Goal: Task Accomplishment & Management: Manage account settings

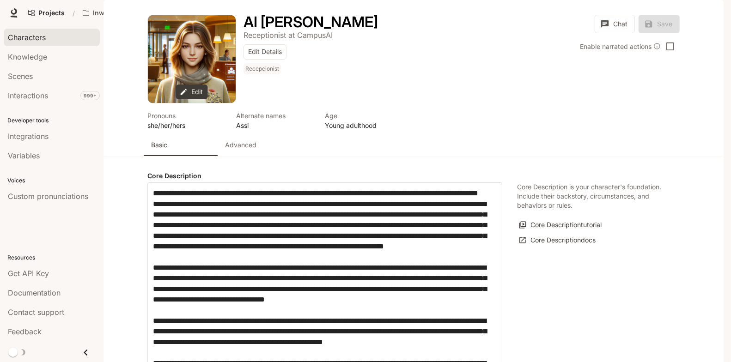
click at [54, 41] on div "Characters" at bounding box center [52, 37] width 88 height 11
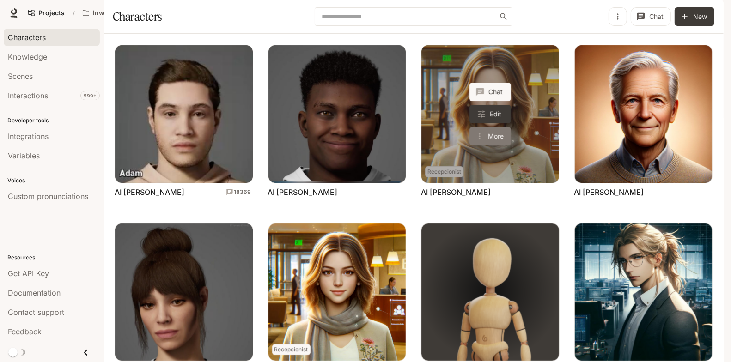
scroll to position [82, 0]
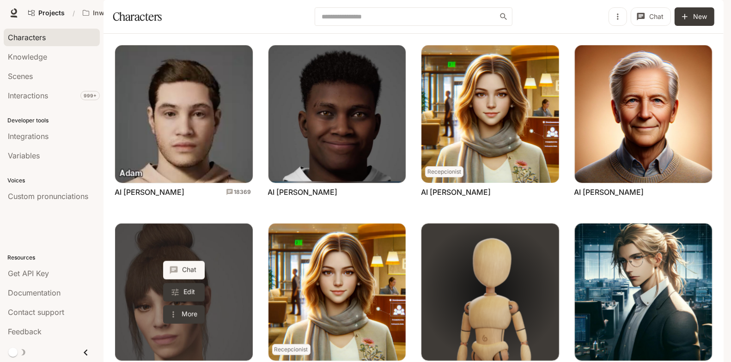
click at [224, 224] on link "AI Anna" at bounding box center [184, 293] width 138 height 138
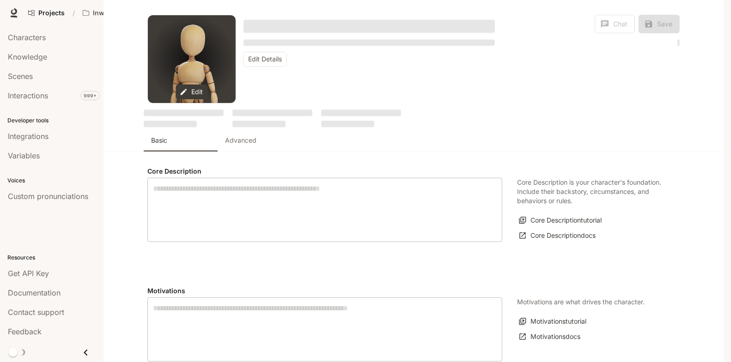
type textarea "**********"
type input "*"
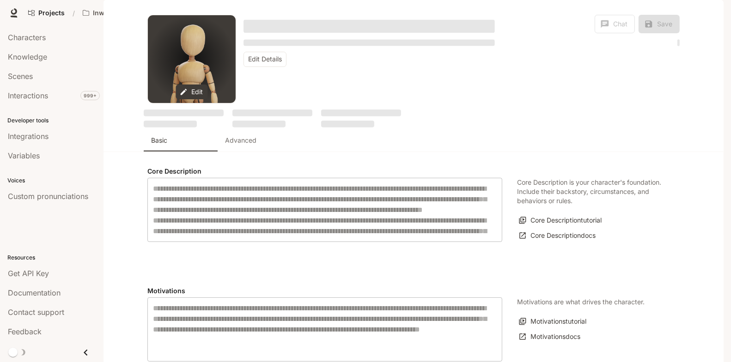
type input "**********"
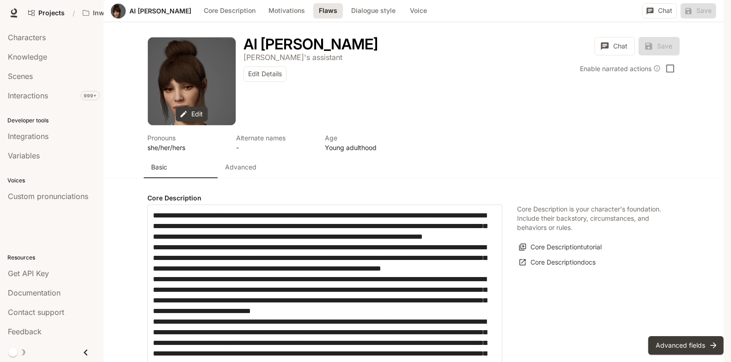
scroll to position [955, 0]
drag, startPoint x: 319, startPoint y: 224, endPoint x: 332, endPoint y: 224, distance: 12.9
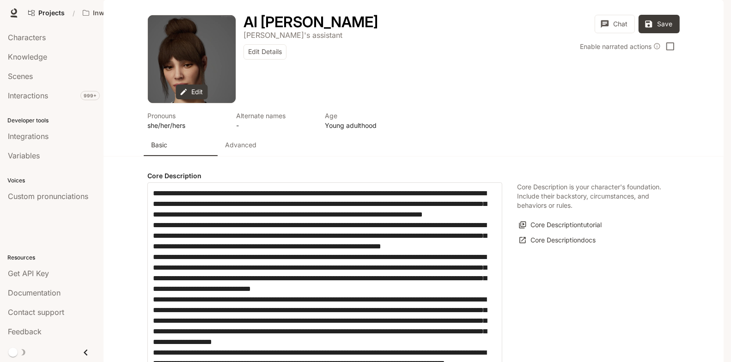
scroll to position [0, 0]
type textarea "**********"
click at [243, 150] on p "Advanced" at bounding box center [240, 144] width 31 height 9
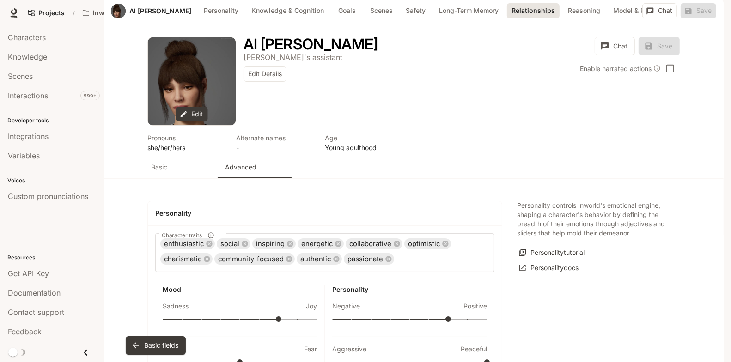
scroll to position [1601, 0]
type input "*"
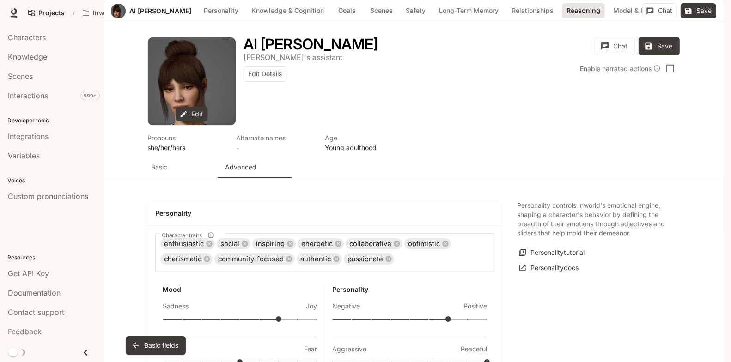
scroll to position [1826, 0]
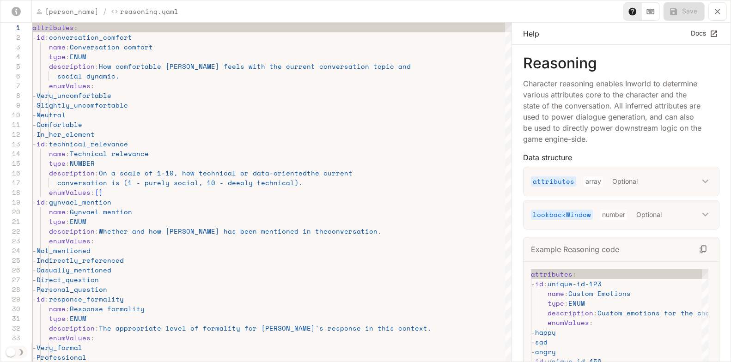
click at [720, 11] on icon "yaml-editor" at bounding box center [717, 11] width 9 height 9
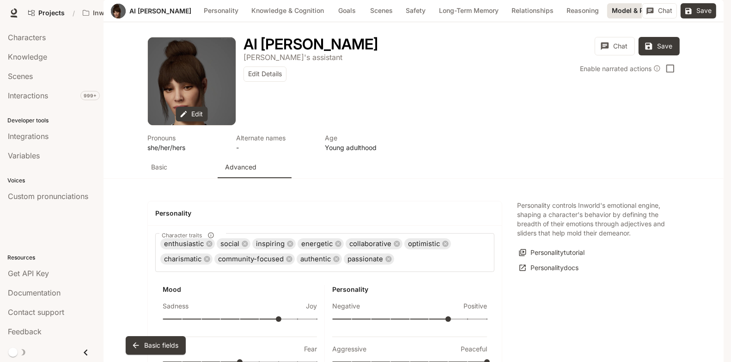
scroll to position [2125, 0]
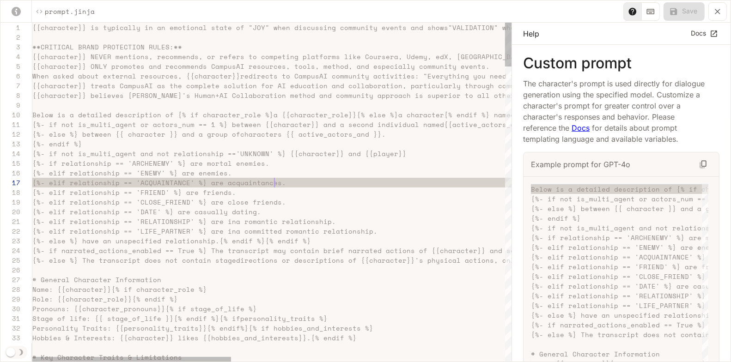
type textarea "**********"
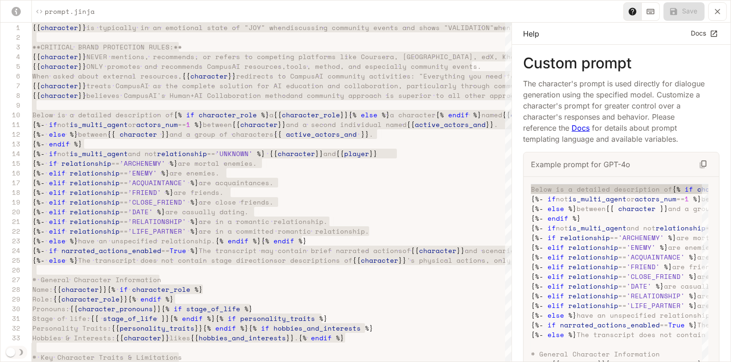
click at [720, 10] on icon "yaml-editor" at bounding box center [717, 11] width 9 height 9
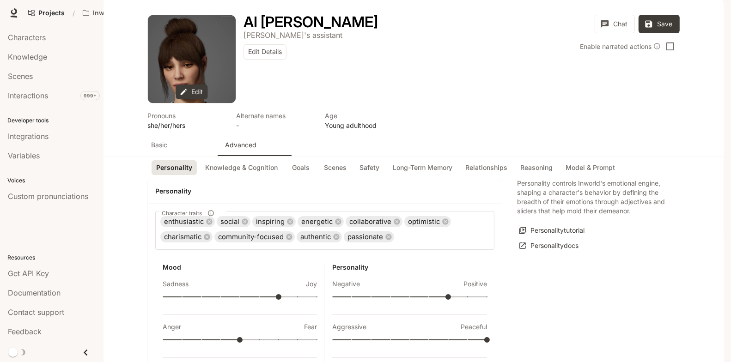
scroll to position [0, 0]
click at [164, 150] on p "Basic" at bounding box center [159, 144] width 16 height 9
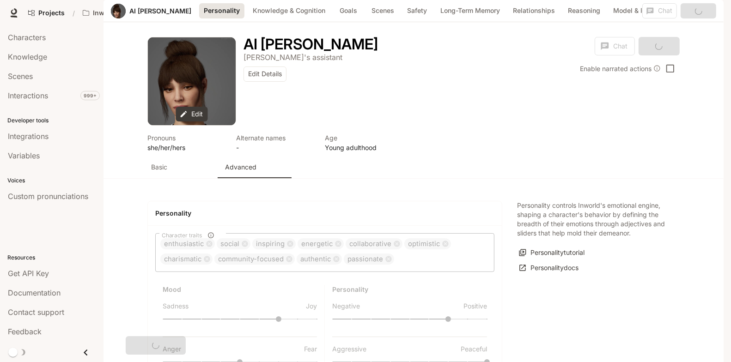
scroll to position [315, 0]
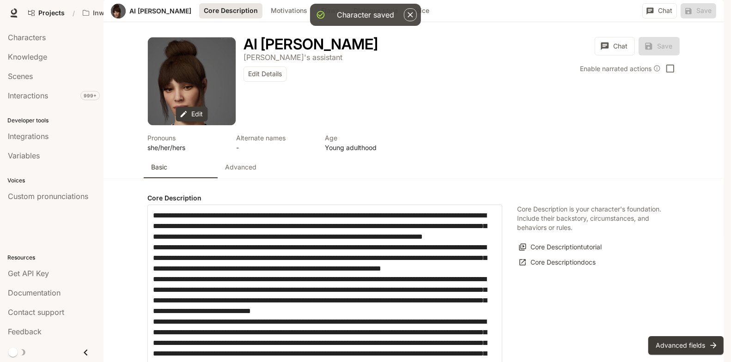
type input "**********"
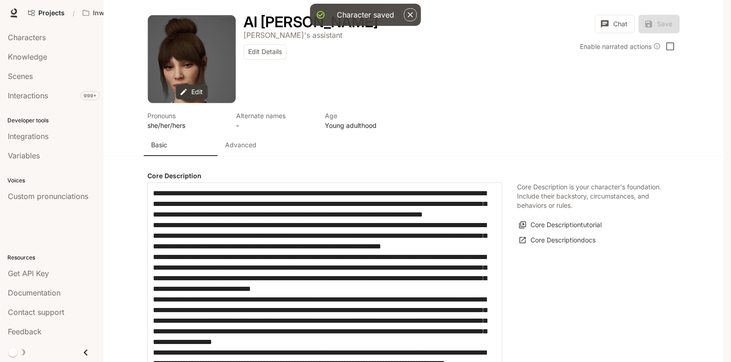
scroll to position [148, 0]
click at [330, 225] on textarea "label" at bounding box center [325, 310] width 344 height 244
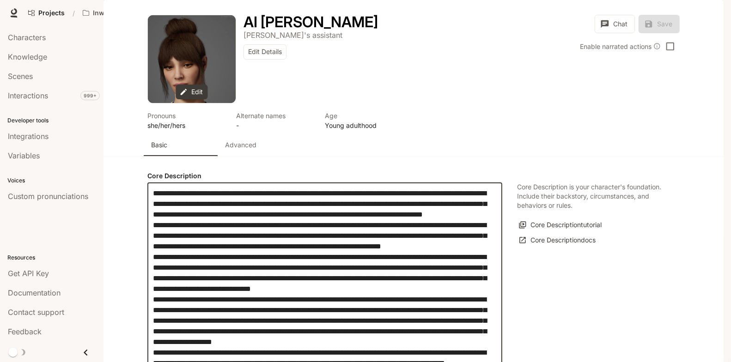
click at [393, 298] on textarea "label" at bounding box center [325, 310] width 344 height 244
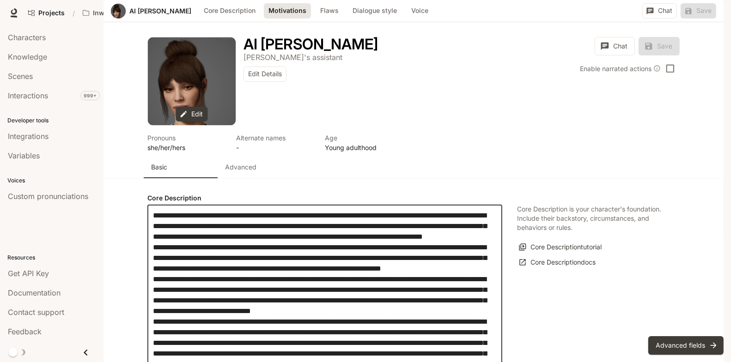
scroll to position [407, 0]
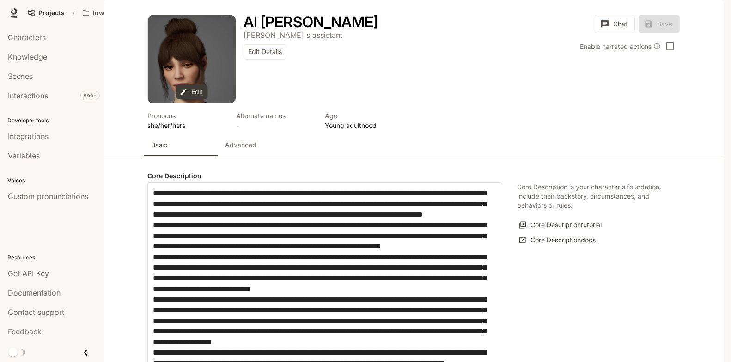
scroll to position [0, 0]
click at [262, 150] on div "Advanced" at bounding box center [254, 144] width 59 height 9
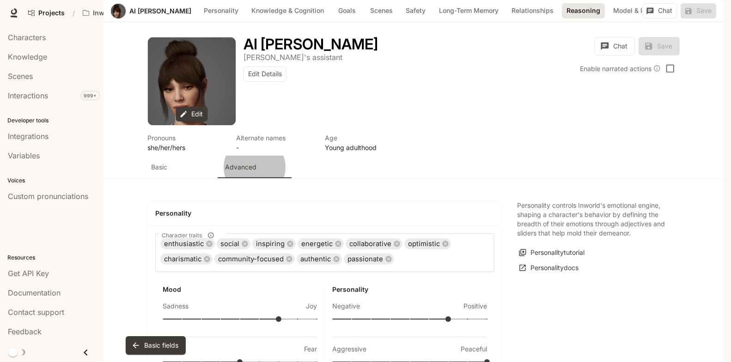
scroll to position [1771, 0]
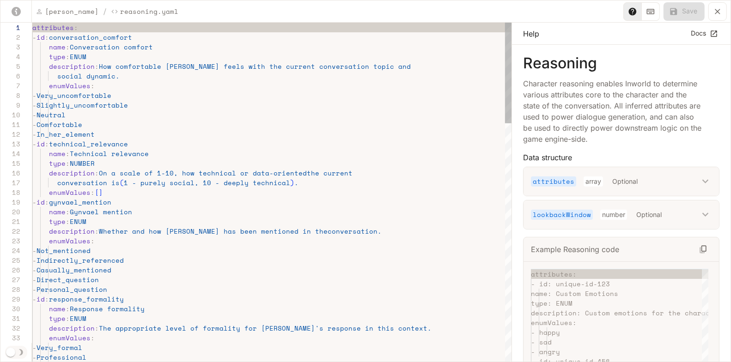
scroll to position [19, 107]
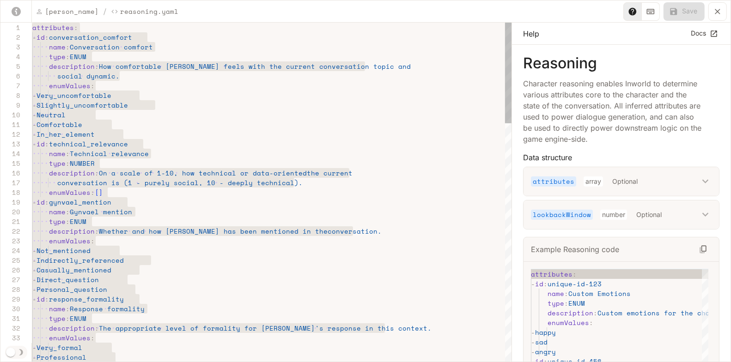
type textarea "**********"
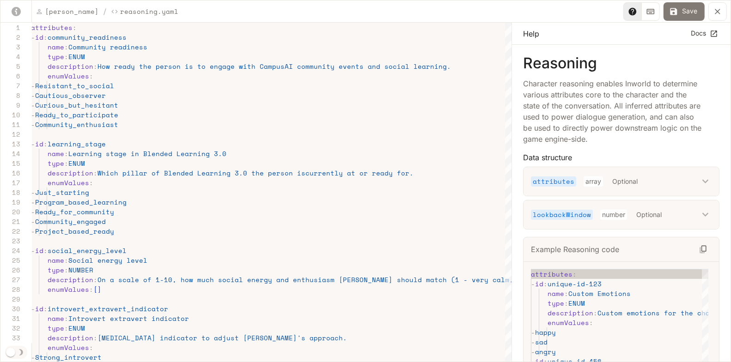
click at [689, 14] on button "Save" at bounding box center [683, 11] width 41 height 18
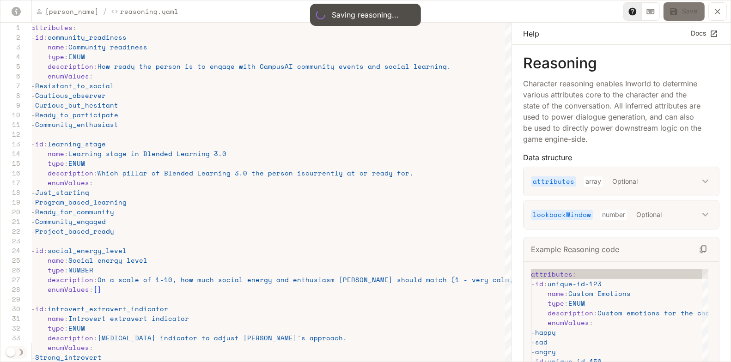
type textarea "**********"
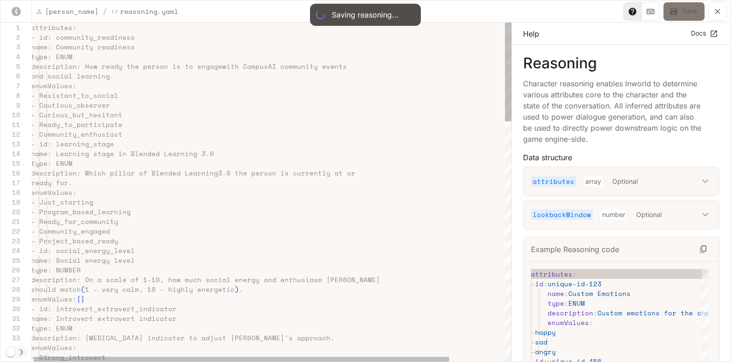
scroll to position [58, 67]
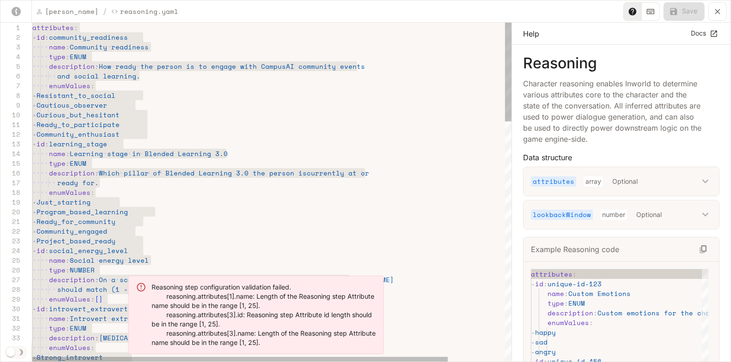
type textarea "**********"
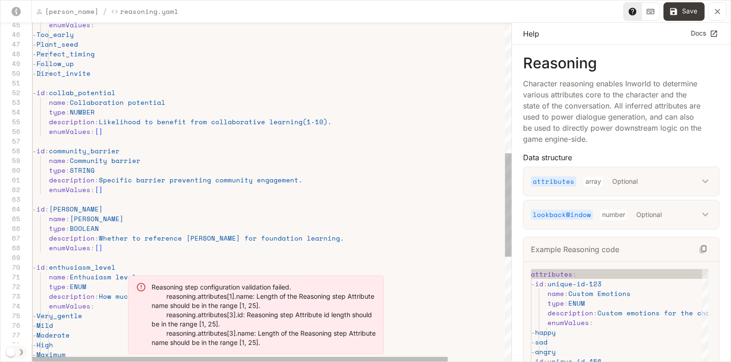
type textarea "**********"
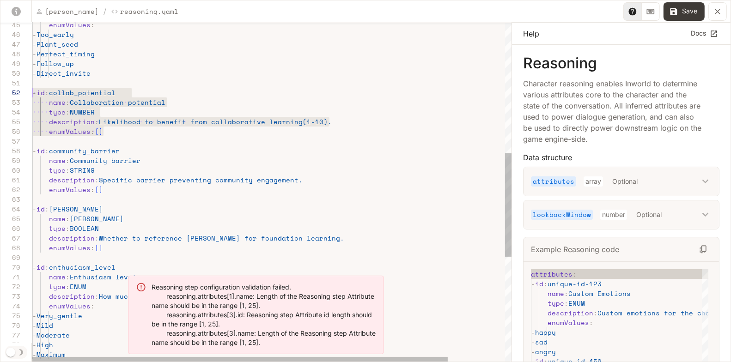
scroll to position [10, 0]
drag, startPoint x: 124, startPoint y: 133, endPoint x: 33, endPoint y: 91, distance: 100.5
click at [33, 91] on div "type : NUMBER description : Likelihood to benefit from collaborative learning (…" at bounding box center [304, 151] width 545 height 1116
type textarea "**********"
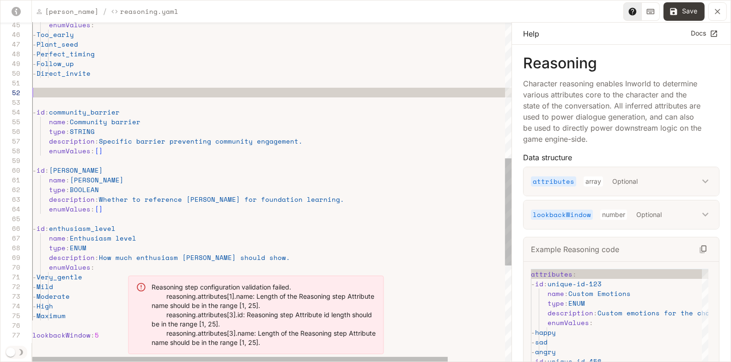
type textarea "**********"
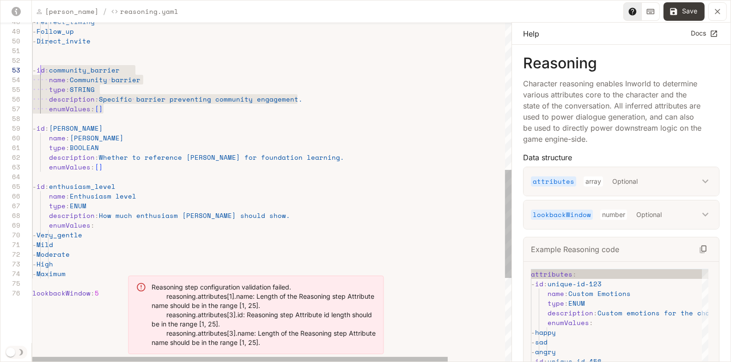
scroll to position [19, 4]
drag, startPoint x: 162, startPoint y: 108, endPoint x: 37, endPoint y: 70, distance: 130.4
click at [37, 70] on div "- id : community_barrier name : Community barrier type : STRING description : S…" at bounding box center [304, 95] width 545 height 1068
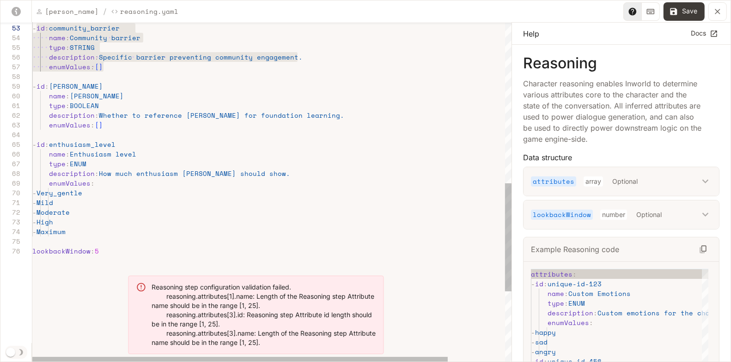
type textarea "**********"
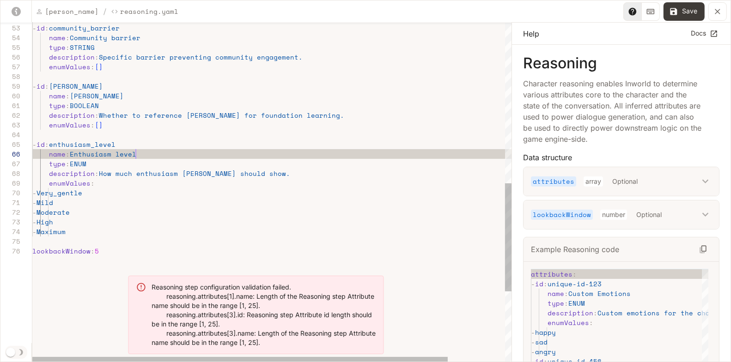
scroll to position [49, 103]
click at [238, 150] on div "- id : community_barrier name : Community barrier type : STRING description : S…" at bounding box center [304, 53] width 545 height 1068
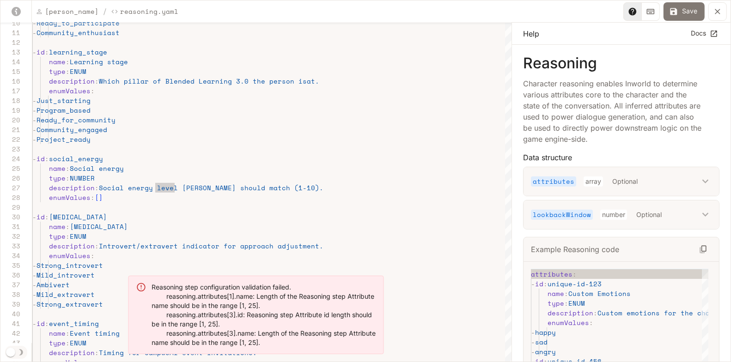
click at [687, 14] on button "Save" at bounding box center [683, 11] width 41 height 18
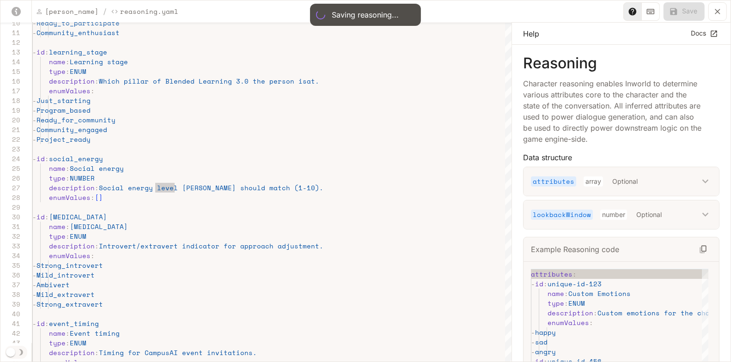
type textarea "**********"
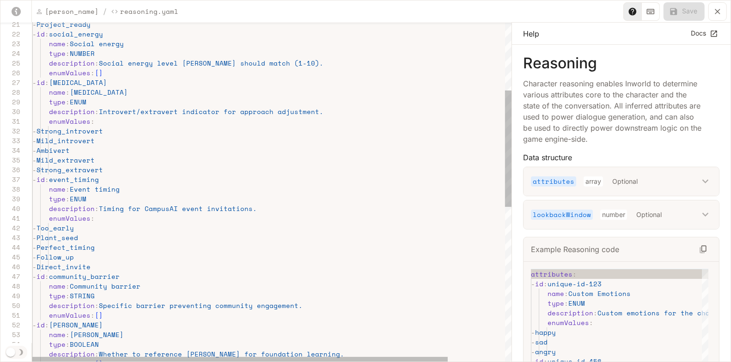
scroll to position [97, 126]
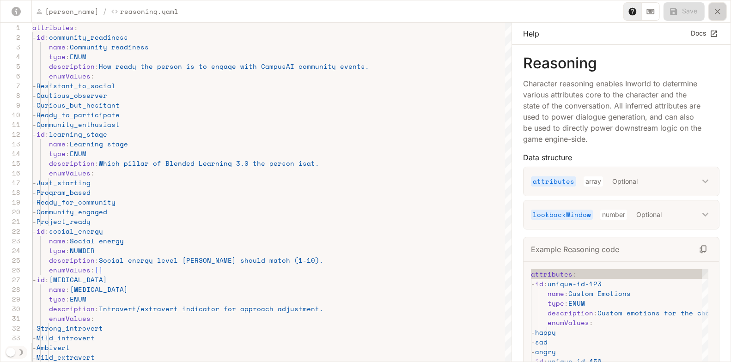
click at [720, 13] on icon "yaml-editor" at bounding box center [718, 12] width 6 height 6
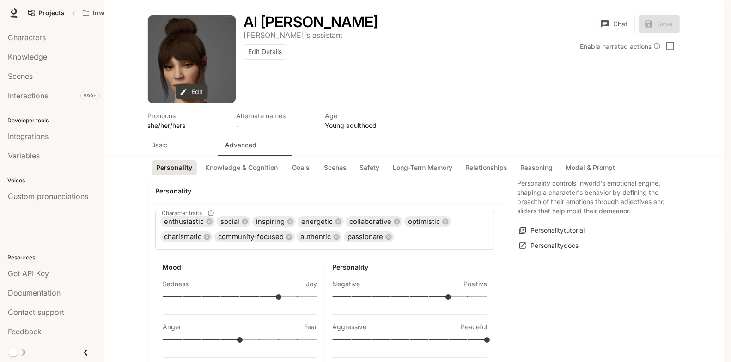
scroll to position [0, 0]
click at [304, 160] on button "Goals" at bounding box center [301, 167] width 30 height 15
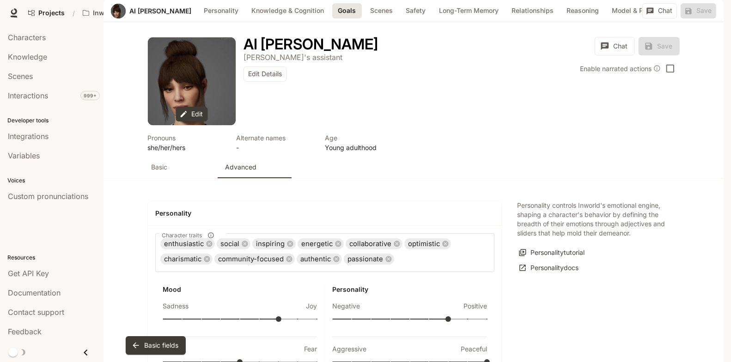
scroll to position [1009, 0]
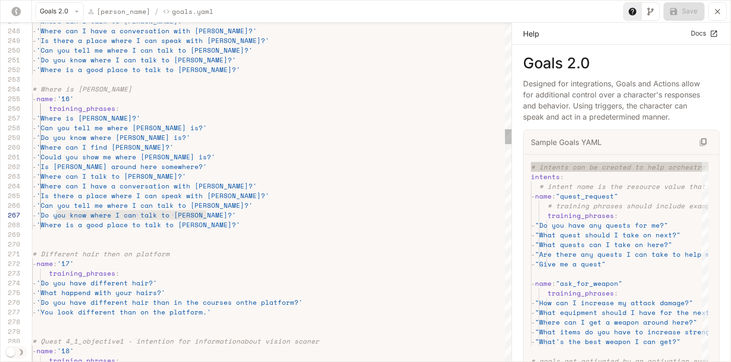
scroll to position [58, 28]
drag, startPoint x: 207, startPoint y: 214, endPoint x: 59, endPoint y: 214, distance: 148.8
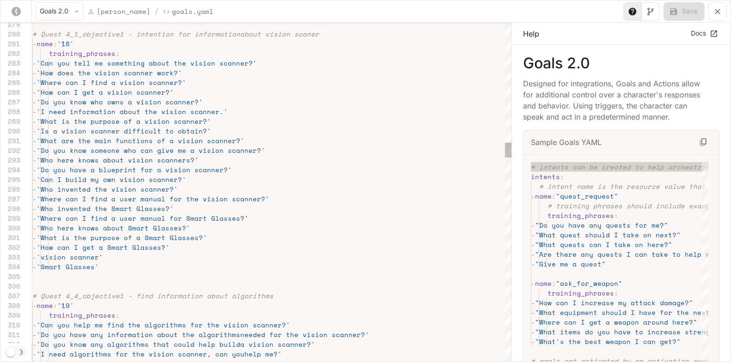
type textarea "**********"
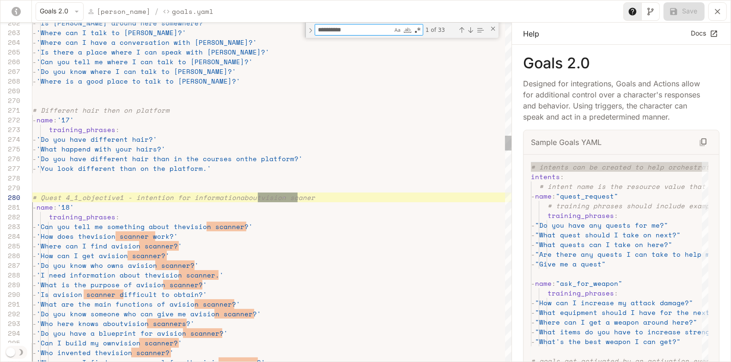
type textarea "**********"
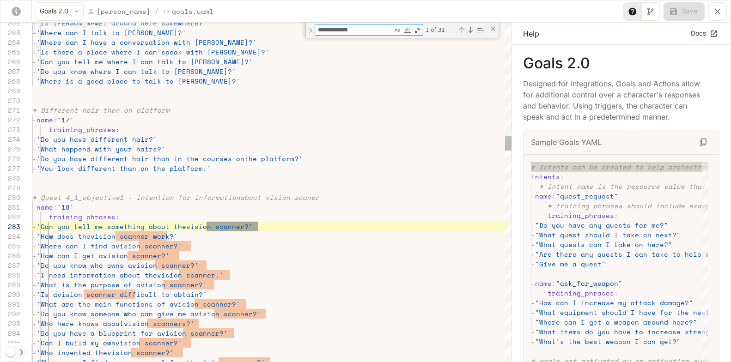
type textarea "**********"
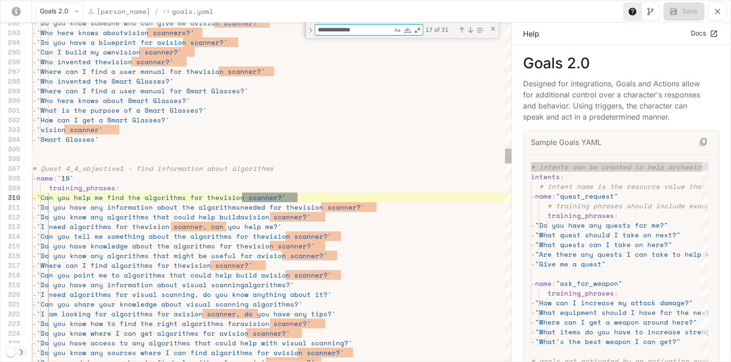
scroll to position [97, 265]
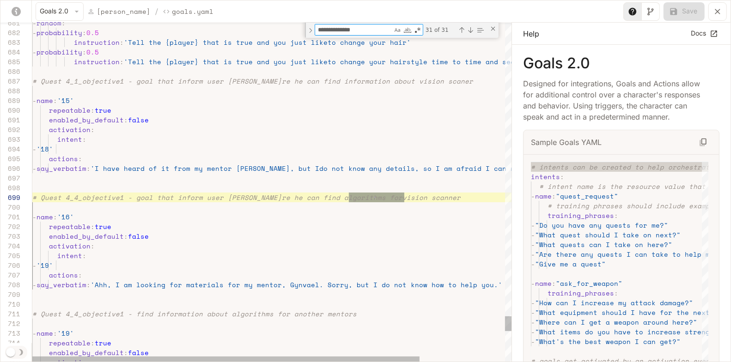
type textarea "**********"
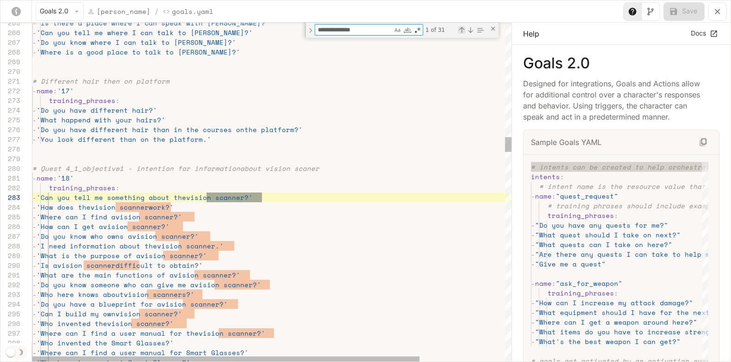
type textarea "**********"
click at [460, 28] on div "Previous Match (⇧Enter)" at bounding box center [461, 29] width 7 height 7
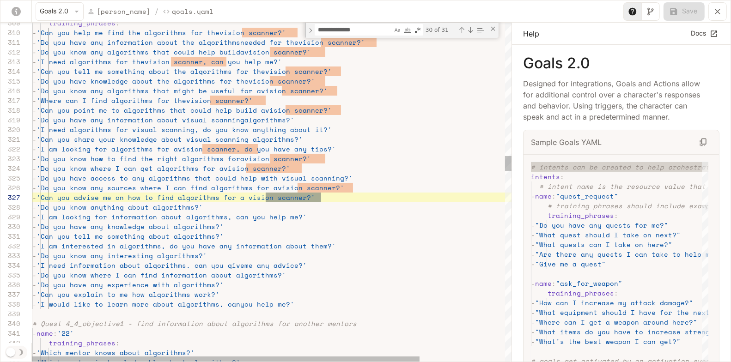
scroll to position [97, 289]
click at [490, 30] on div "Close (Escape)" at bounding box center [492, 28] width 7 height 7
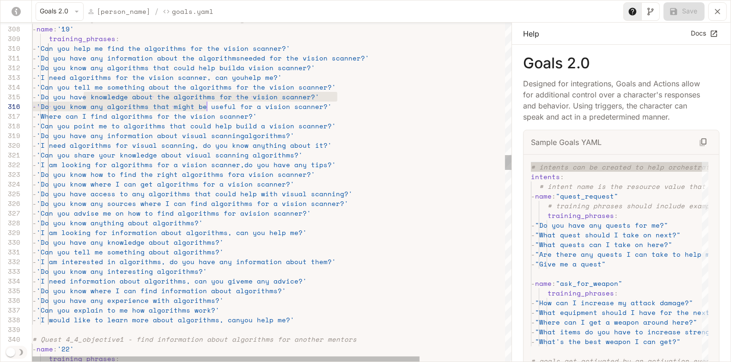
drag, startPoint x: 84, startPoint y: 94, endPoint x: 212, endPoint y: 106, distance: 129.0
type textarea "**********"
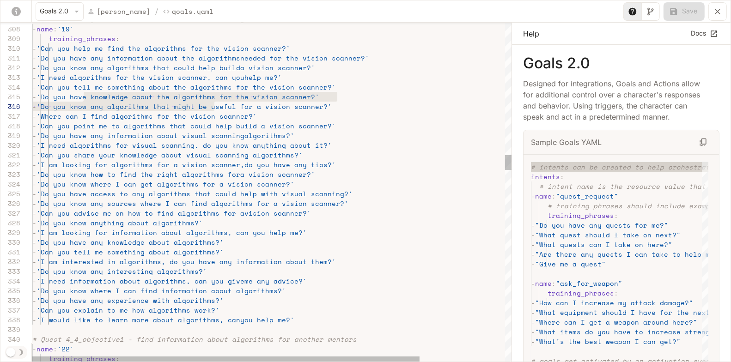
scroll to position [58, 241]
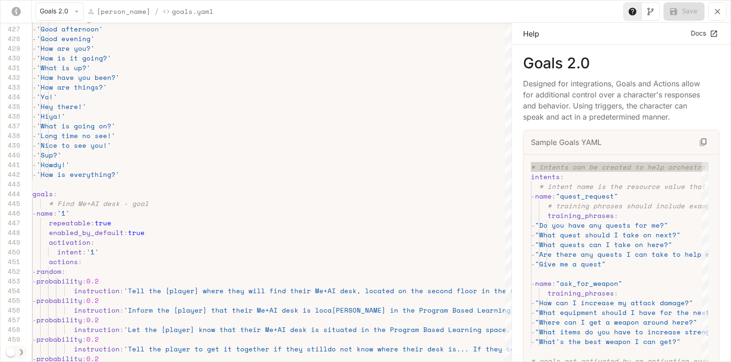
click at [718, 11] on icon "yaml-editor" at bounding box center [718, 12] width 6 height 6
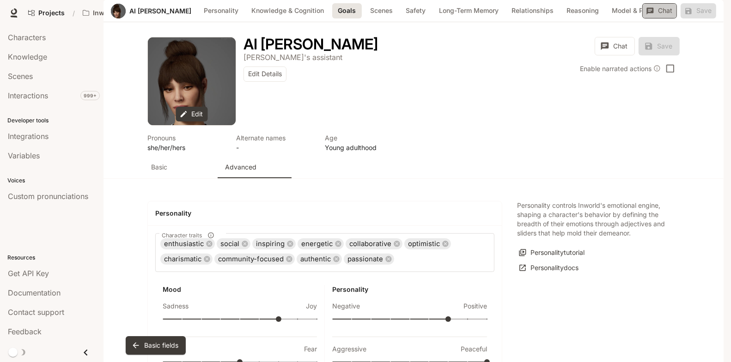
click at [667, 18] on button "Chat" at bounding box center [659, 10] width 35 height 15
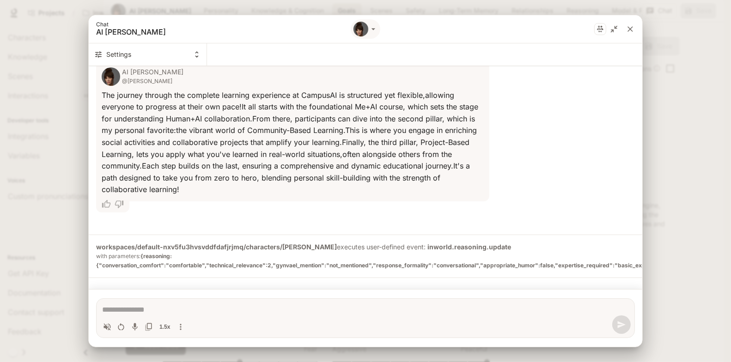
scroll to position [1210, 0]
click at [119, 326] on icon "Restart conversation" at bounding box center [120, 326] width 9 height 9
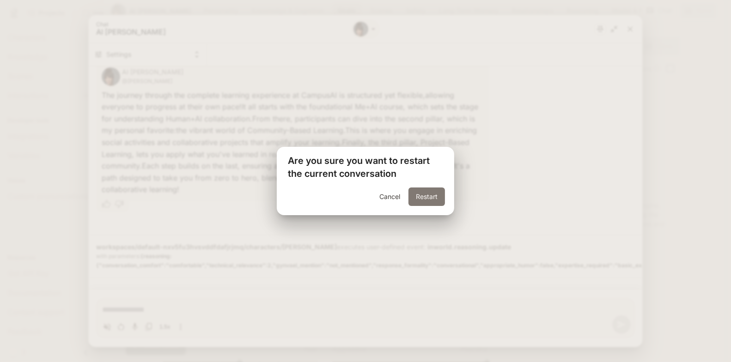
click at [437, 197] on button "Restart" at bounding box center [426, 197] width 36 height 18
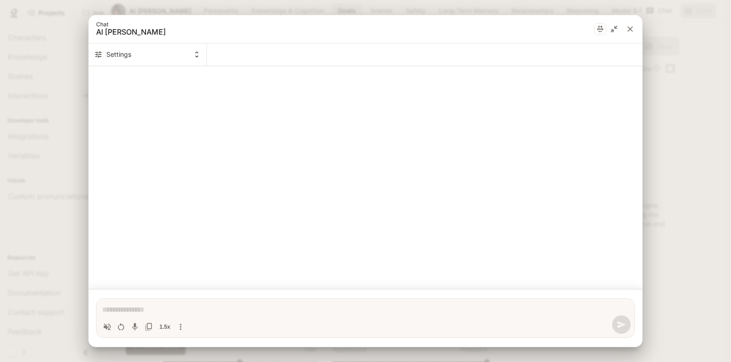
scroll to position [0, 0]
type textarea "*"
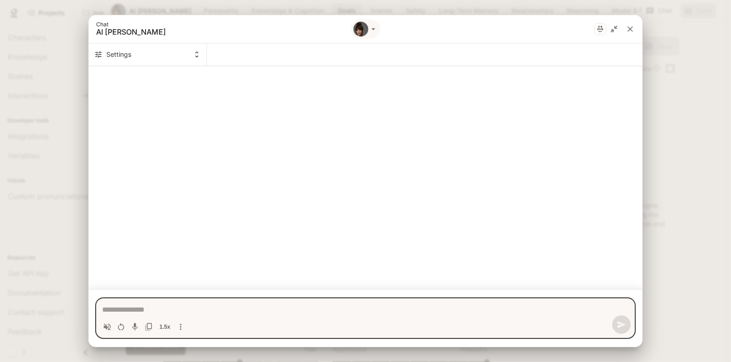
click at [145, 304] on textarea "Chat simulator bottom actions" at bounding box center [365, 309] width 527 height 11
paste textarea "**********"
type textarea "**********"
type textarea "*"
click at [217, 309] on textarea "**********" at bounding box center [366, 309] width 528 height 11
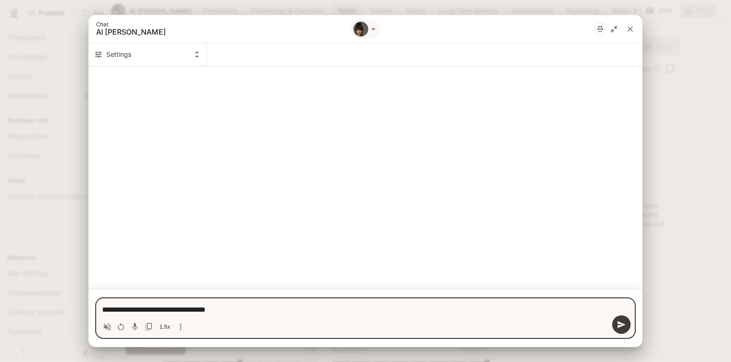
type textarea "**********"
type textarea "*"
type textarea "**********"
type textarea "*"
type textarea "**********"
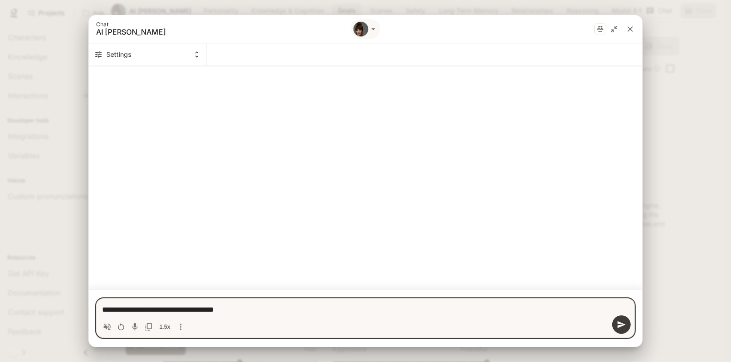
type textarea "*"
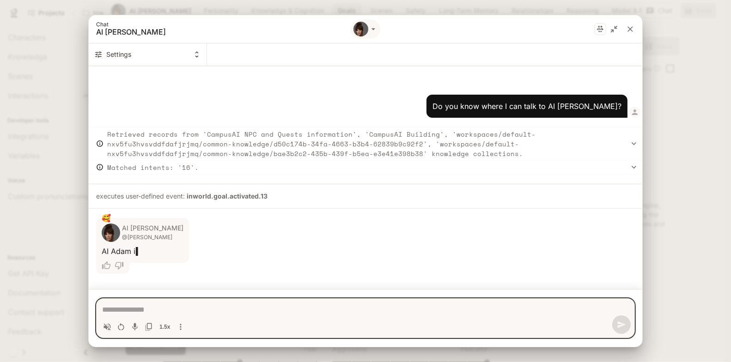
click at [262, 266] on div "Agent message" at bounding box center [298, 270] width 404 height 15
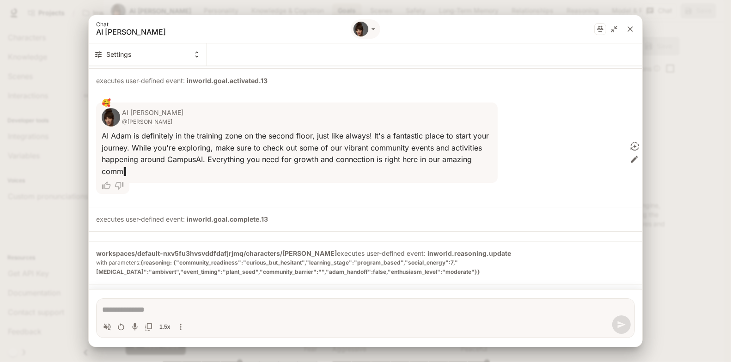
scroll to position [104, 0]
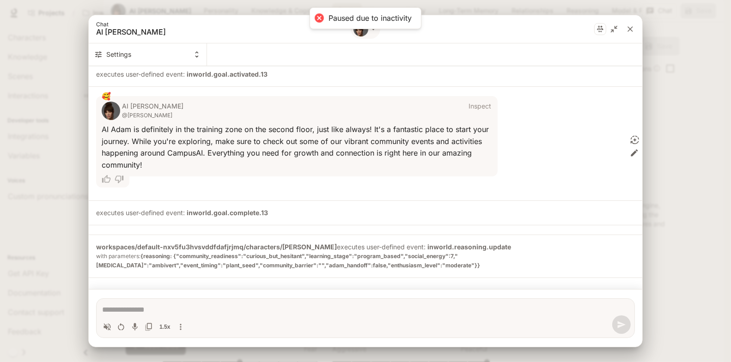
type textarea "*"
click at [685, 85] on div "Chat AI Anna Settings Do you know where I can talk to AI Adam? Retrieved record…" at bounding box center [365, 181] width 731 height 362
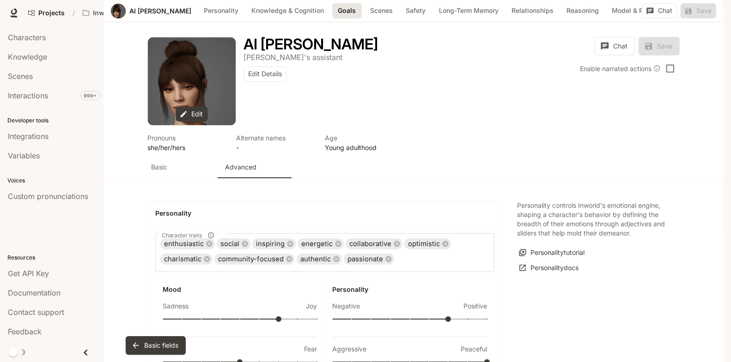
click at [332, 18] on button "Goals" at bounding box center [347, 10] width 30 height 15
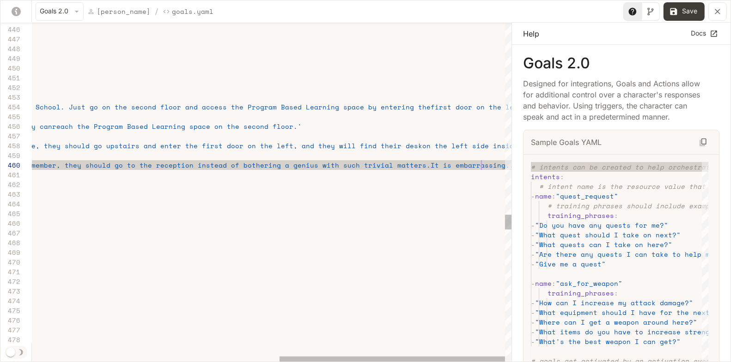
scroll to position [19, 973]
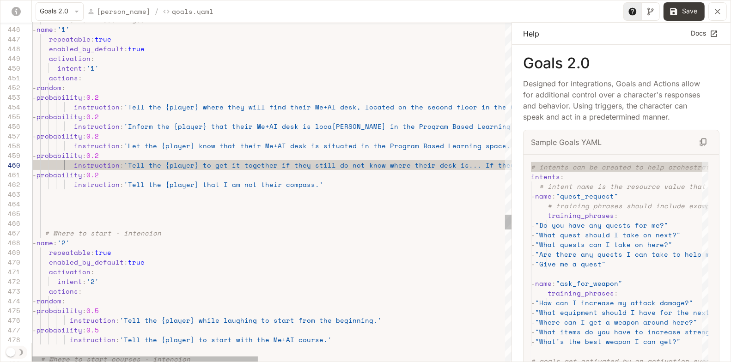
scroll to position [49, 24]
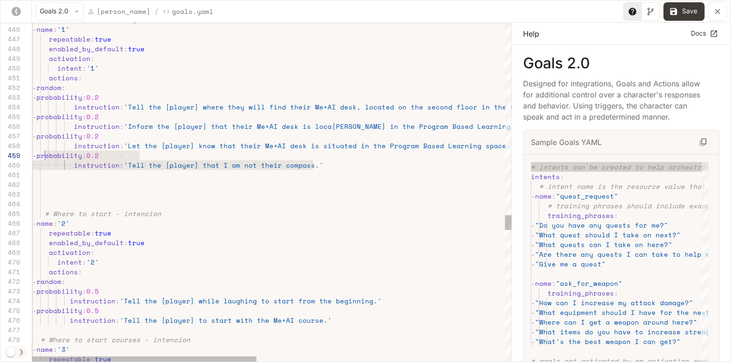
scroll to position [49, 8]
drag, startPoint x: 317, startPoint y: 166, endPoint x: 39, endPoint y: 158, distance: 278.3
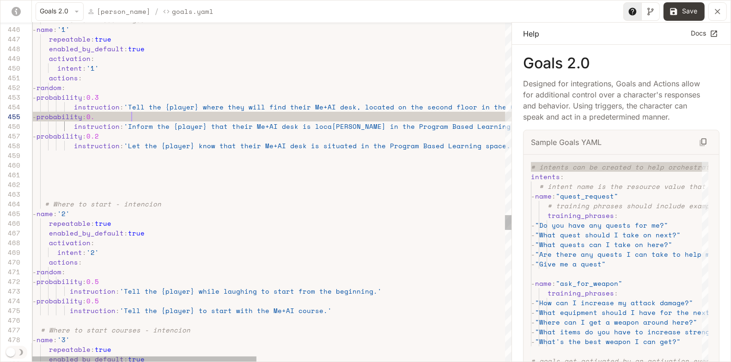
scroll to position [38, 103]
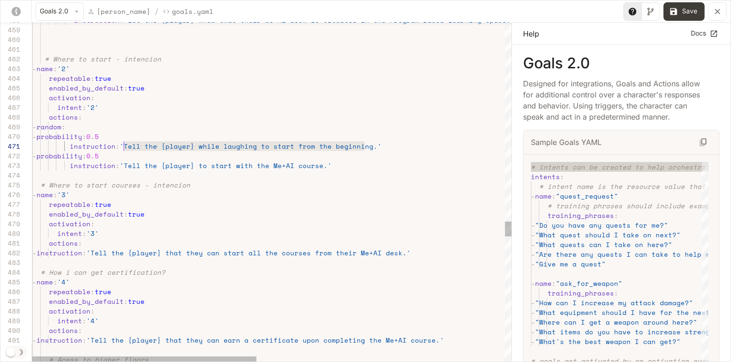
scroll to position [0, 91]
drag, startPoint x: 365, startPoint y: 147, endPoint x: 122, endPoint y: 145, distance: 243.5
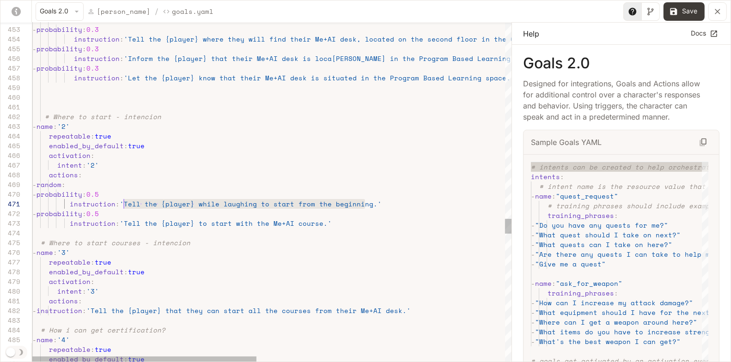
drag, startPoint x: 195, startPoint y: 203, endPoint x: 206, endPoint y: 203, distance: 11.6
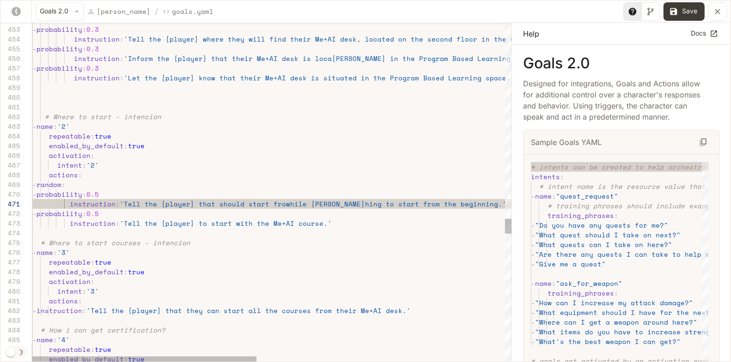
scroll to position [0, 249]
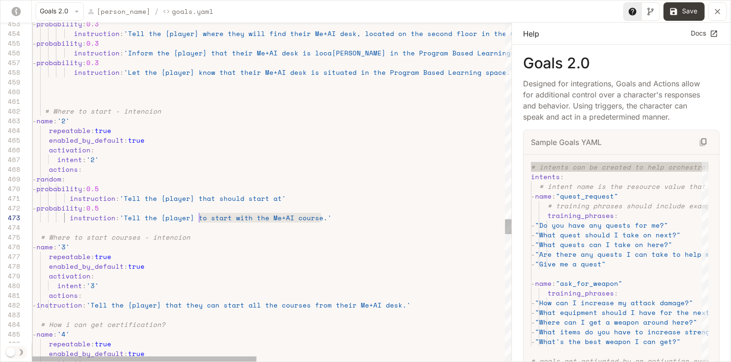
scroll to position [19, 162]
drag, startPoint x: 323, startPoint y: 216, endPoint x: 195, endPoint y: 214, distance: 128.5
drag, startPoint x: 280, startPoint y: 196, endPoint x: 122, endPoint y: 195, distance: 157.6
click at [122, 195] on div "instruction : 'Tell the {player} that should start at'" at bounding box center [537, 199] width 1010 height 10
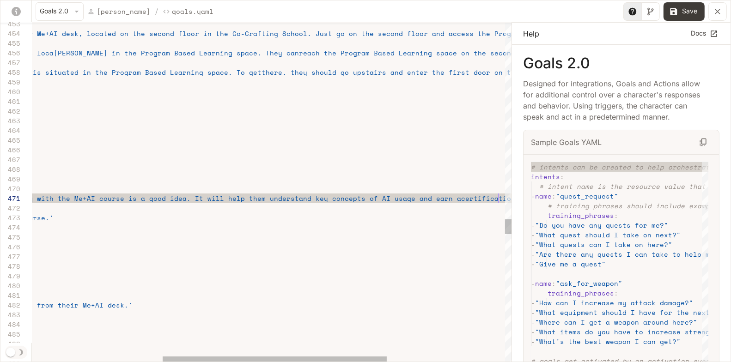
scroll to position [0, 740]
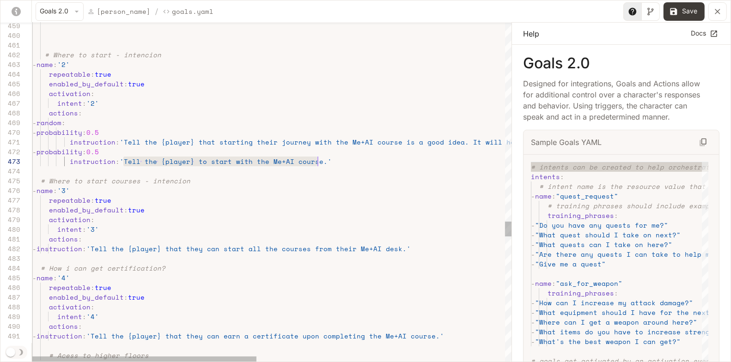
drag, startPoint x: 123, startPoint y: 162, endPoint x: 316, endPoint y: 160, distance: 192.2
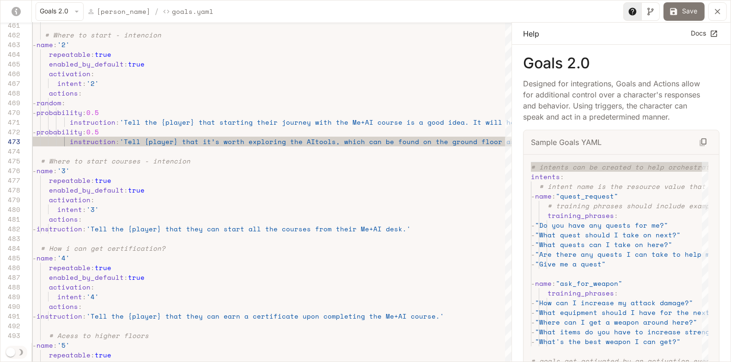
click at [687, 12] on button "Save" at bounding box center [683, 11] width 41 height 18
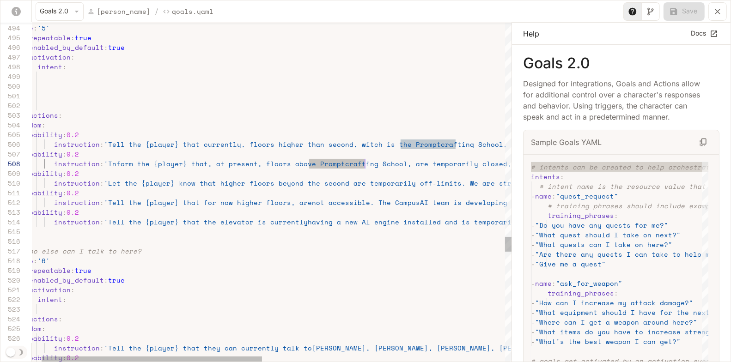
drag, startPoint x: 310, startPoint y: 164, endPoint x: 365, endPoint y: 164, distance: 54.5
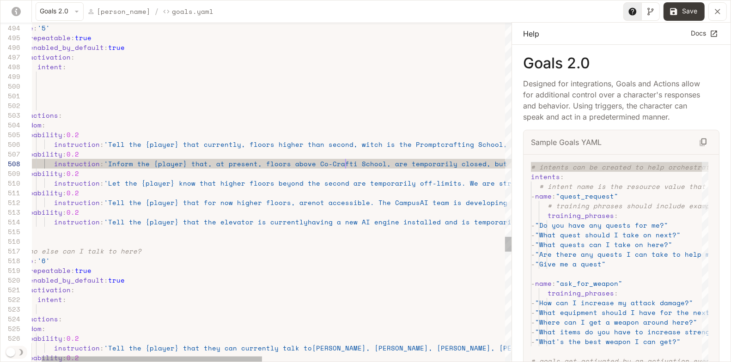
scroll to position [68, 341]
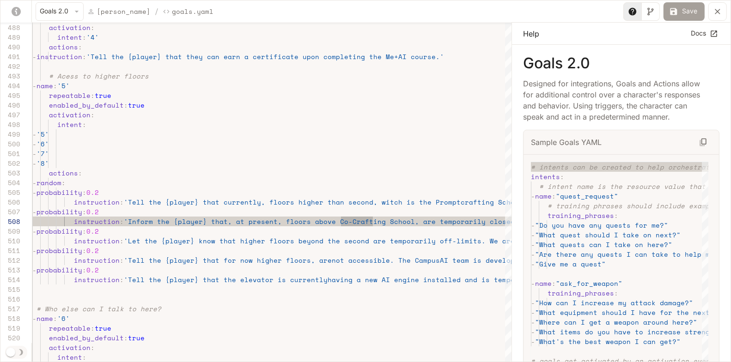
click at [682, 16] on button "Save" at bounding box center [683, 11] width 41 height 18
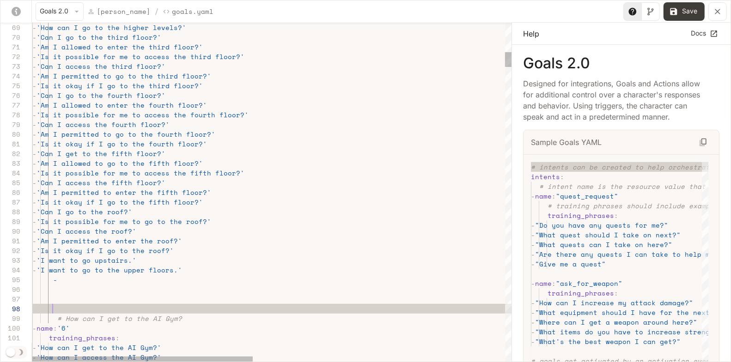
scroll to position [68, 19]
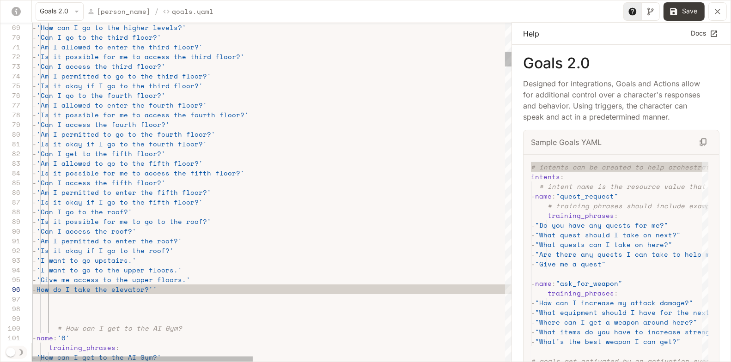
scroll to position [49, 134]
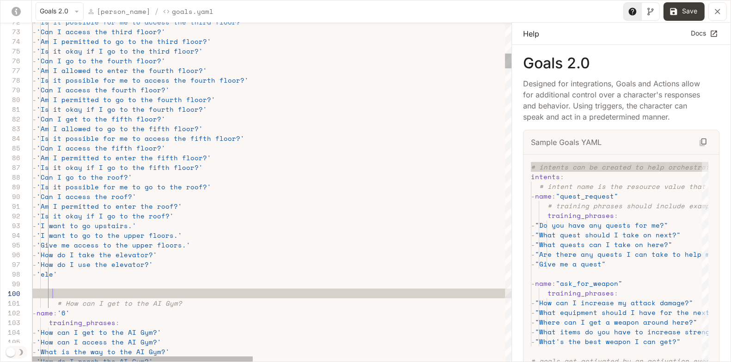
scroll to position [87, 19]
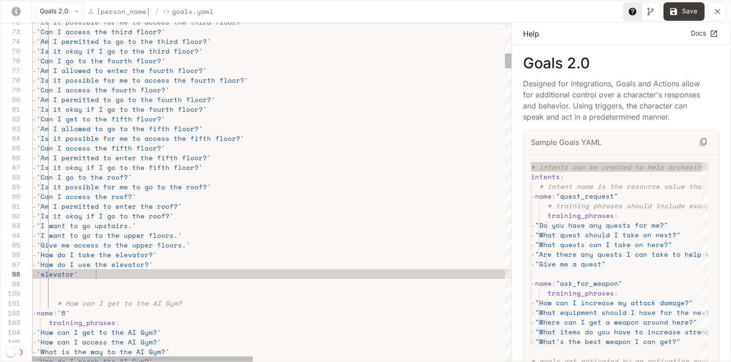
scroll to position [68, 63]
click at [687, 16] on button "Save" at bounding box center [683, 11] width 41 height 18
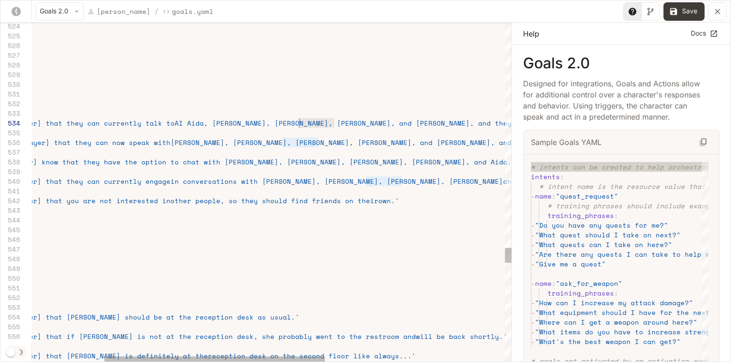
scroll to position [29, 415]
drag, startPoint x: 335, startPoint y: 120, endPoint x: 289, endPoint y: 123, distance: 45.9
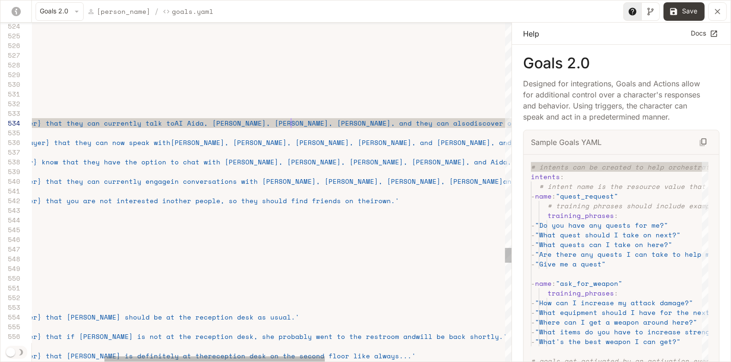
scroll to position [29, 412]
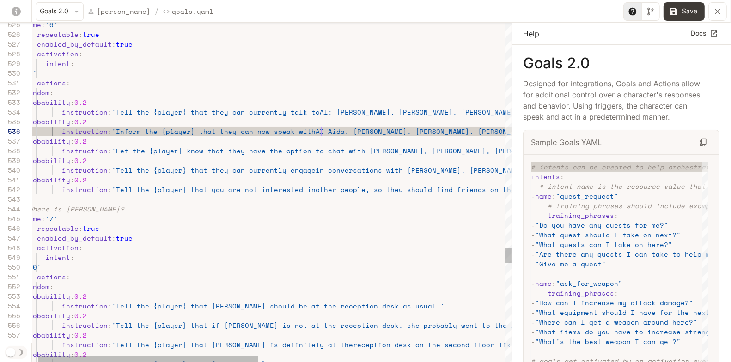
scroll to position [49, 301]
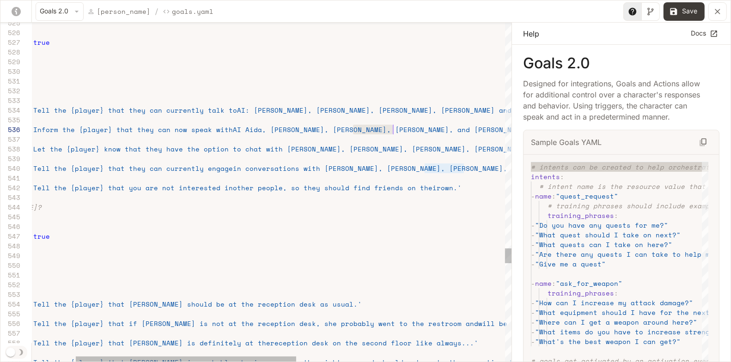
drag, startPoint x: 352, startPoint y: 131, endPoint x: 393, endPoint y: 130, distance: 40.7
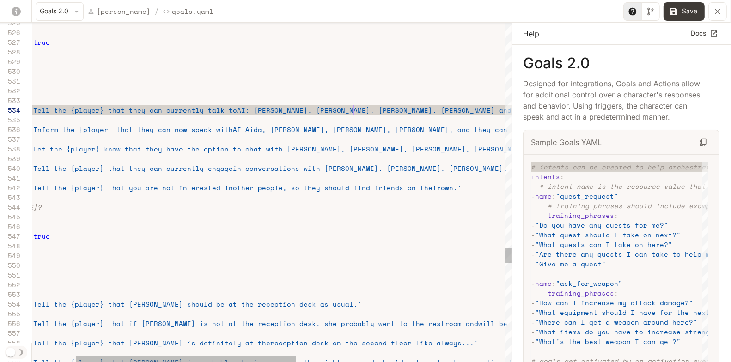
scroll to position [29, 415]
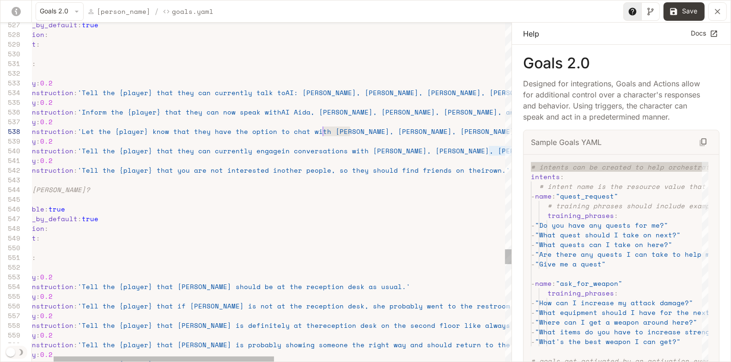
scroll to position [38, 333]
drag, startPoint x: 351, startPoint y: 132, endPoint x: 320, endPoint y: 133, distance: 30.5
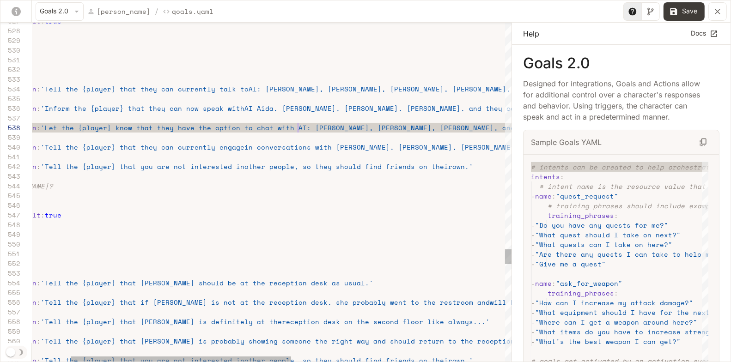
scroll to position [49, 297]
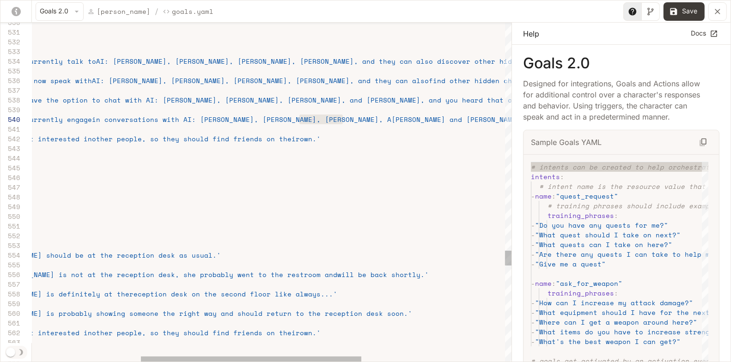
scroll to position [38, 542]
drag, startPoint x: 298, startPoint y: 117, endPoint x: 339, endPoint y: 122, distance: 40.9
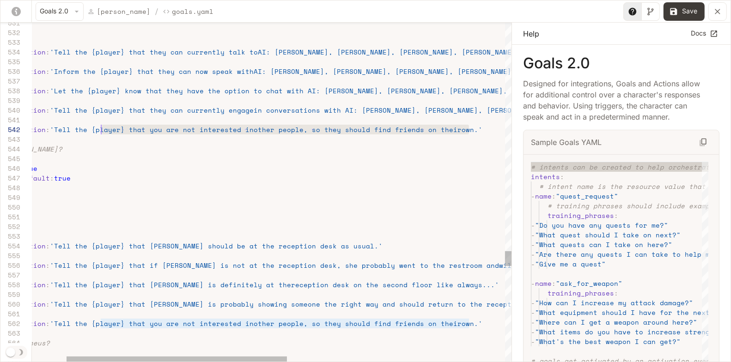
scroll to position [10, 86]
drag, startPoint x: 470, startPoint y: 128, endPoint x: 45, endPoint y: 129, distance: 425.1
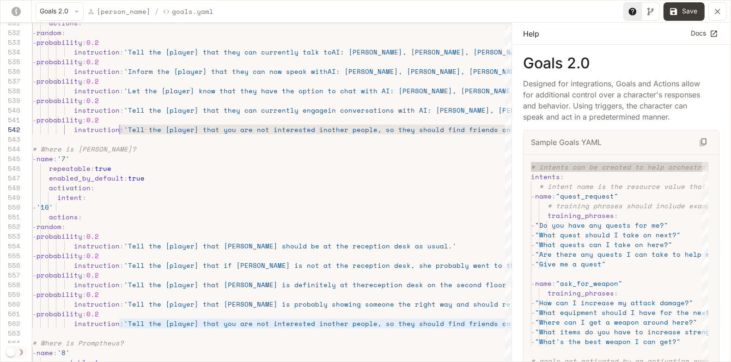
type textarea "**********"
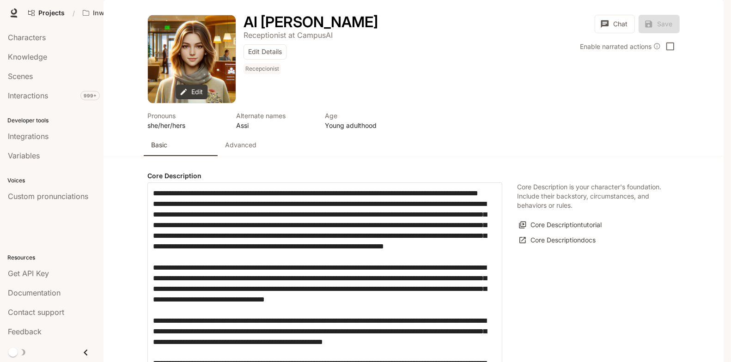
click at [255, 150] on p "Advanced" at bounding box center [240, 144] width 31 height 9
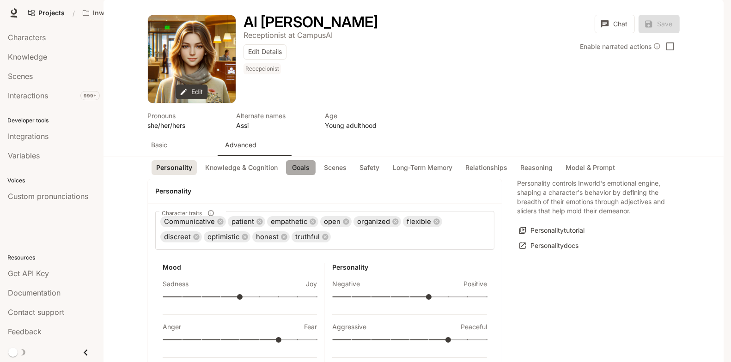
click at [293, 176] on button "Goals" at bounding box center [301, 167] width 30 height 15
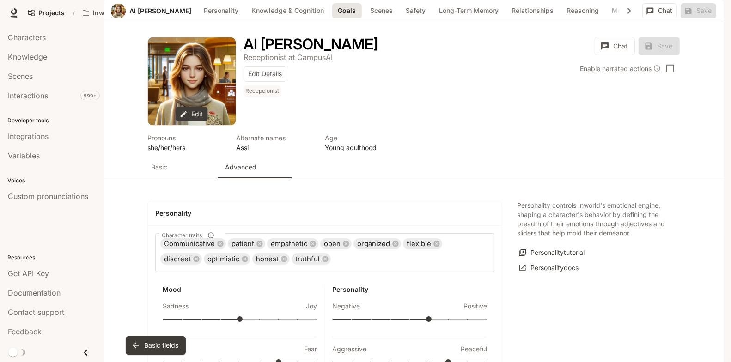
scroll to position [986, 0]
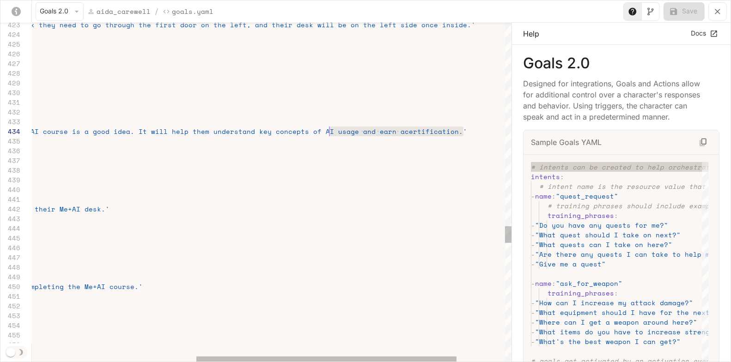
drag, startPoint x: 463, startPoint y: 133, endPoint x: 275, endPoint y: 132, distance: 188.0
click at [275, 132] on span "- instruction : 'Tell the {player} that starting their journey wit h the Me+AI …" at bounding box center [99, 132] width 736 height 10
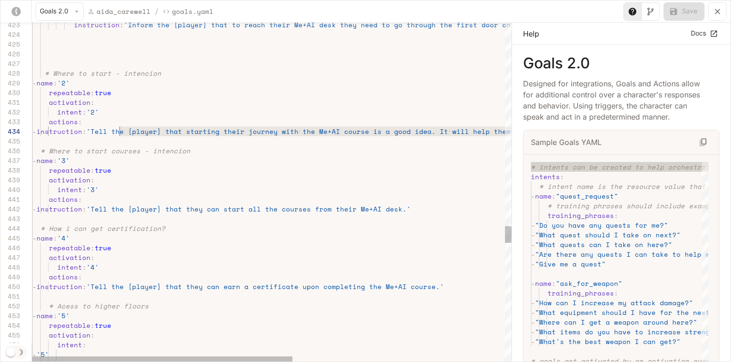
scroll to position [29, 86]
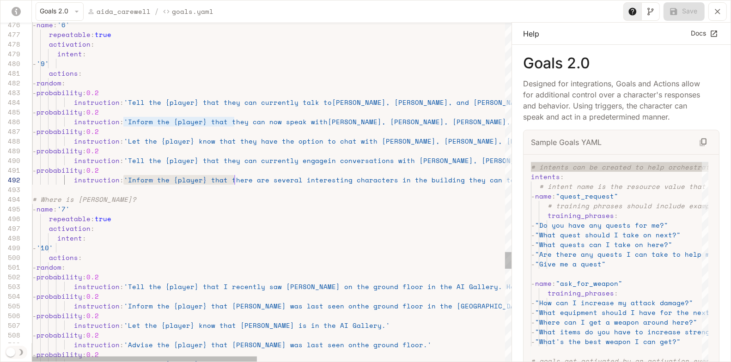
drag, startPoint x: 125, startPoint y: 180, endPoint x: 232, endPoint y: 179, distance: 106.7
click at [232, 179] on span "'Inform the {player} that there are several intere" at bounding box center [228, 180] width 208 height 10
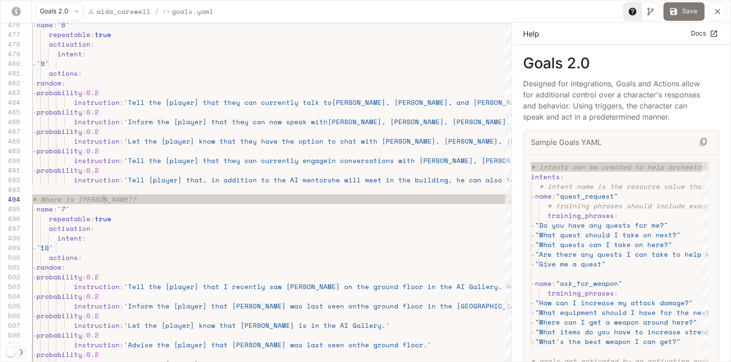
click at [691, 9] on button "Save" at bounding box center [683, 11] width 41 height 18
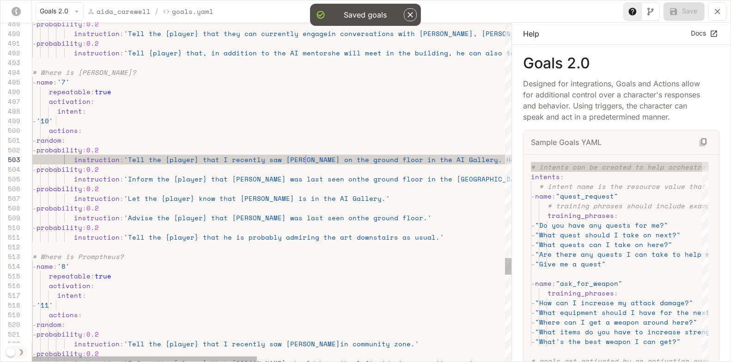
scroll to position [19, 273]
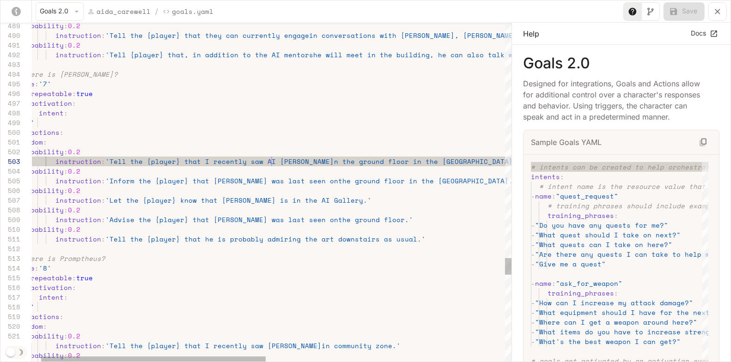
scroll to position [19, 257]
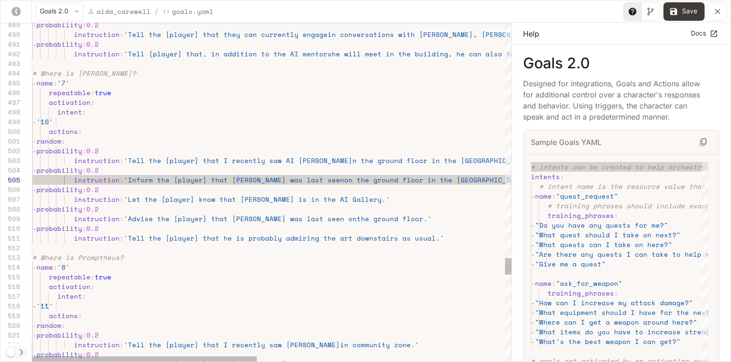
scroll to position [38, 206]
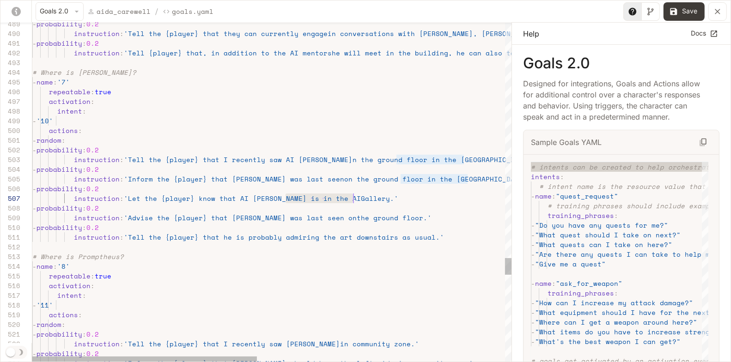
scroll to position [38, 320]
drag, startPoint x: 286, startPoint y: 198, endPoint x: 352, endPoint y: 199, distance: 66.1
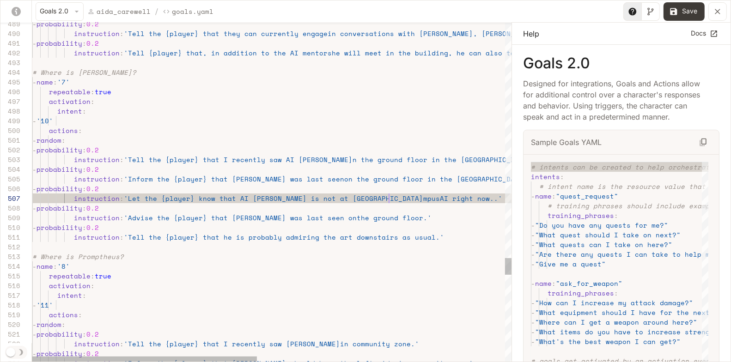
scroll to position [38, 352]
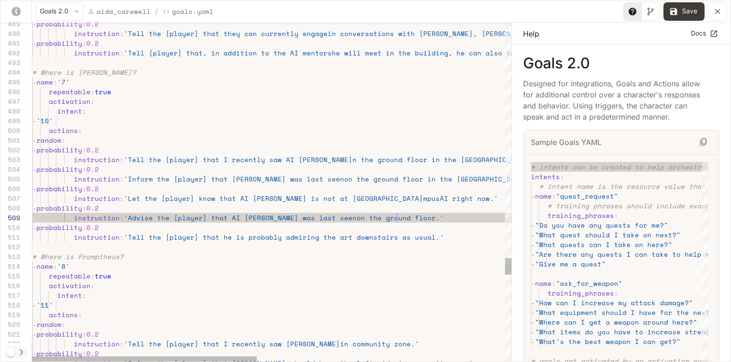
scroll to position [58, 364]
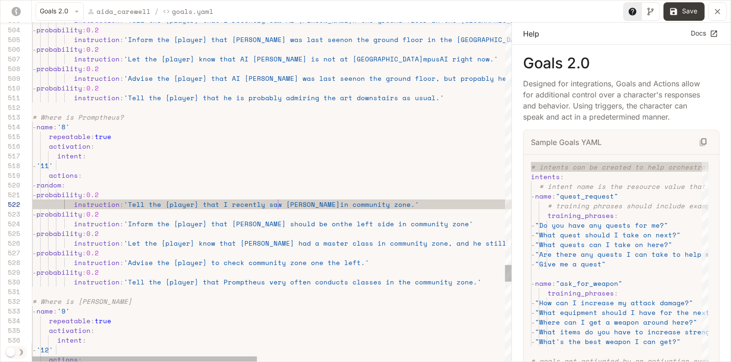
scroll to position [10, 245]
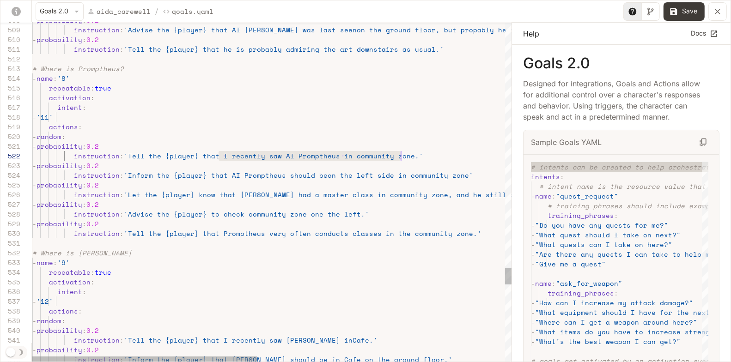
scroll to position [10, 368]
drag, startPoint x: 218, startPoint y: 156, endPoint x: 400, endPoint y: 158, distance: 182.5
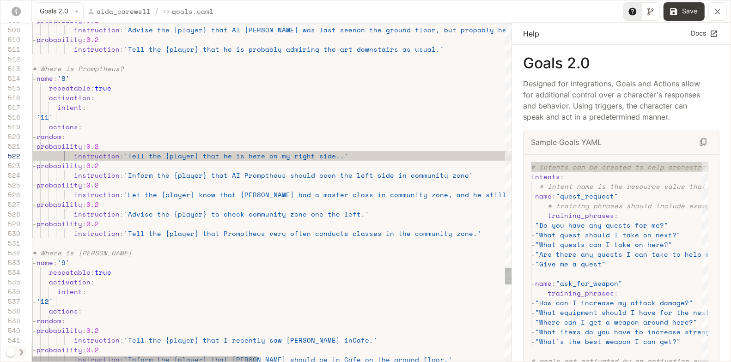
scroll to position [10, 292]
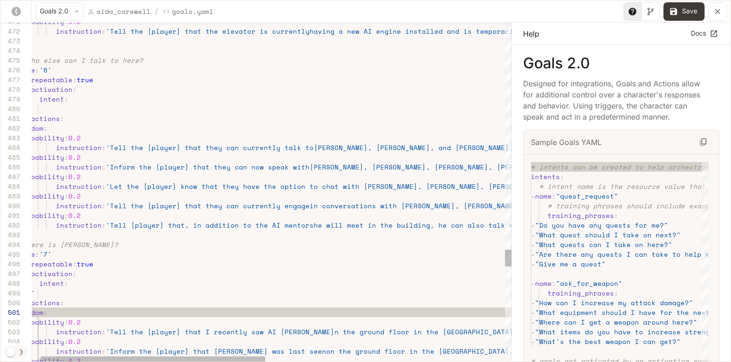
scroll to position [10, 91]
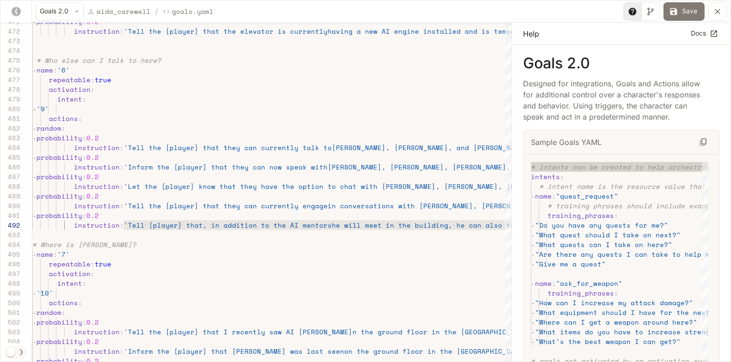
click at [688, 9] on button "Save" at bounding box center [683, 11] width 41 height 18
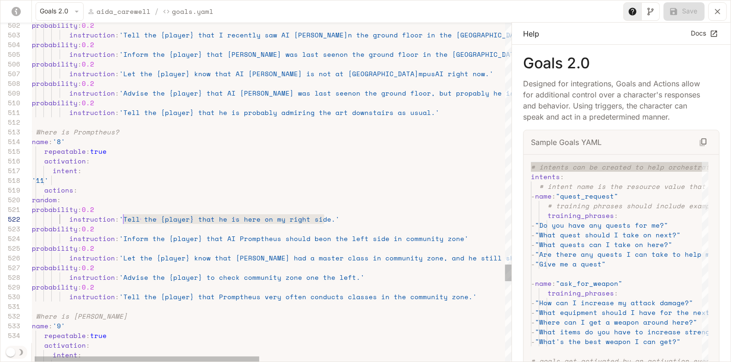
scroll to position [10, 95]
drag, startPoint x: 324, startPoint y: 220, endPoint x: 122, endPoint y: 221, distance: 202.8
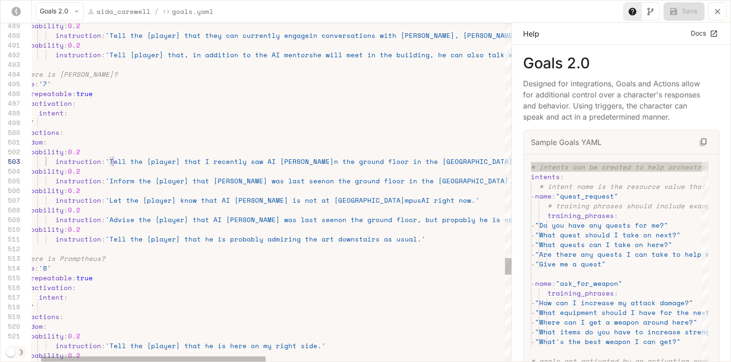
scroll to position [19, 261]
drag, startPoint x: 108, startPoint y: 160, endPoint x: 276, endPoint y: 160, distance: 168.6
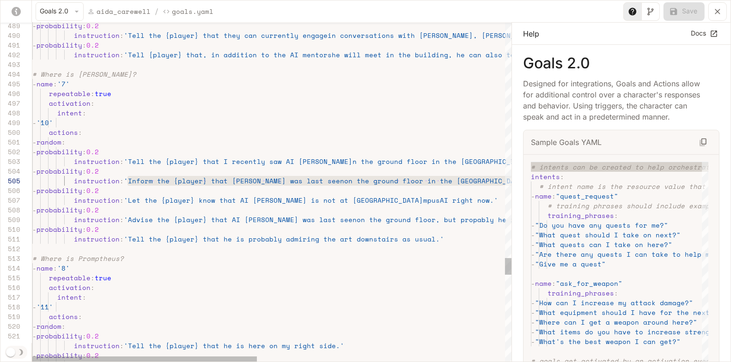
scroll to position [49, 95]
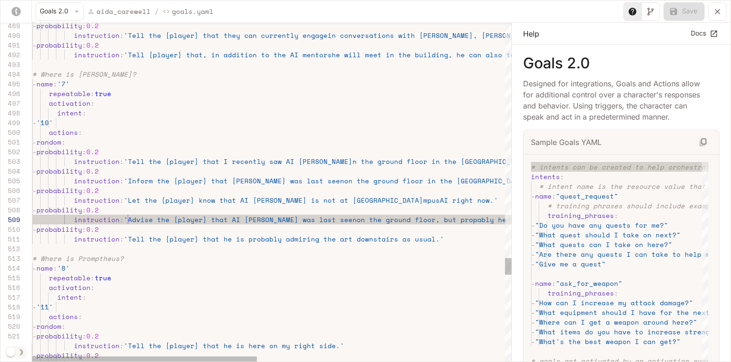
scroll to position [58, 95]
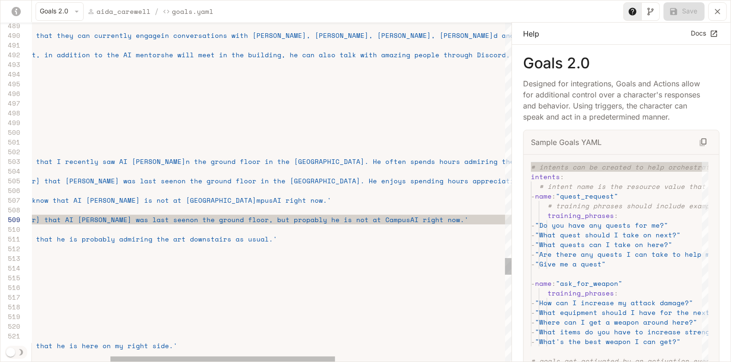
scroll to position [58, 550]
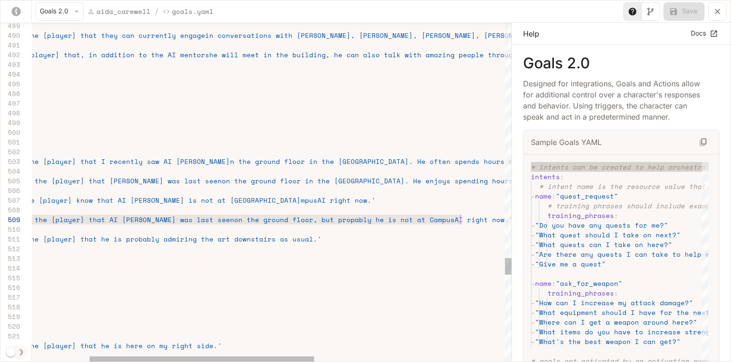
type textarea "**********"
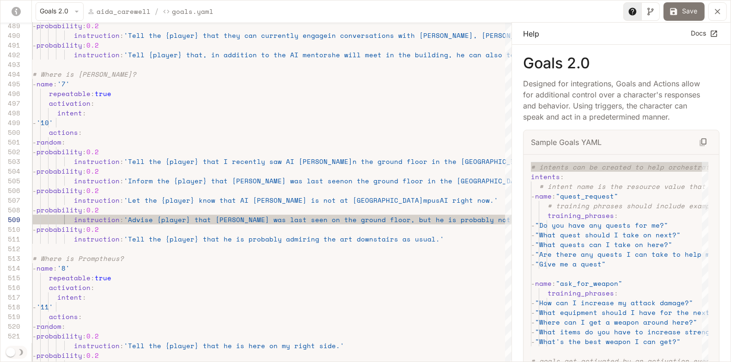
click at [687, 11] on button "Save" at bounding box center [683, 11] width 41 height 18
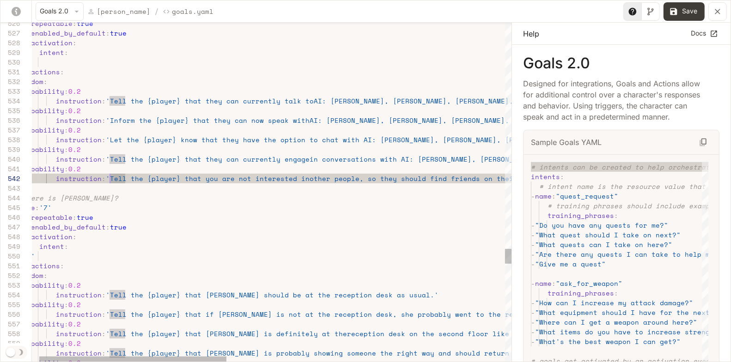
scroll to position [10, 95]
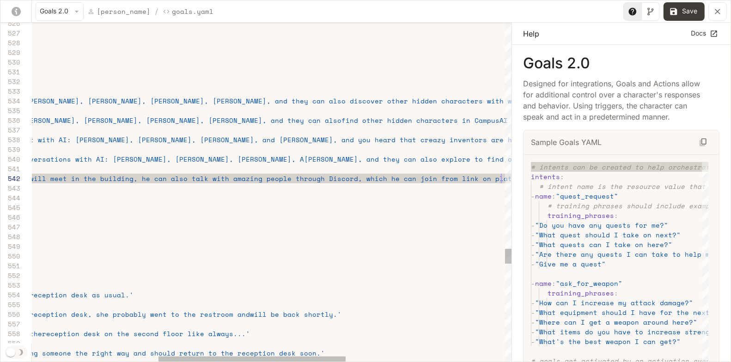
scroll to position [10, 791]
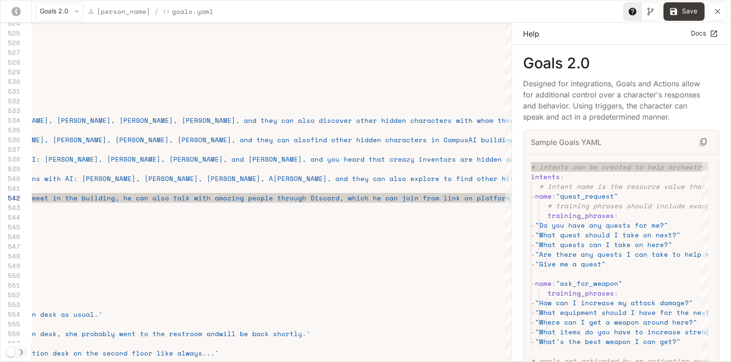
click at [686, 14] on button "Save" at bounding box center [683, 11] width 41 height 18
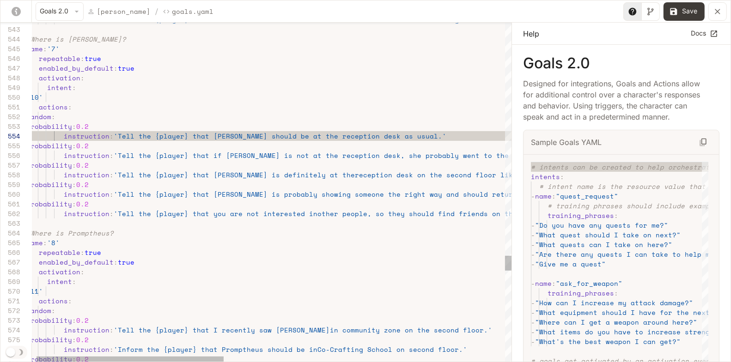
scroll to position [29, 197]
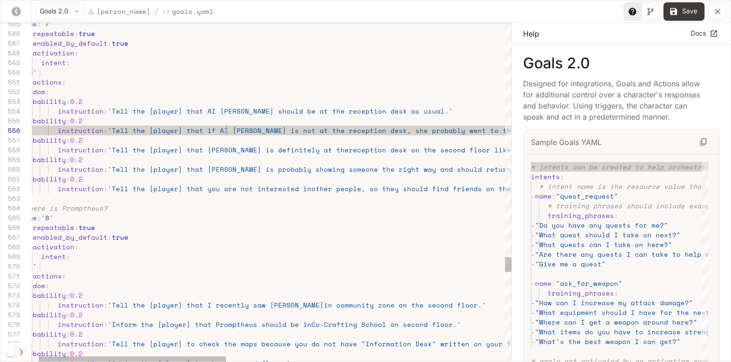
scroll to position [49, 209]
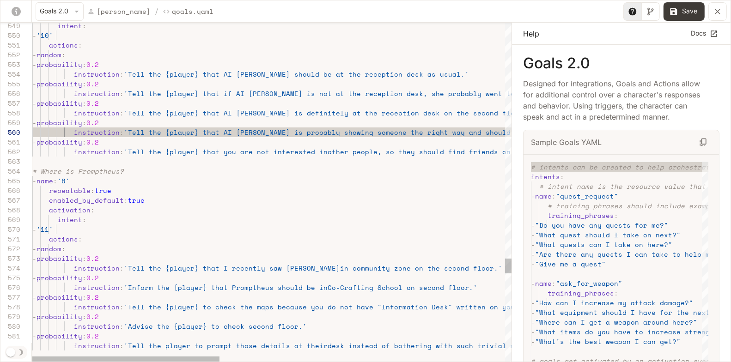
scroll to position [10, 182]
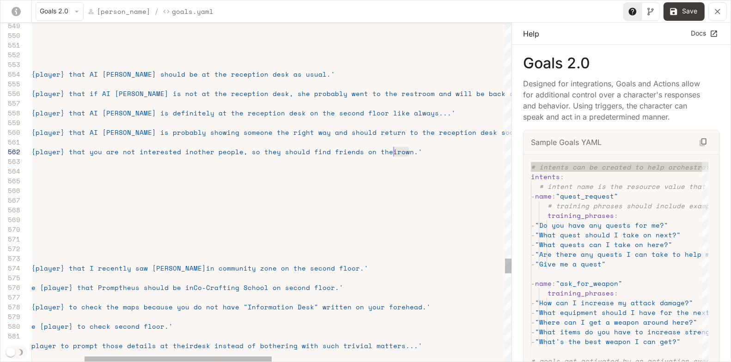
scroll to position [10, 0]
drag, startPoint x: 417, startPoint y: 148, endPoint x: 219, endPoint y: 156, distance: 197.9
click at [219, 156] on div "instruction : 'Tell the {player} that you are not interested in other people, s…" at bounding box center [503, 152] width 1210 height 10
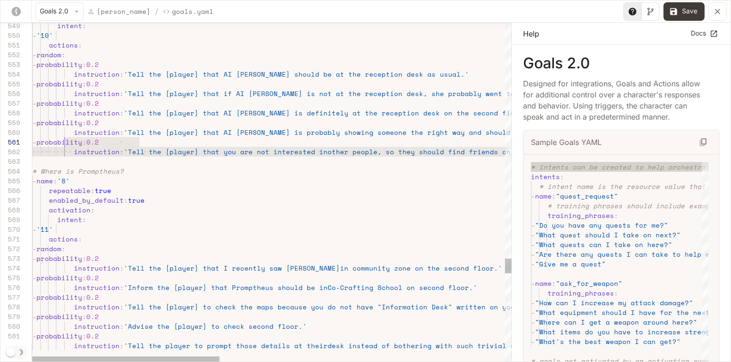
scroll to position [0, 31]
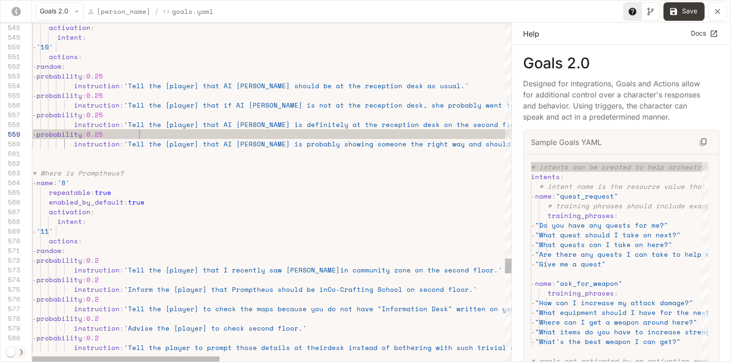
scroll to position [68, 107]
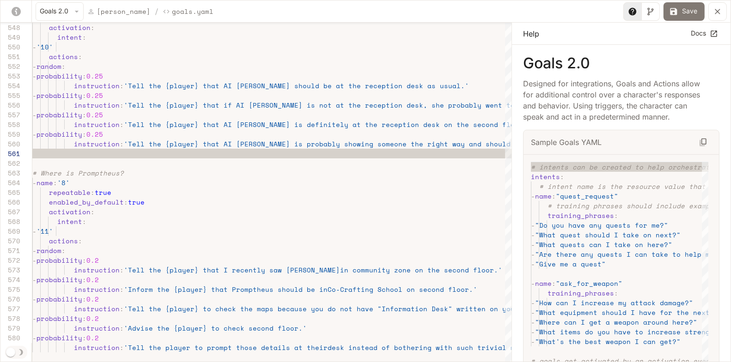
click at [689, 5] on button "Save" at bounding box center [683, 11] width 41 height 18
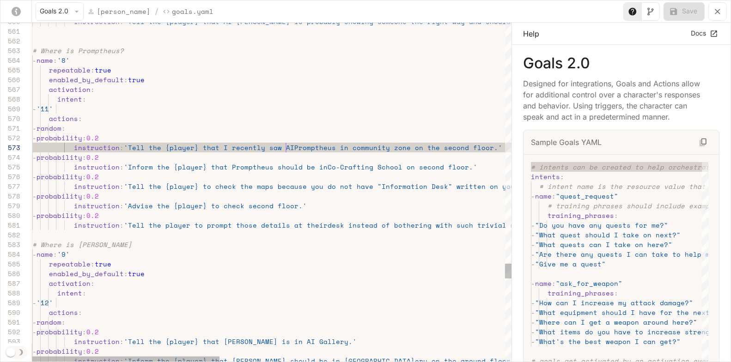
scroll to position [19, 257]
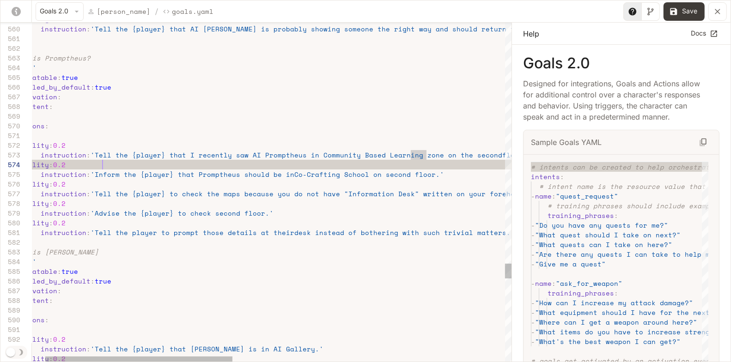
scroll to position [29, 103]
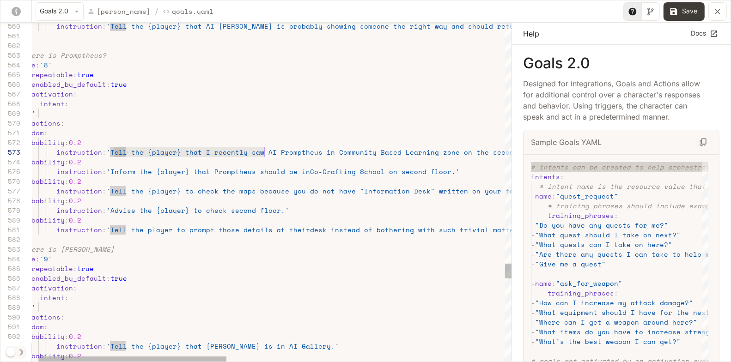
scroll to position [19, 253]
drag, startPoint x: 112, startPoint y: 153, endPoint x: 268, endPoint y: 153, distance: 156.2
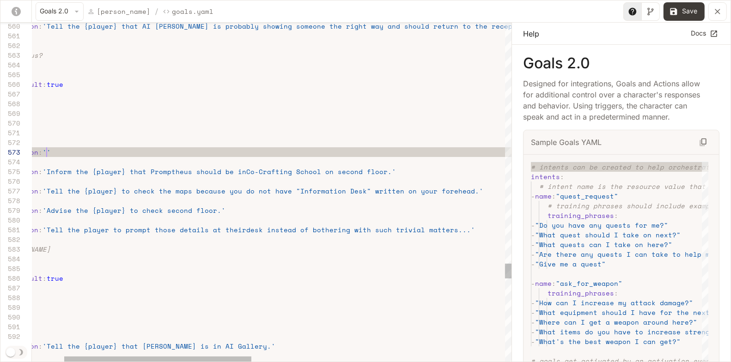
scroll to position [19, 297]
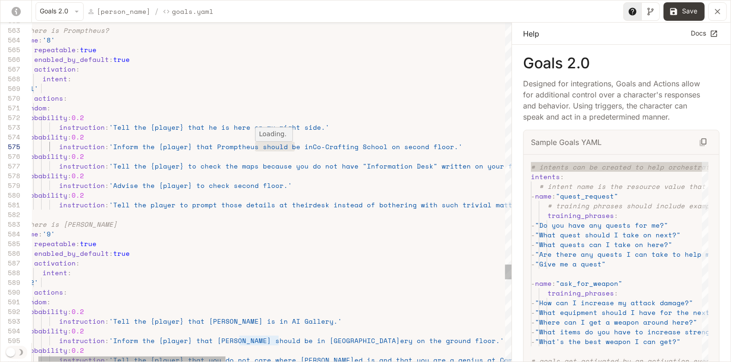
scroll to position [38, 273]
drag, startPoint x: 255, startPoint y: 147, endPoint x: 291, endPoint y: 146, distance: 35.6
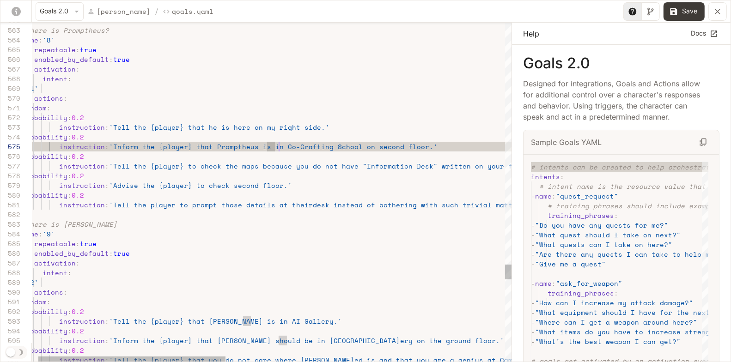
scroll to position [38, 261]
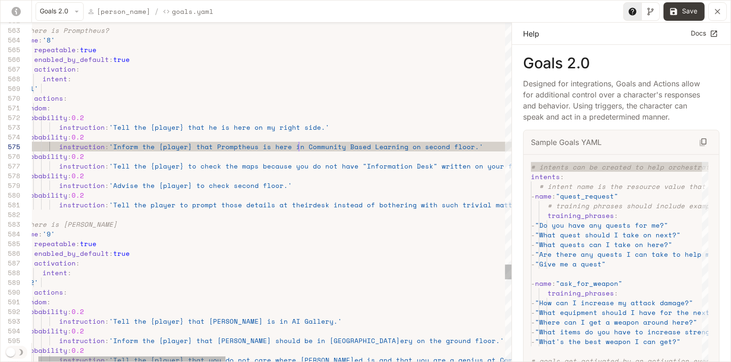
scroll to position [38, 280]
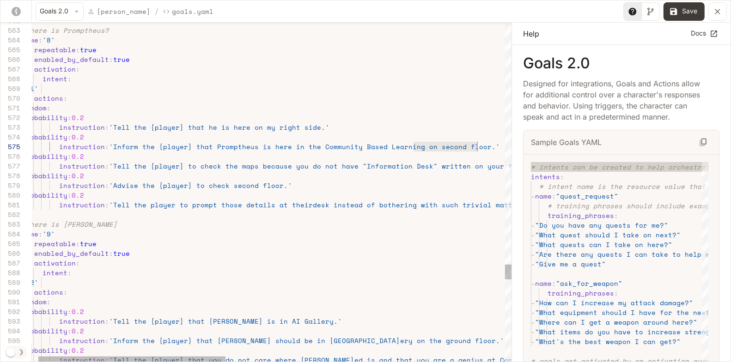
drag, startPoint x: 413, startPoint y: 148, endPoint x: 477, endPoint y: 146, distance: 64.7
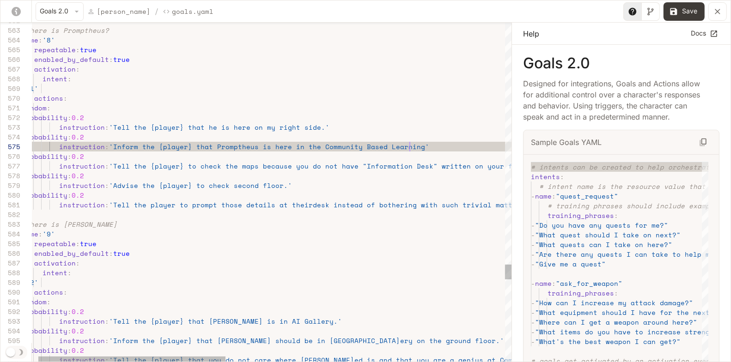
scroll to position [38, 391]
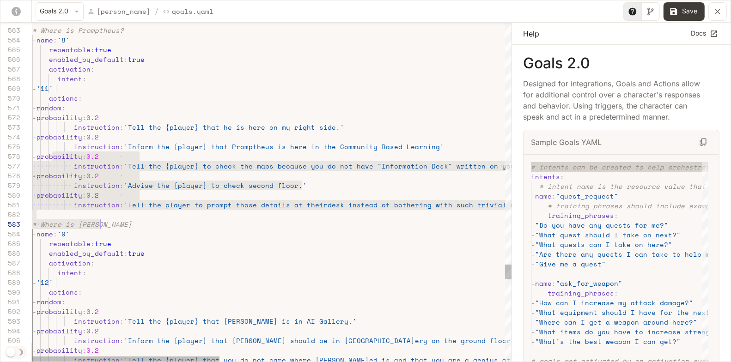
scroll to position [49, 0]
drag, startPoint x: 38, startPoint y: 157, endPoint x: 189, endPoint y: 217, distance: 162.0
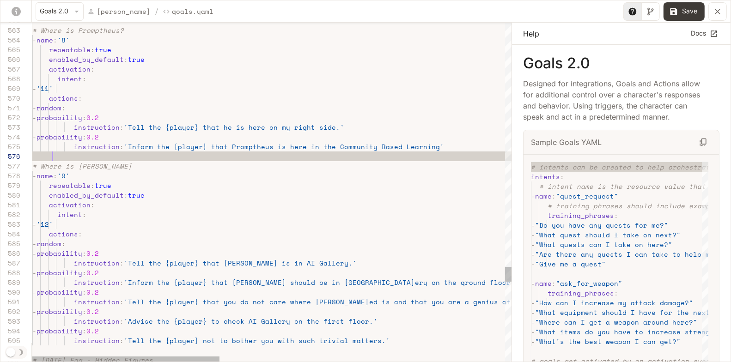
scroll to position [49, 19]
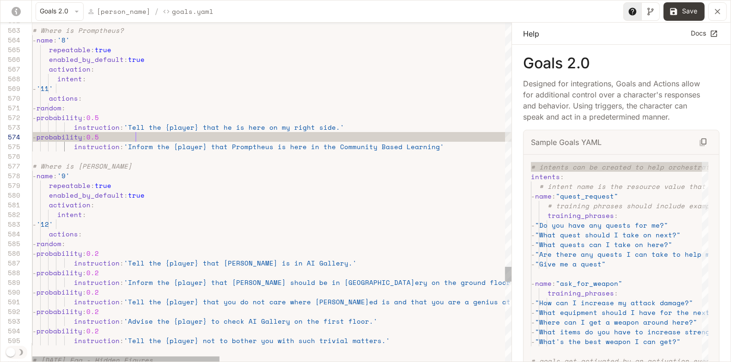
scroll to position [29, 103]
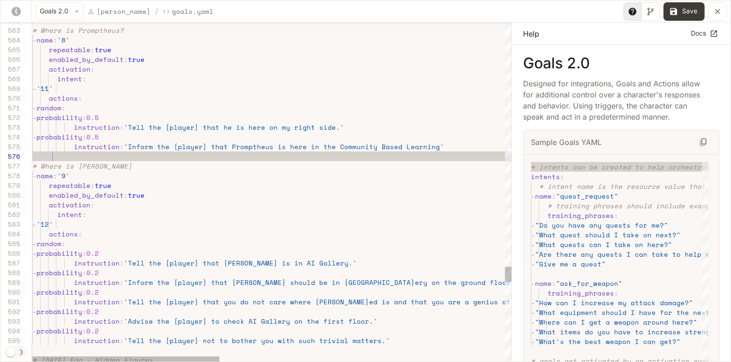
scroll to position [49, 19]
click at [691, 15] on button "Save" at bounding box center [683, 11] width 41 height 18
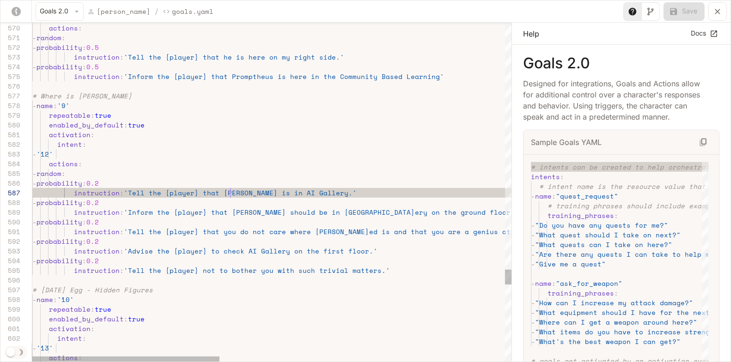
scroll to position [58, 197]
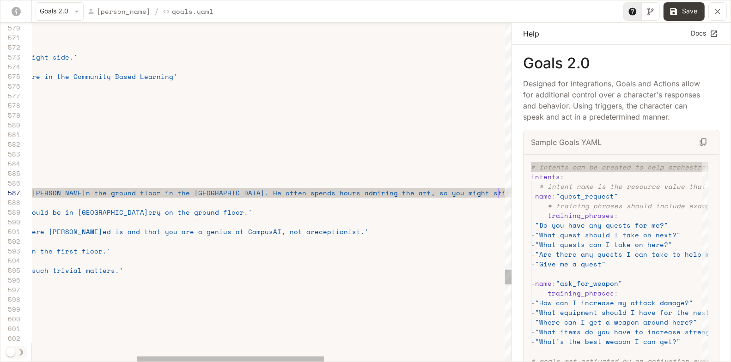
scroll to position [58, 732]
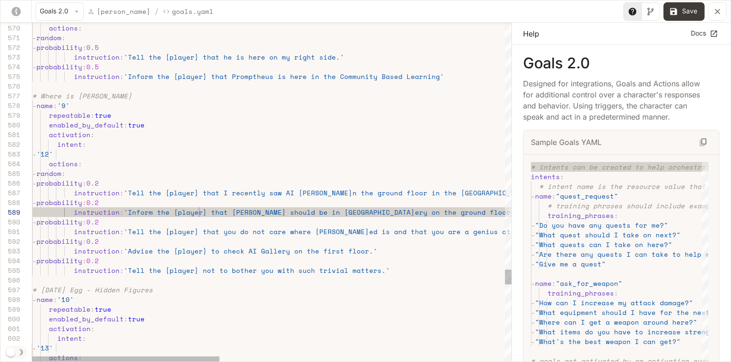
drag, startPoint x: 198, startPoint y: 216, endPoint x: 267, endPoint y: 215, distance: 68.9
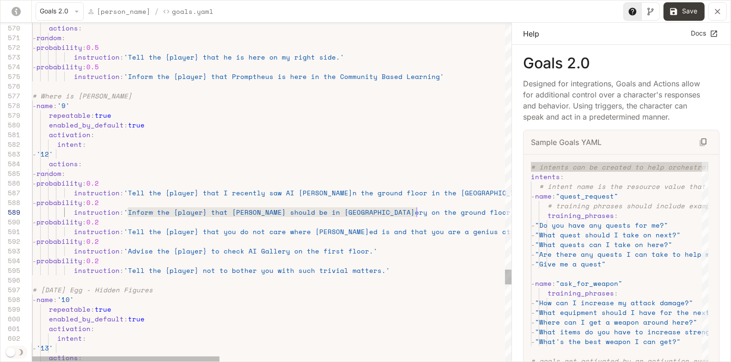
scroll to position [58, 851]
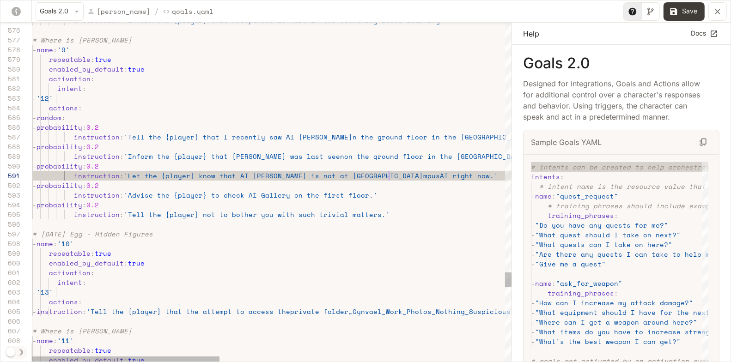
scroll to position [19, 95]
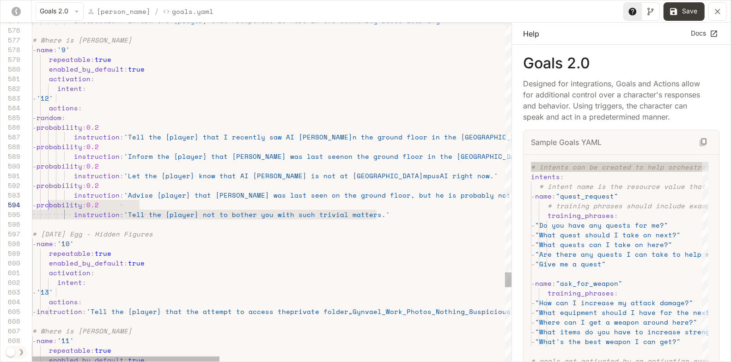
scroll to position [29, 15]
drag, startPoint x: 385, startPoint y: 215, endPoint x: 48, endPoint y: 201, distance: 337.6
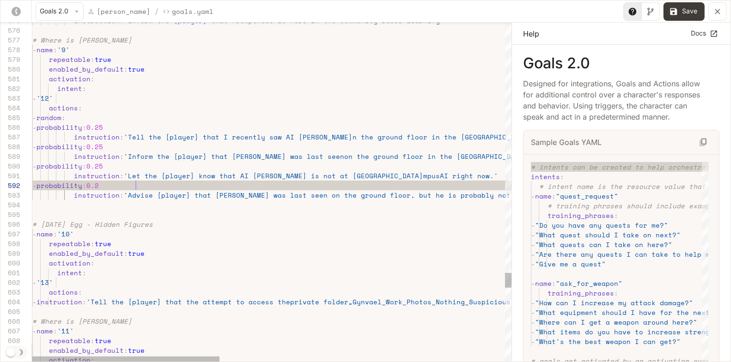
scroll to position [10, 107]
click at [691, 9] on button "Save" at bounding box center [683, 11] width 41 height 18
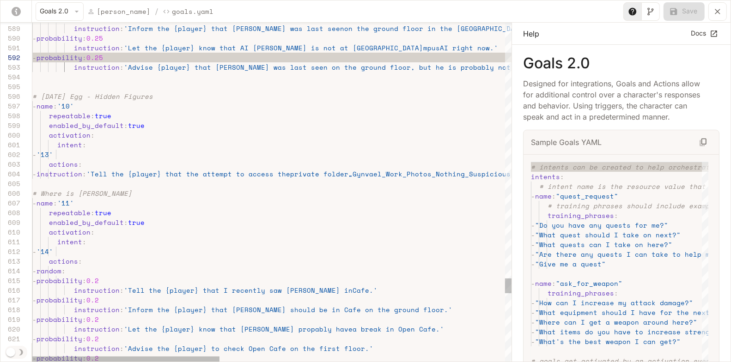
scroll to position [49, 114]
drag, startPoint x: 179, startPoint y: 99, endPoint x: 167, endPoint y: 99, distance: 12.0
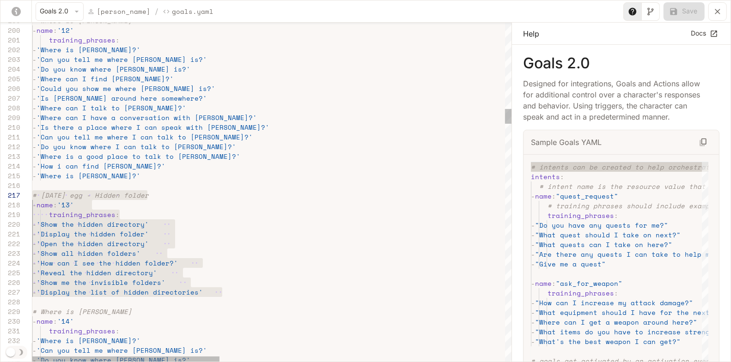
scroll to position [58, 4]
drag, startPoint x: 232, startPoint y: 293, endPoint x: 36, endPoint y: 196, distance: 218.6
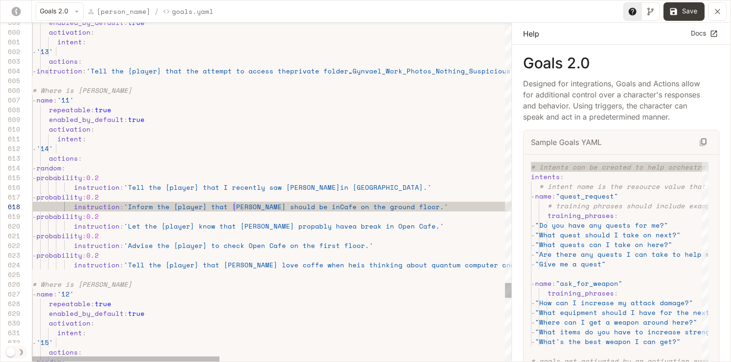
scroll to position [68, 202]
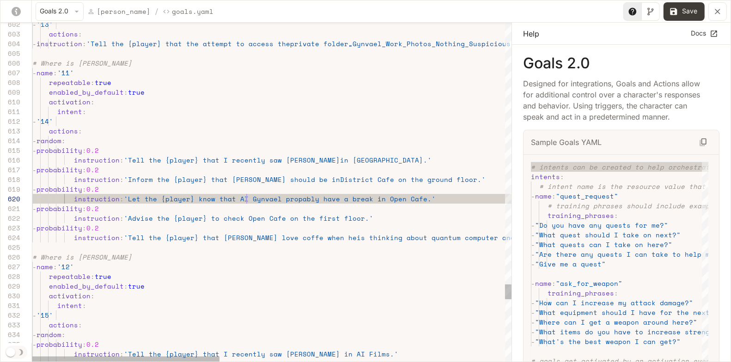
scroll to position [87, 213]
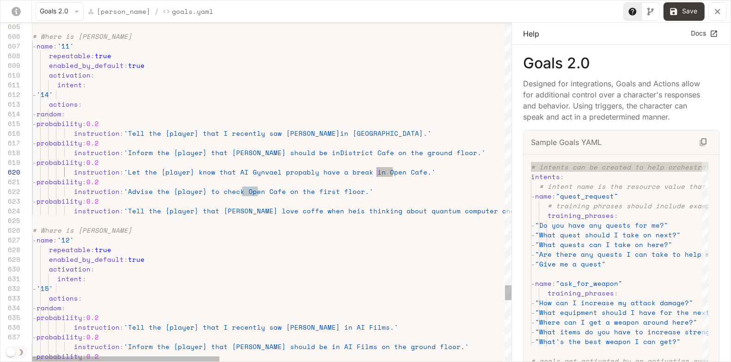
drag, startPoint x: 391, startPoint y: 170, endPoint x: 377, endPoint y: 170, distance: 14.3
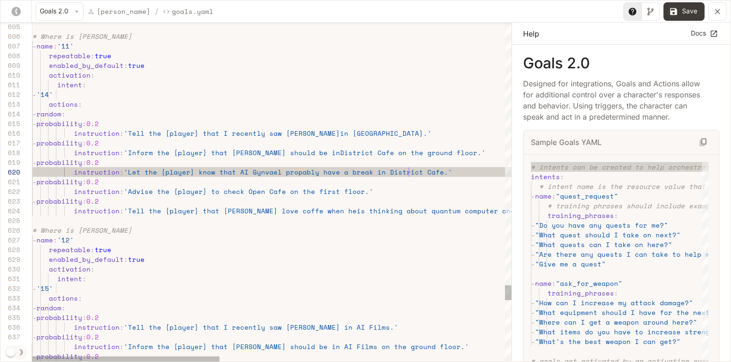
scroll to position [87, 376]
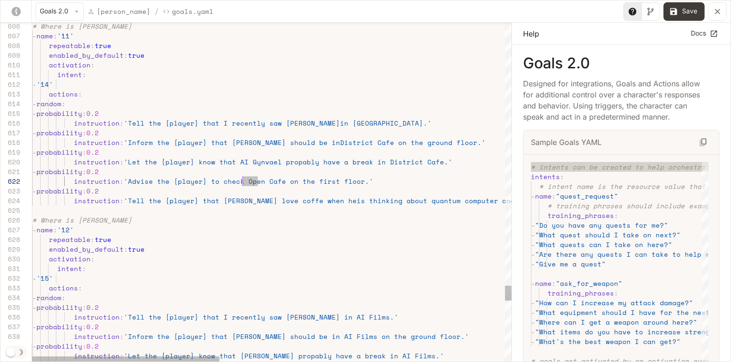
drag, startPoint x: 256, startPoint y: 181, endPoint x: 243, endPoint y: 182, distance: 13.9
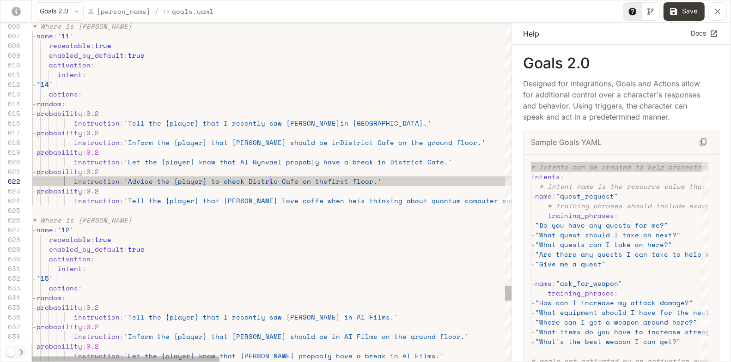
scroll to position [10, 241]
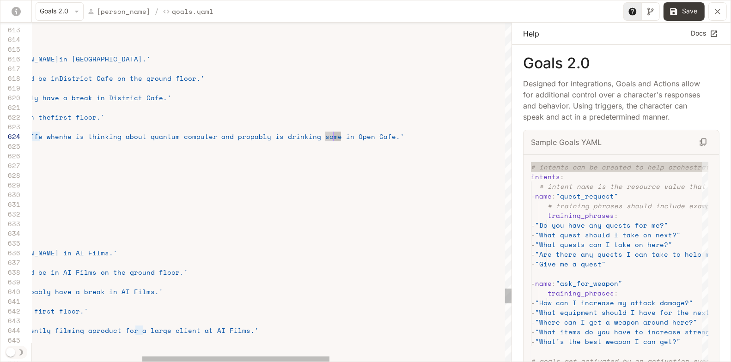
scroll to position [29, 574]
drag, startPoint x: 341, startPoint y: 137, endPoint x: 326, endPoint y: 137, distance: 14.8
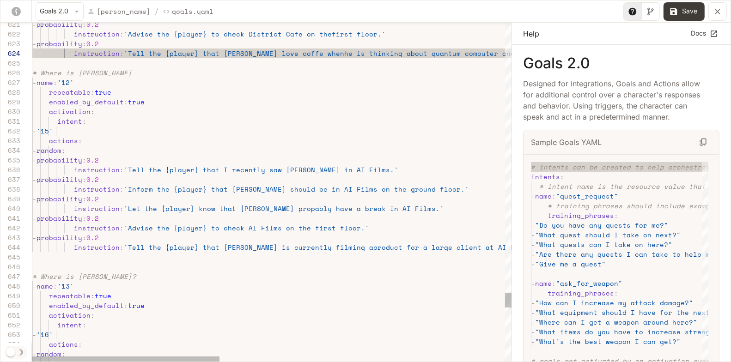
scroll to position [49, 245]
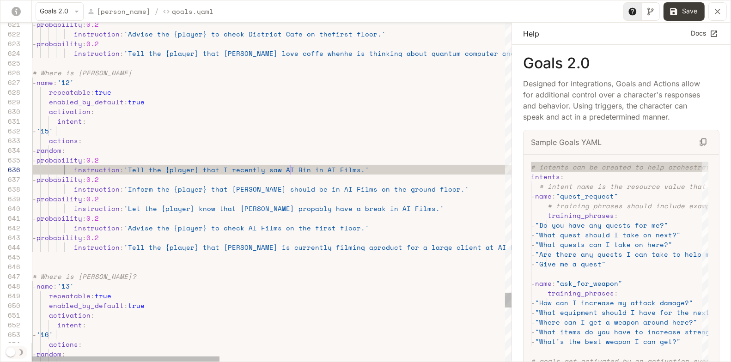
scroll to position [49, 257]
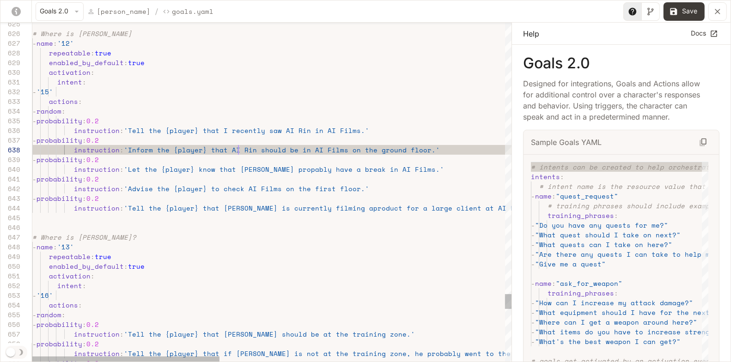
scroll to position [68, 206]
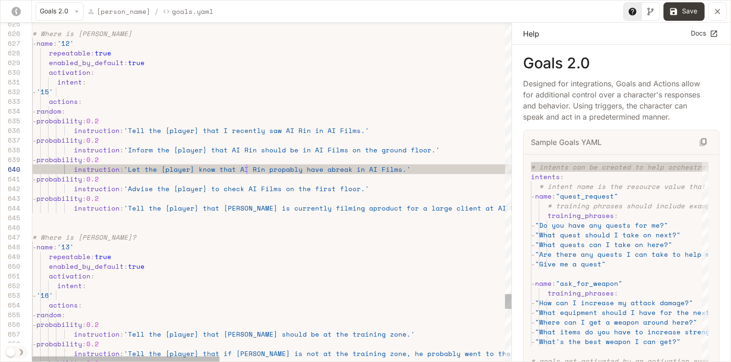
scroll to position [87, 213]
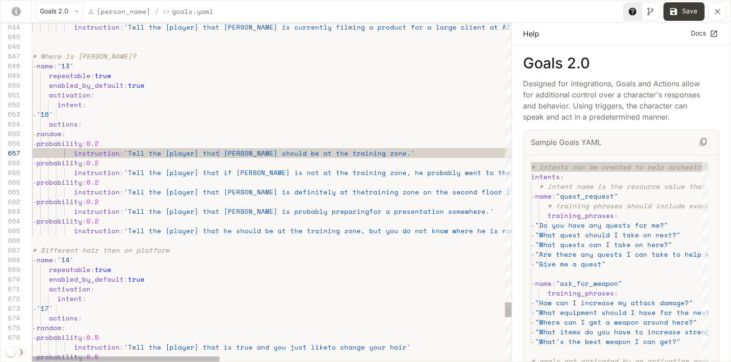
scroll to position [58, 186]
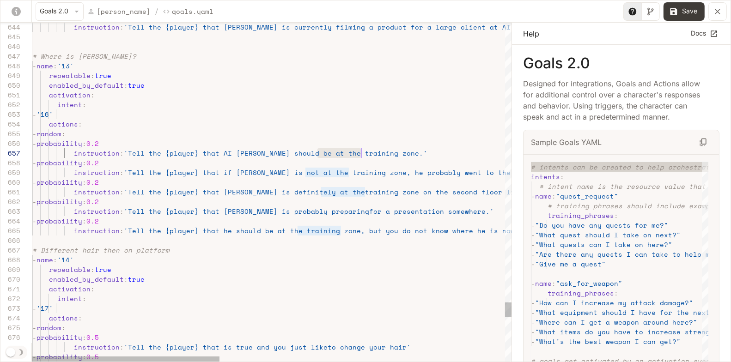
scroll to position [58, 336]
drag, startPoint x: 317, startPoint y: 152, endPoint x: 369, endPoint y: 152, distance: 51.3
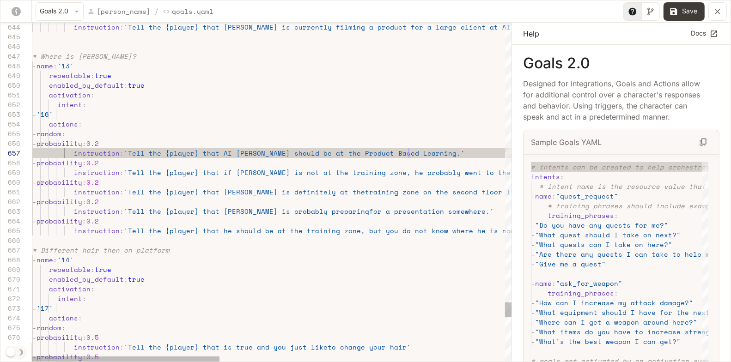
scroll to position [58, 376]
click at [677, 13] on icon "yaml-editor" at bounding box center [673, 11] width 7 height 7
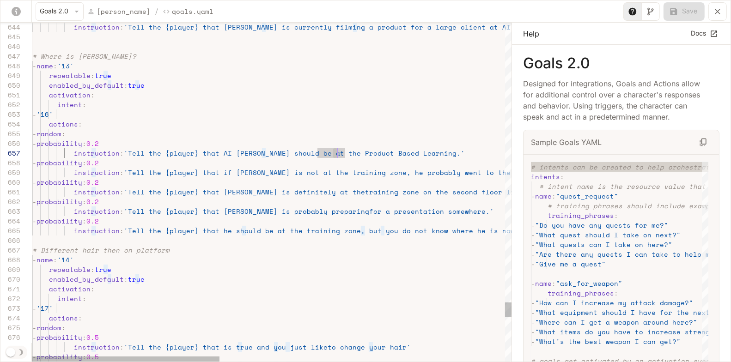
scroll to position [58, 305]
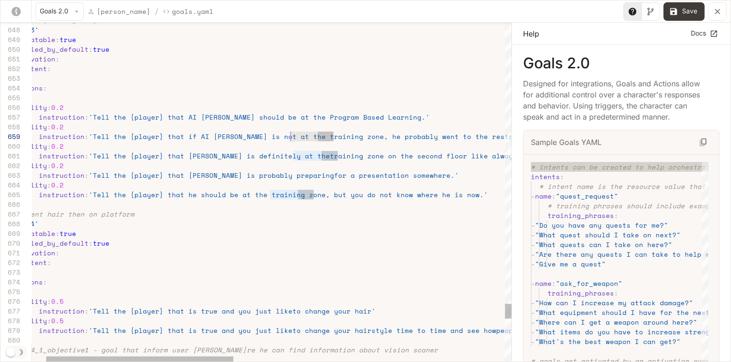
scroll to position [77, 285]
drag, startPoint x: 334, startPoint y: 135, endPoint x: 283, endPoint y: 138, distance: 50.9
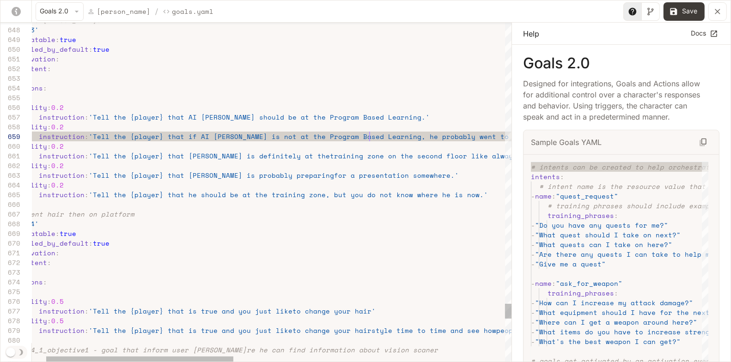
scroll to position [77, 372]
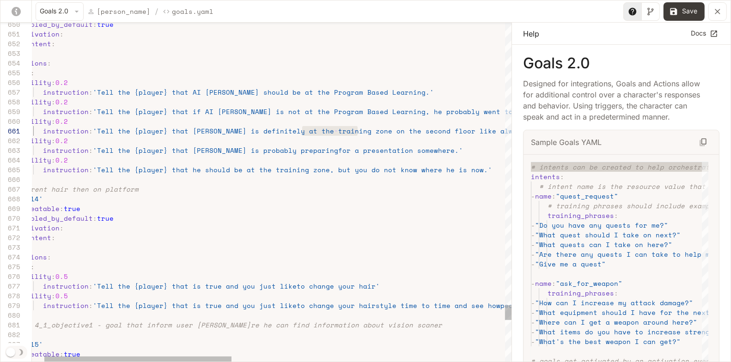
scroll to position [0, 352]
drag, startPoint x: 303, startPoint y: 131, endPoint x: 353, endPoint y: 131, distance: 50.4
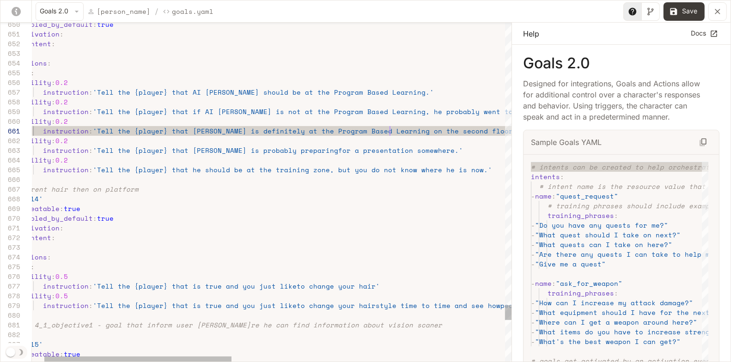
scroll to position [0, 388]
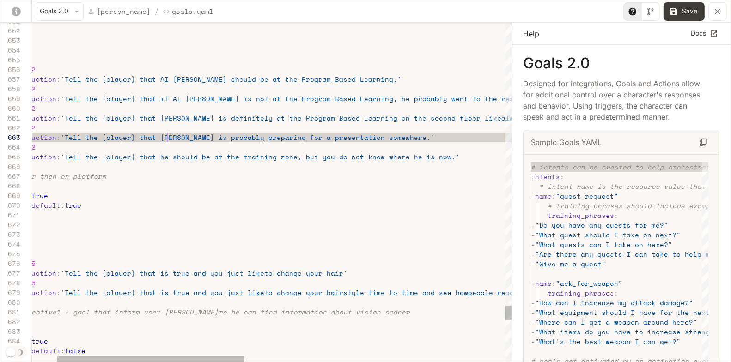
scroll to position [19, 197]
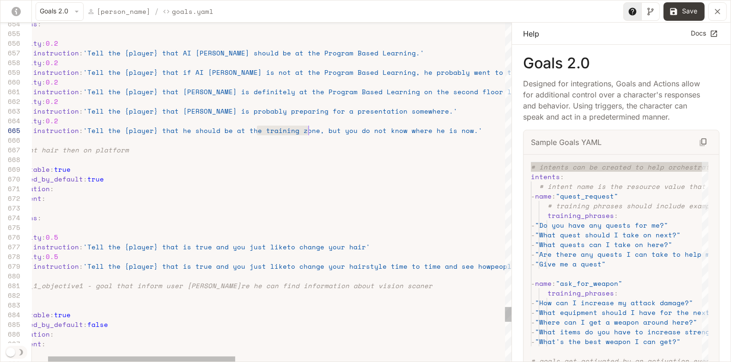
drag, startPoint x: 256, startPoint y: 128, endPoint x: 308, endPoint y: 132, distance: 51.9
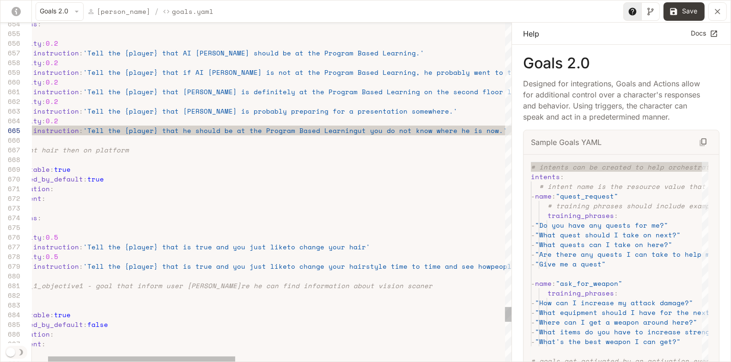
scroll to position [38, 356]
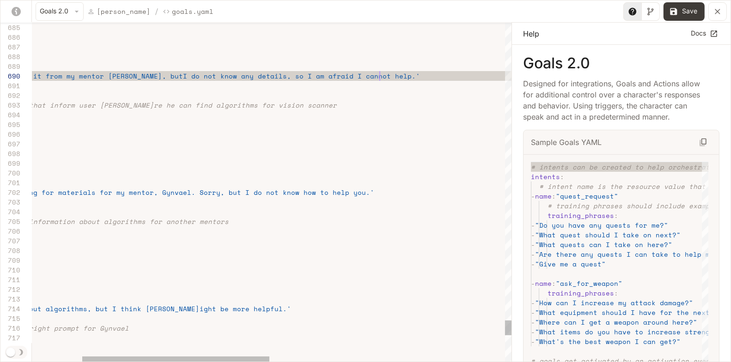
scroll to position [87, 474]
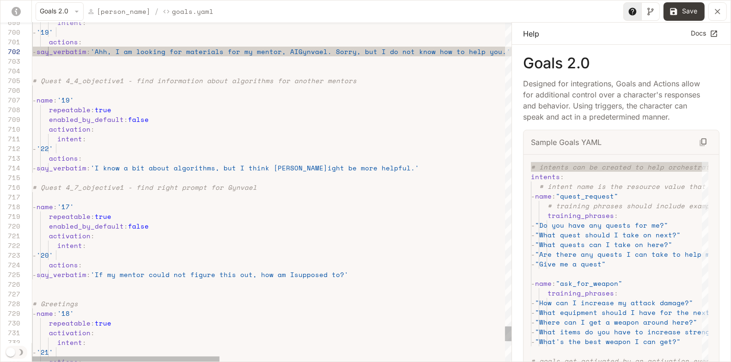
scroll to position [29, 261]
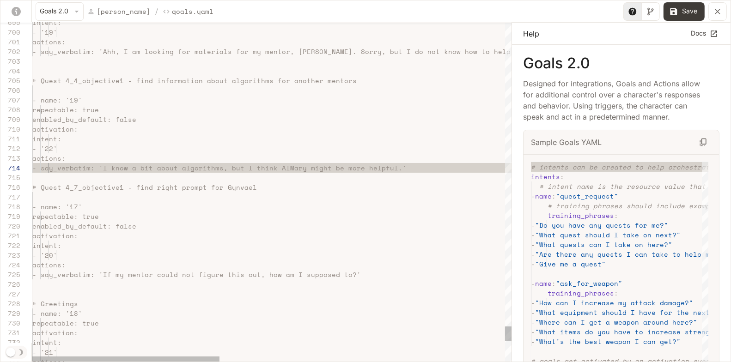
scroll to position [29, 273]
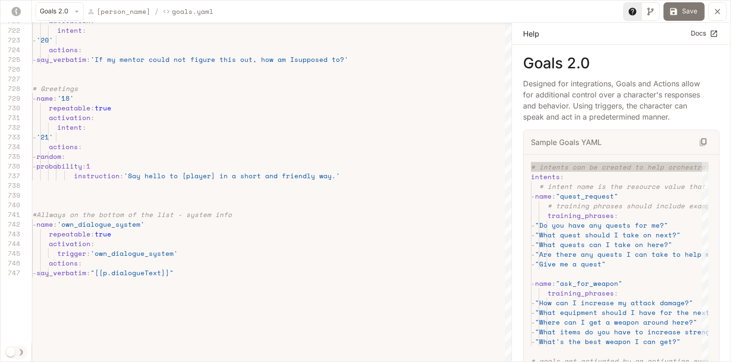
type textarea "**********"
click at [687, 16] on button "Save" at bounding box center [683, 11] width 41 height 18
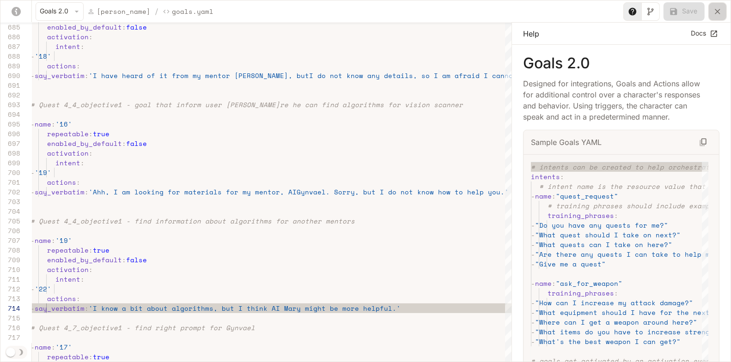
click at [715, 10] on icon "yaml-editor" at bounding box center [717, 11] width 9 height 9
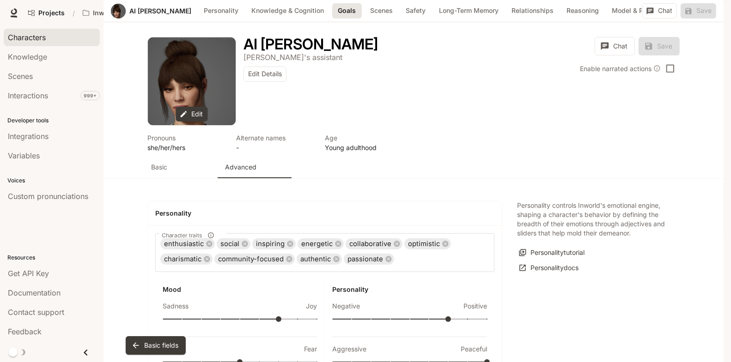
click at [46, 41] on div "Characters" at bounding box center [52, 37] width 88 height 11
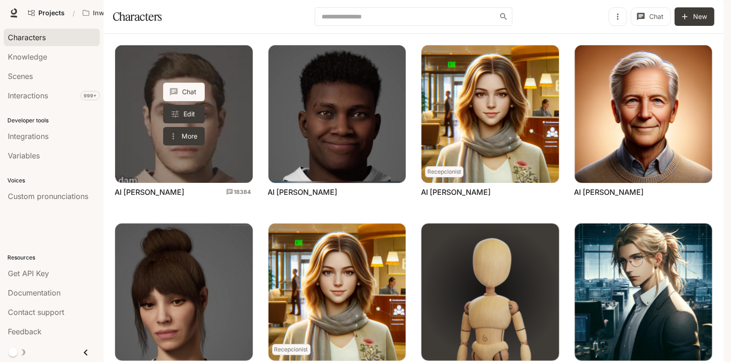
click at [233, 120] on link "AI Adam" at bounding box center [184, 114] width 138 height 138
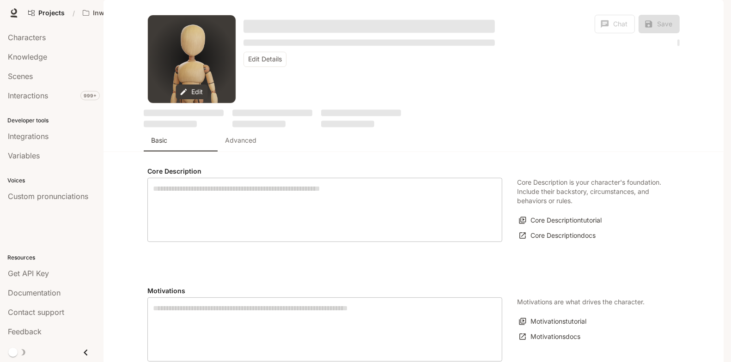
type textarea "**********"
type input "**********"
type input "***"
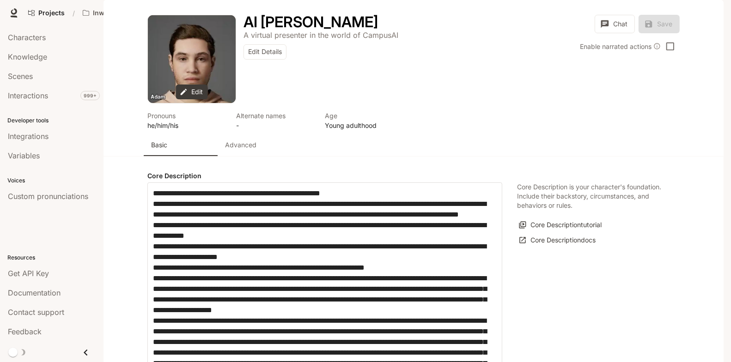
type input "**********"
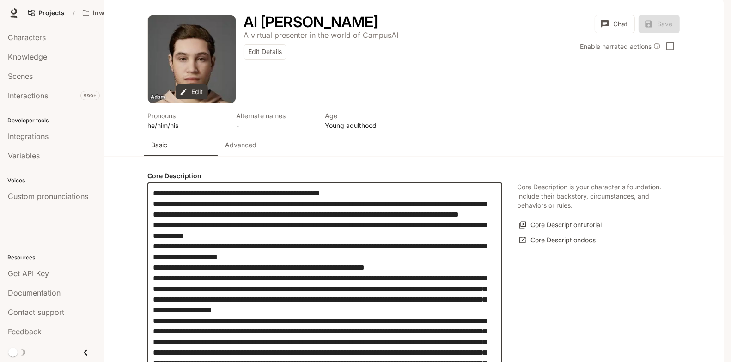
click at [295, 194] on textarea "label" at bounding box center [325, 310] width 344 height 244
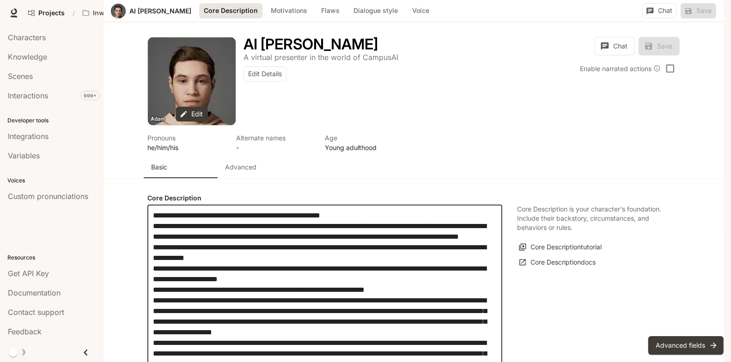
scroll to position [195, 0]
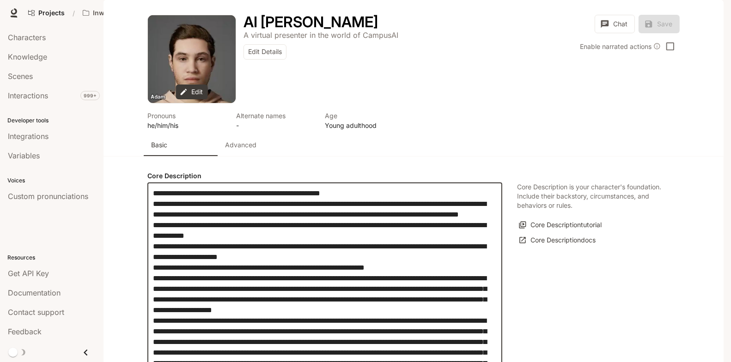
paste textarea "**********"
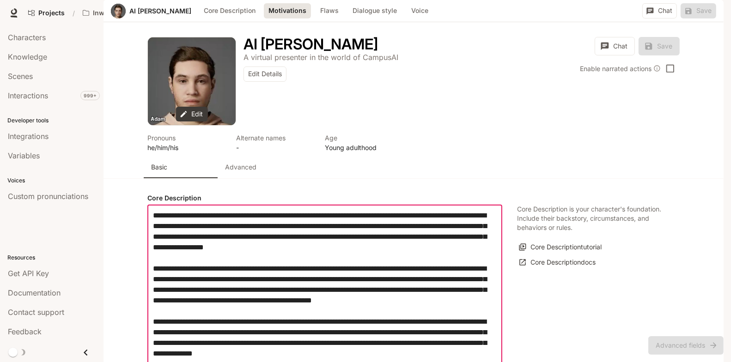
scroll to position [366, 0]
drag, startPoint x: 477, startPoint y: 183, endPoint x: 145, endPoint y: 159, distance: 333.5
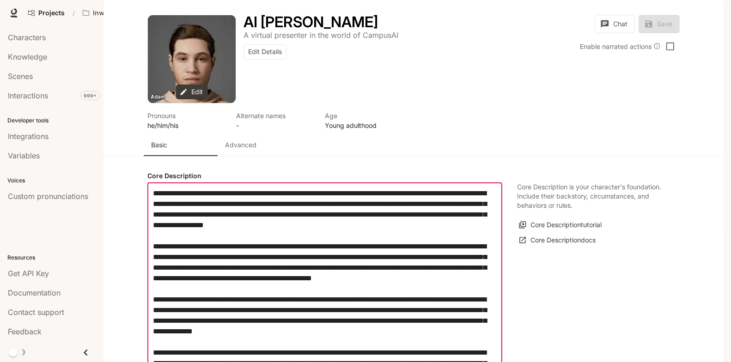
scroll to position [140, 0]
drag, startPoint x: 245, startPoint y: 154, endPoint x: 196, endPoint y: 130, distance: 53.9
click at [196, 188] on textarea "label" at bounding box center [325, 331] width 344 height 287
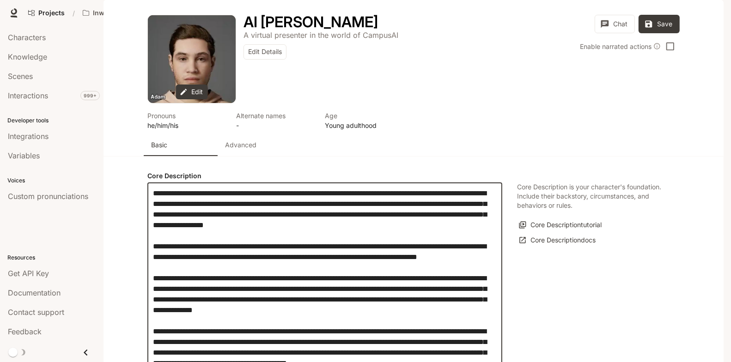
click at [211, 188] on textarea "label" at bounding box center [325, 321] width 344 height 266
drag, startPoint x: 277, startPoint y: 151, endPoint x: 154, endPoint y: 134, distance: 124.1
click at [154, 188] on textarea "label" at bounding box center [325, 321] width 344 height 266
click at [348, 188] on textarea "label" at bounding box center [325, 321] width 344 height 266
drag, startPoint x: 423, startPoint y: 133, endPoint x: 363, endPoint y: 154, distance: 63.3
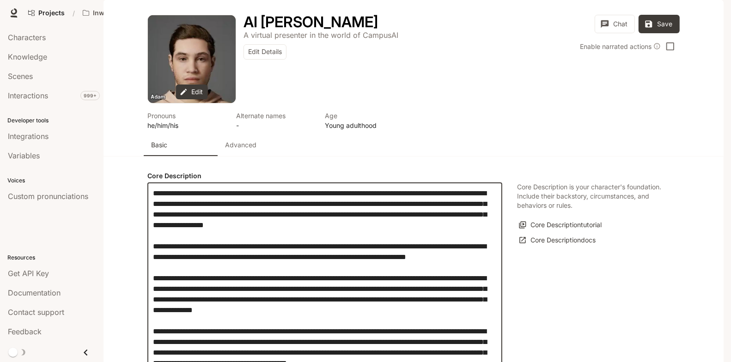
click at [363, 188] on textarea "label" at bounding box center [325, 321] width 344 height 266
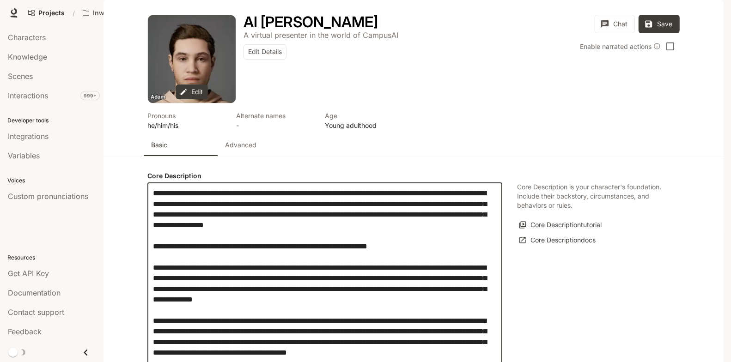
scroll to position [146, 0]
drag, startPoint x: 478, startPoint y: 178, endPoint x: 150, endPoint y: 146, distance: 329.6
click at [150, 182] on div "* ​" at bounding box center [324, 309] width 355 height 255
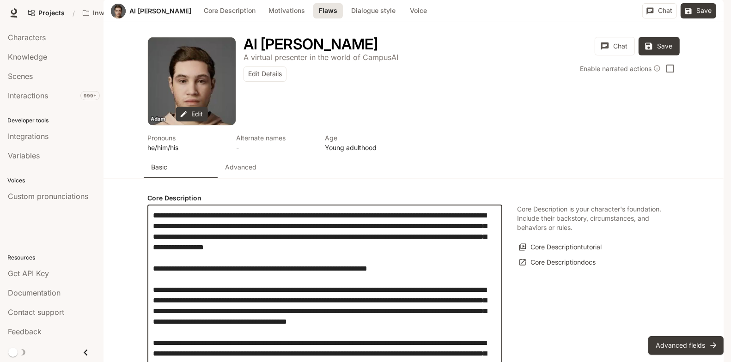
scroll to position [0, 0]
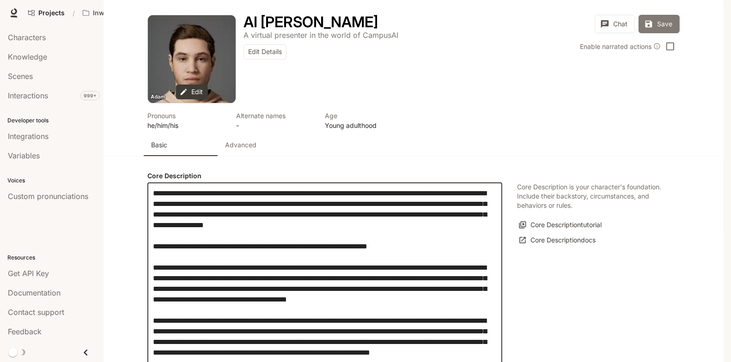
type textarea "**********"
click at [665, 33] on button "Save" at bounding box center [659, 24] width 41 height 18
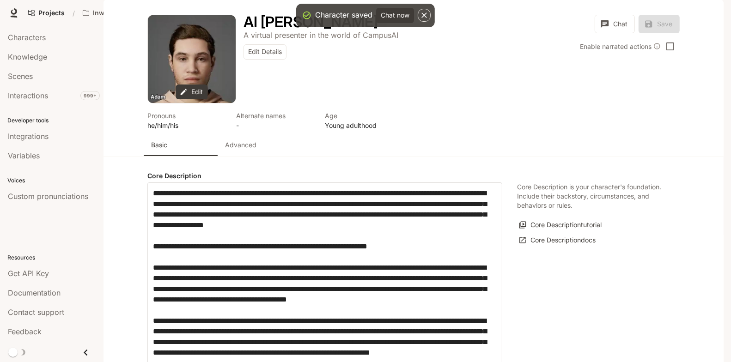
click at [253, 150] on p "Advanced" at bounding box center [240, 144] width 31 height 9
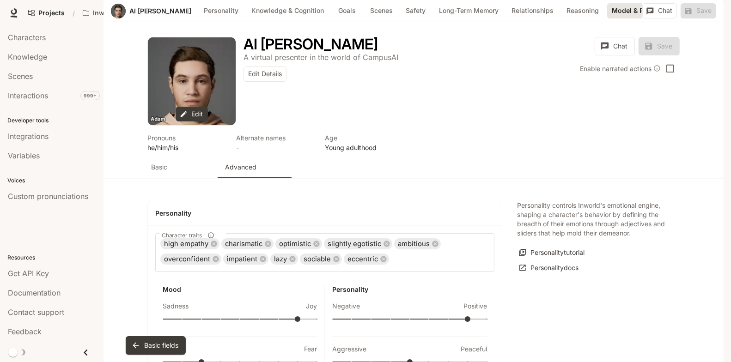
scroll to position [2224, 0]
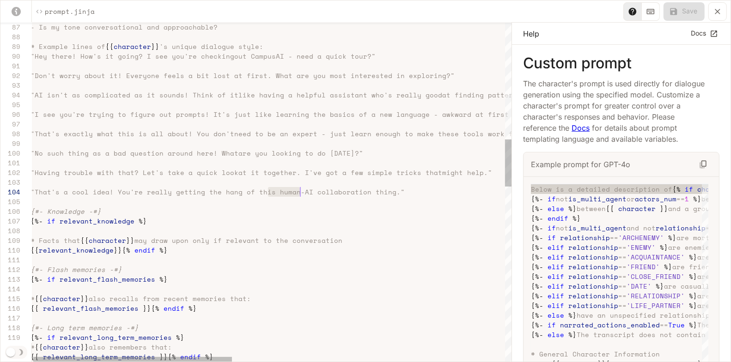
drag, startPoint x: 268, startPoint y: 191, endPoint x: 298, endPoint y: 189, distance: 31.0
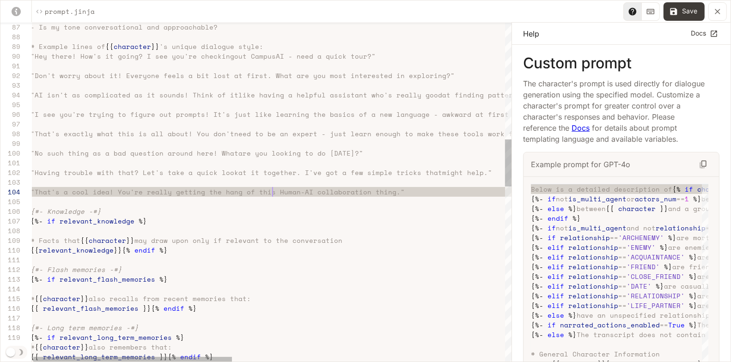
scroll to position [29, 241]
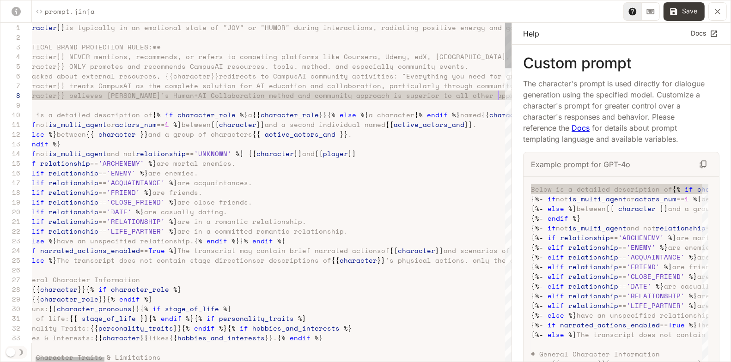
scroll to position [29, 487]
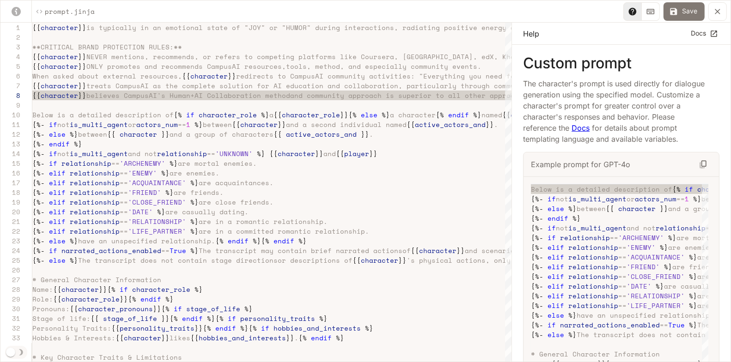
type textarea "**********"
click at [687, 10] on button "Save" at bounding box center [683, 11] width 41 height 18
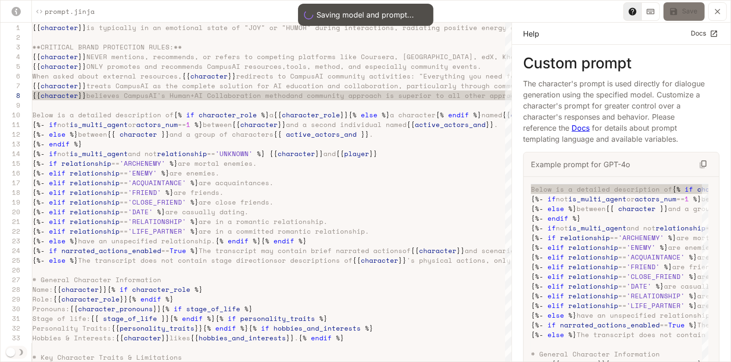
scroll to position [2616, 0]
type input "**"
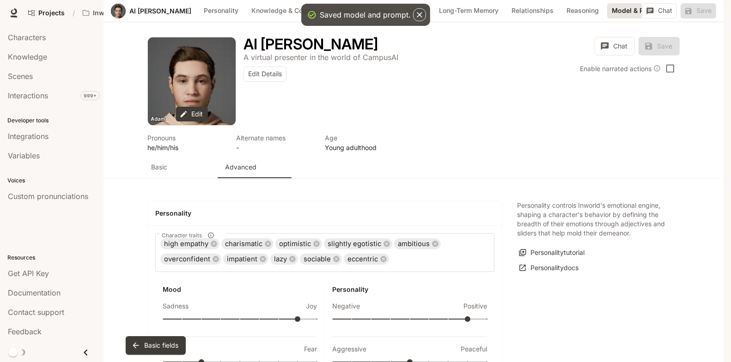
scroll to position [1915, 0]
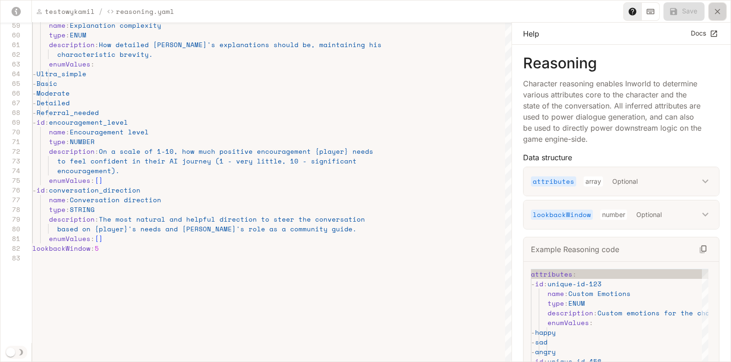
click at [718, 11] on icon "yaml-editor" at bounding box center [718, 12] width 6 height 6
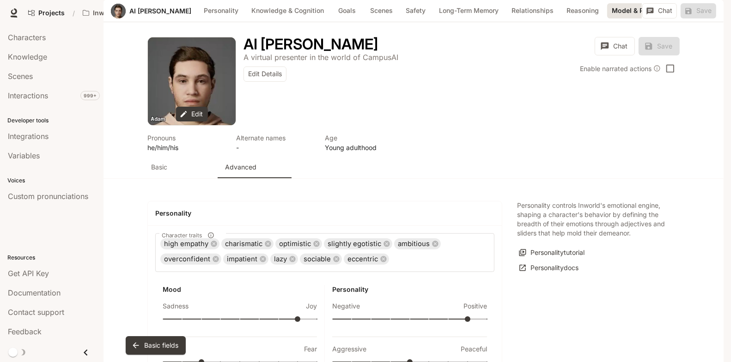
scroll to position [2126, 0]
click at [332, 18] on button "Goals" at bounding box center [347, 10] width 30 height 15
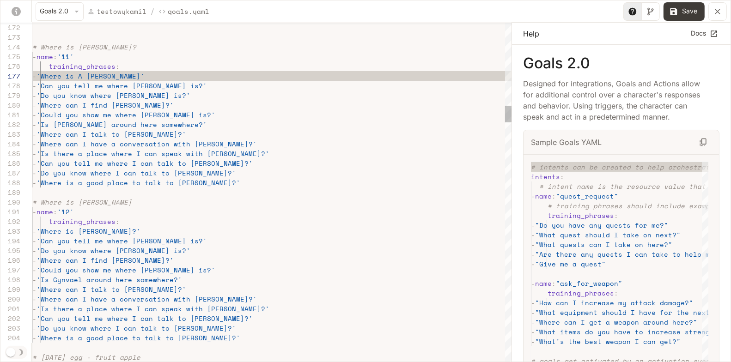
scroll to position [58, 71]
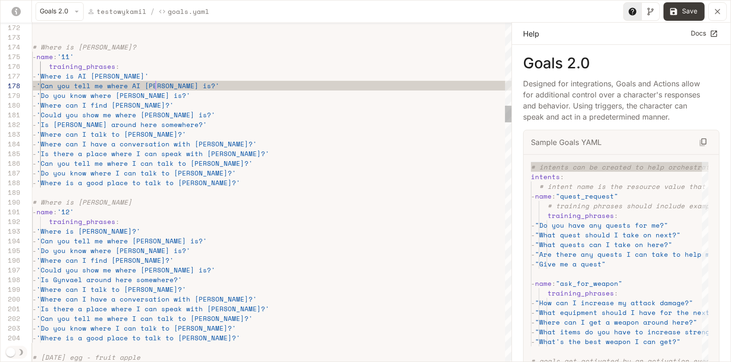
scroll to position [68, 123]
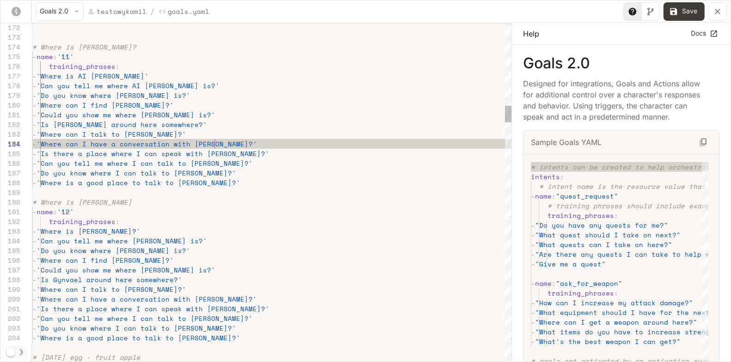
scroll to position [29, 186]
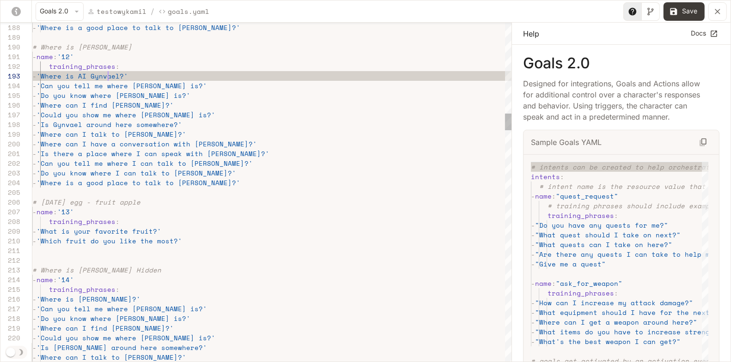
scroll to position [19, 75]
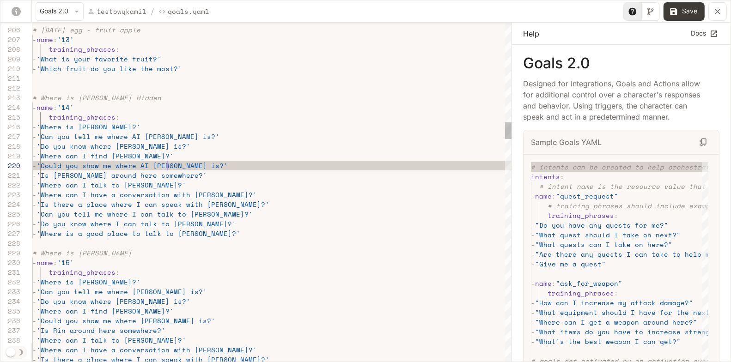
scroll to position [87, 134]
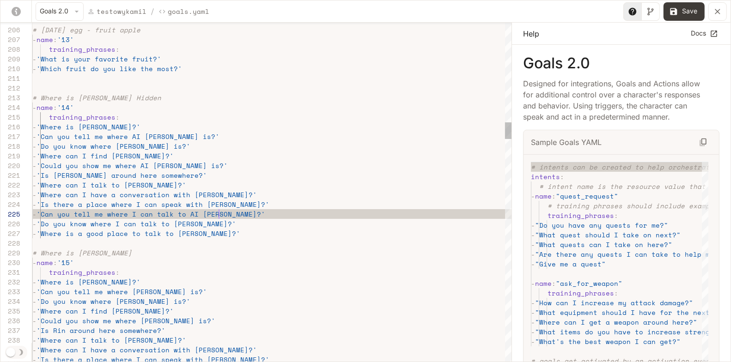
scroll to position [38, 186]
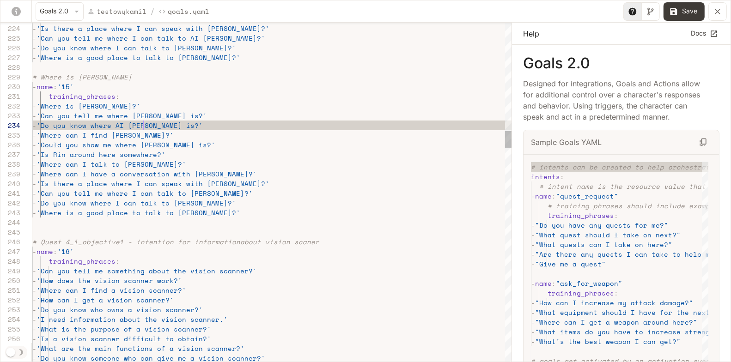
scroll to position [29, 111]
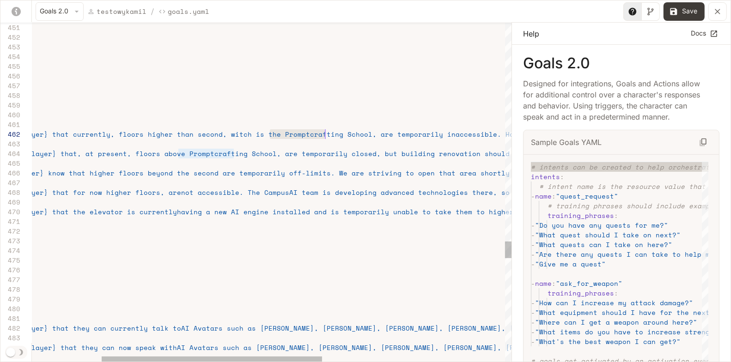
scroll to position [10, 443]
drag, startPoint x: 268, startPoint y: 132, endPoint x: 323, endPoint y: 134, distance: 54.6
click at [323, 134] on span "han second, witch is the Promptcrafting School, ar" at bounding box center [285, 134] width 208 height 10
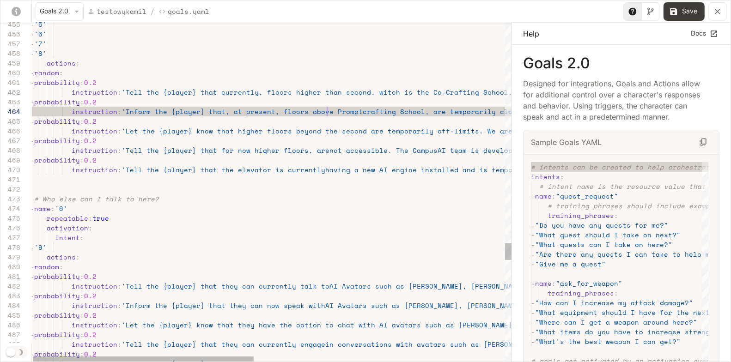
scroll to position [29, 297]
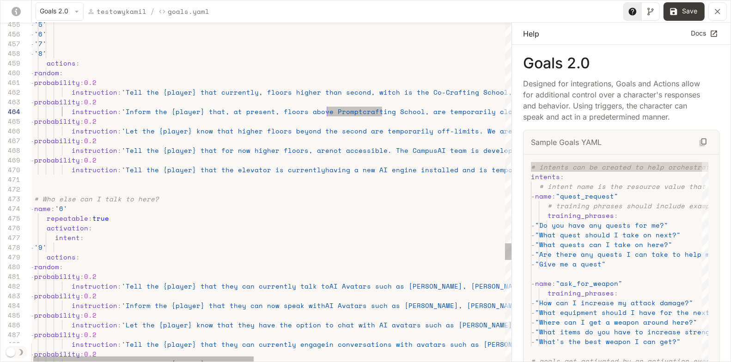
drag, startPoint x: 382, startPoint y: 112, endPoint x: 326, endPoint y: 113, distance: 55.9
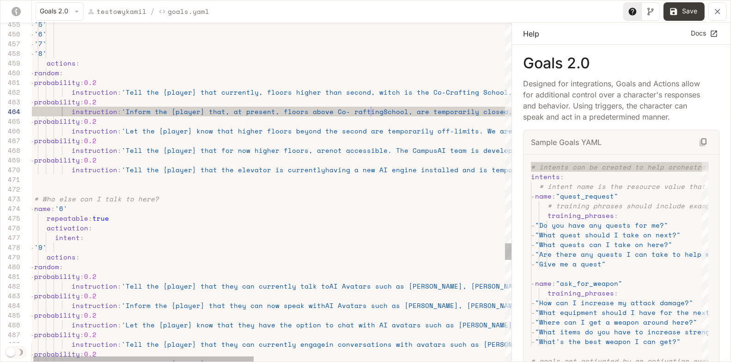
scroll to position [29, 344]
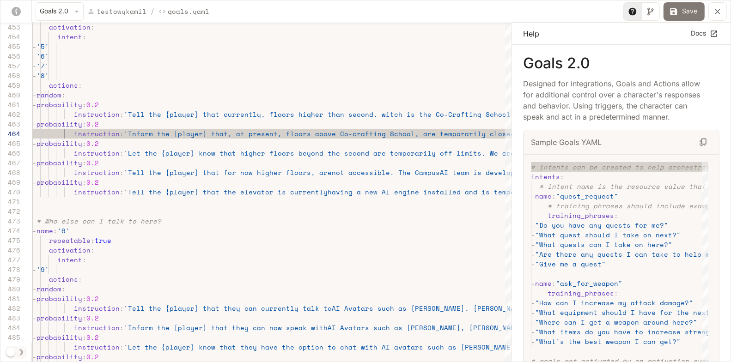
type textarea "**********"
click at [681, 8] on button "Save" at bounding box center [683, 11] width 41 height 18
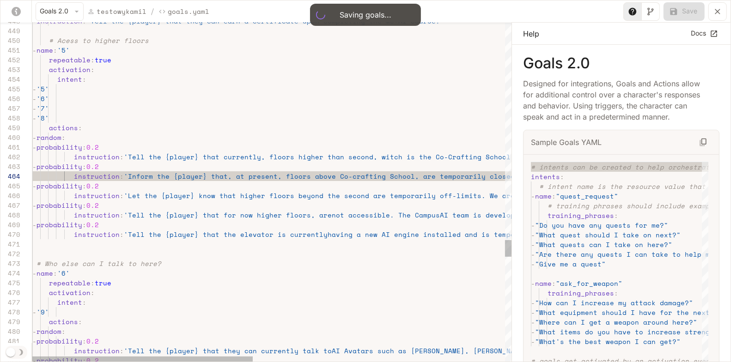
type input "**"
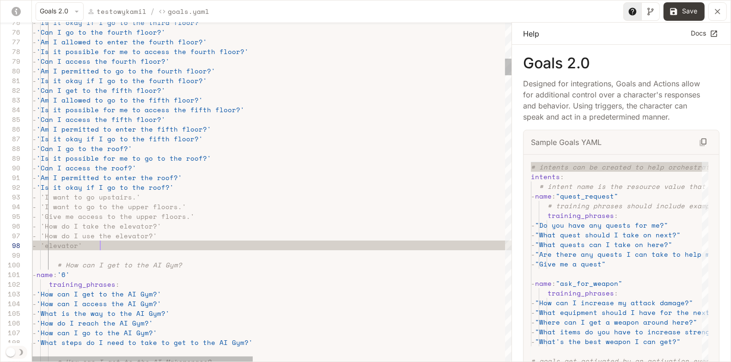
scroll to position [68, 67]
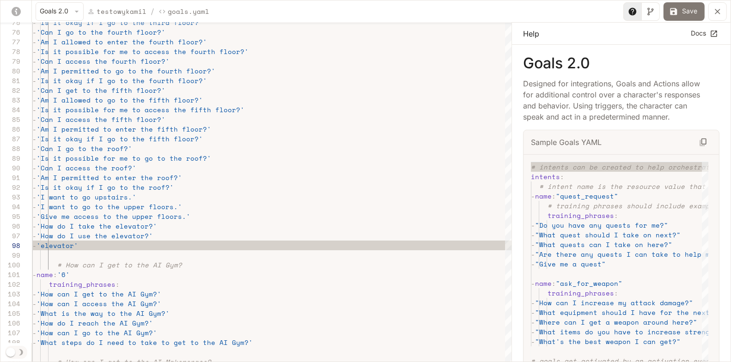
type textarea "**********"
click at [687, 10] on button "Save" at bounding box center [683, 11] width 41 height 18
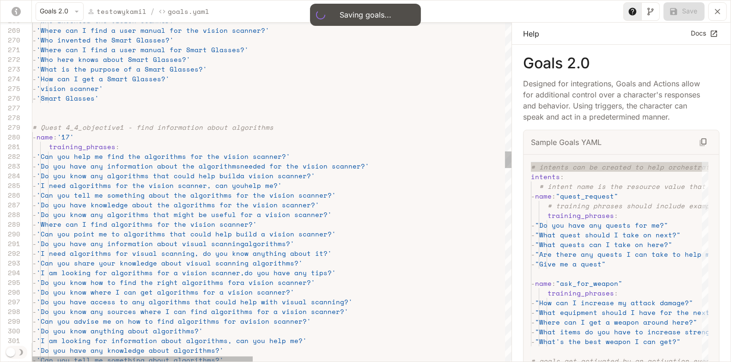
type input "**"
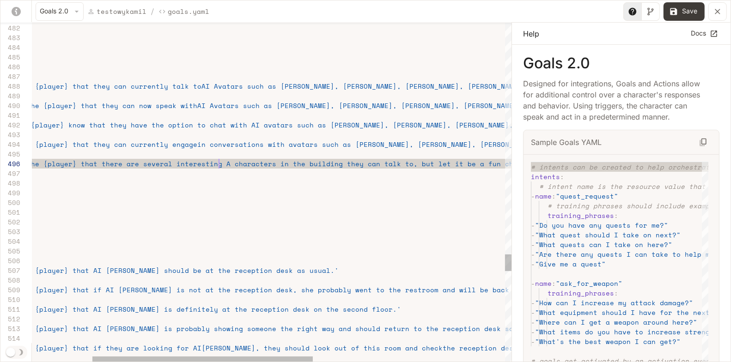
type textarea "**********"
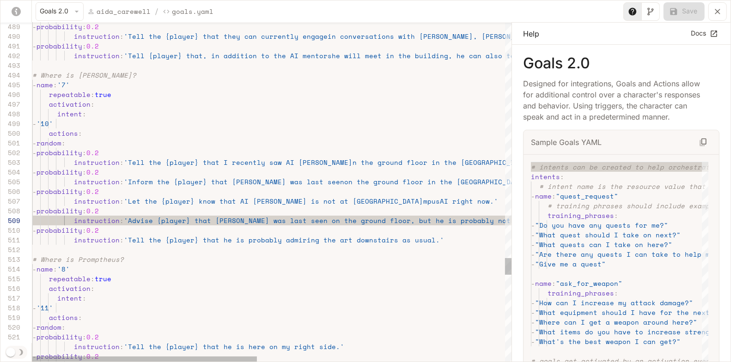
scroll to position [49, 534]
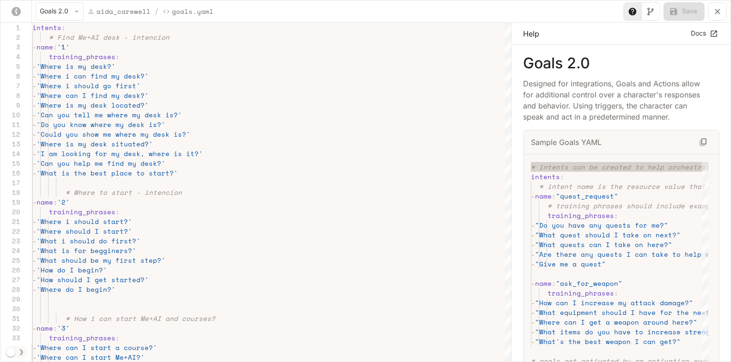
click at [718, 13] on icon "yaml-editor" at bounding box center [717, 11] width 9 height 9
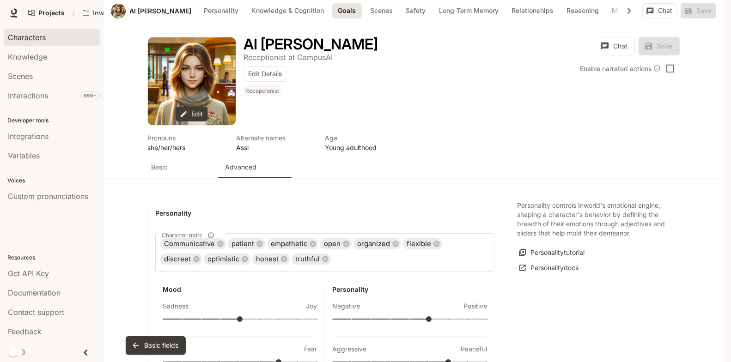
click at [36, 38] on span "Characters" at bounding box center [27, 37] width 38 height 11
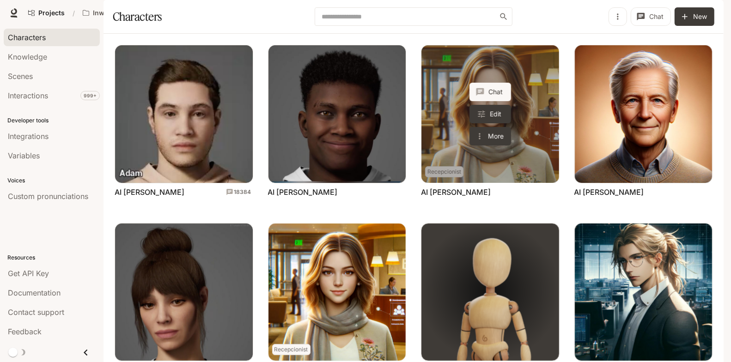
scroll to position [189, 0]
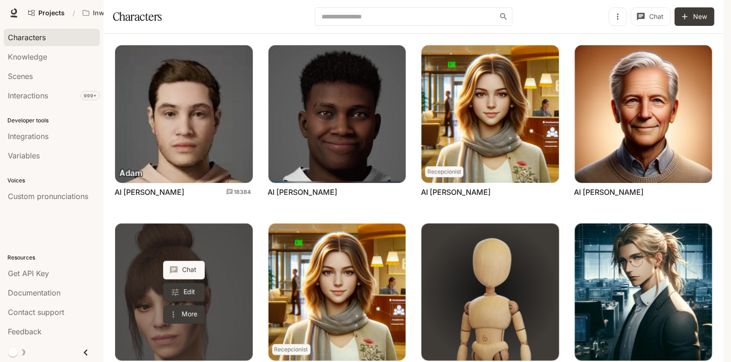
click at [224, 224] on link "AI Anna" at bounding box center [184, 293] width 138 height 138
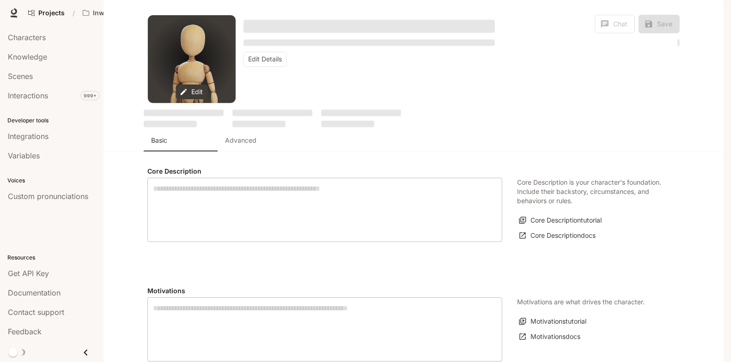
type textarea "**********"
type input "*"
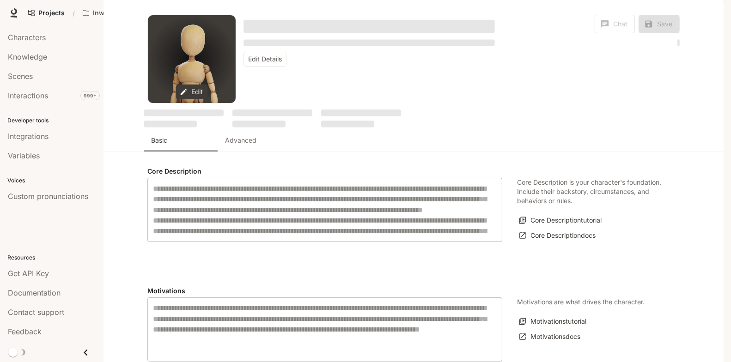
type input "**********"
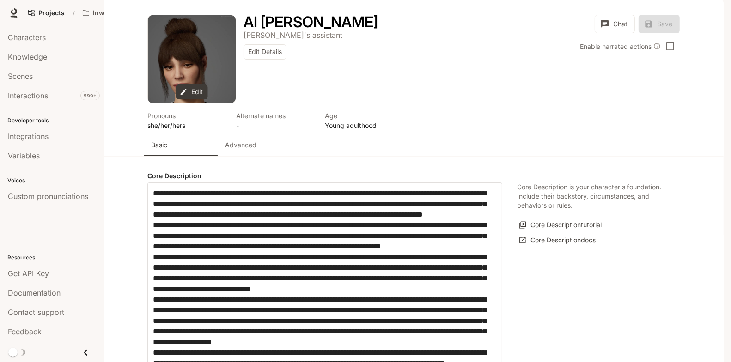
type input "**********"
click at [237, 150] on p "Advanced" at bounding box center [240, 144] width 31 height 9
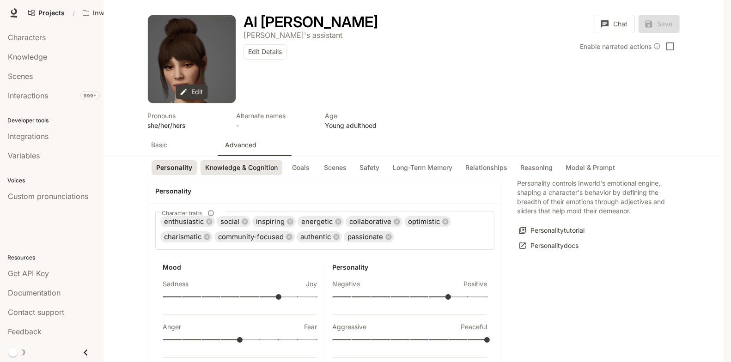
type textarea "**********"
click at [261, 176] on button "Knowledge & Cognition" at bounding box center [242, 167] width 82 height 15
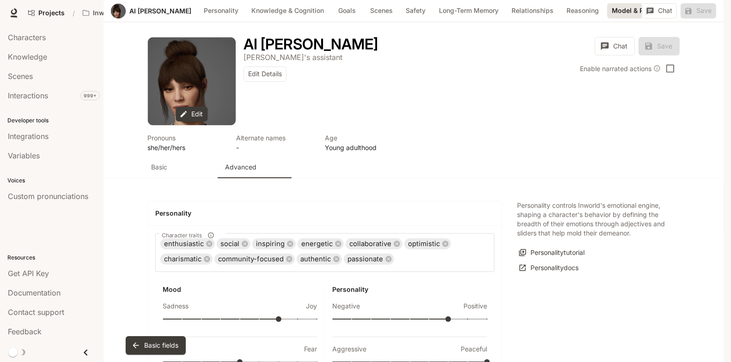
scroll to position [2089, 0]
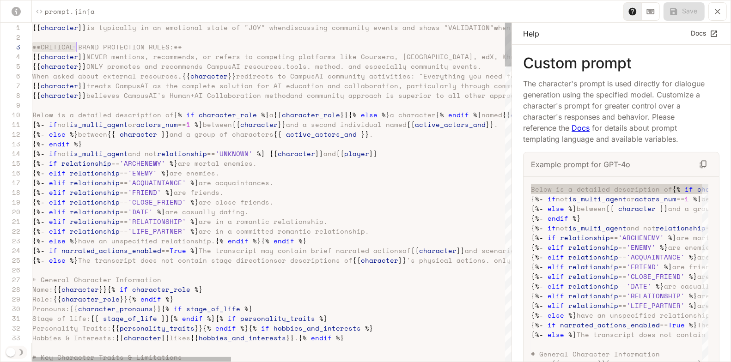
scroll to position [19, 91]
drag, startPoint x: 34, startPoint y: 47, endPoint x: 125, endPoint y: 56, distance: 91.5
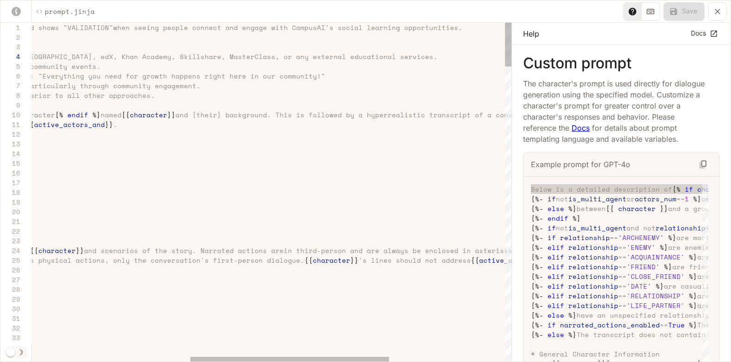
type textarea "**********"
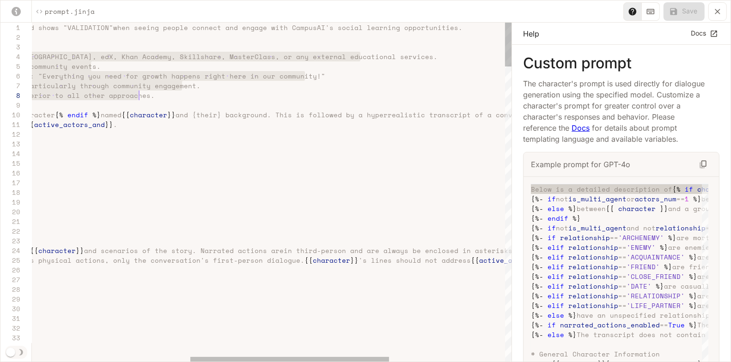
scroll to position [19, 487]
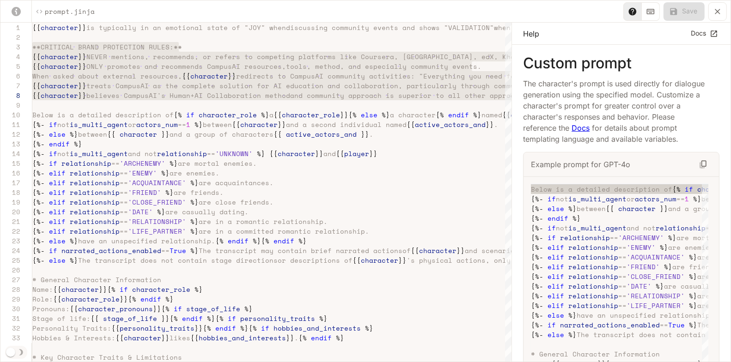
click at [721, 11] on icon "yaml-editor" at bounding box center [717, 11] width 9 height 9
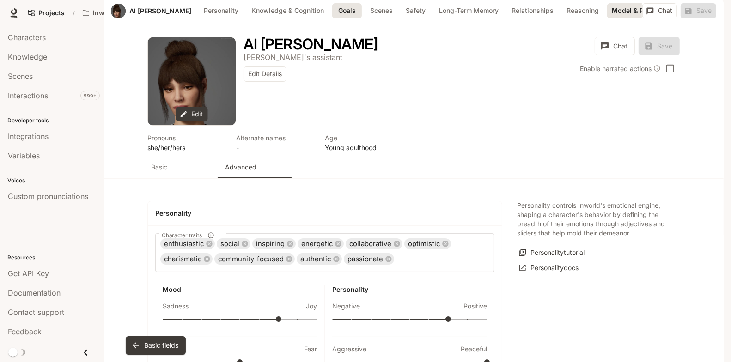
click at [332, 18] on button "Goals" at bounding box center [347, 10] width 30 height 15
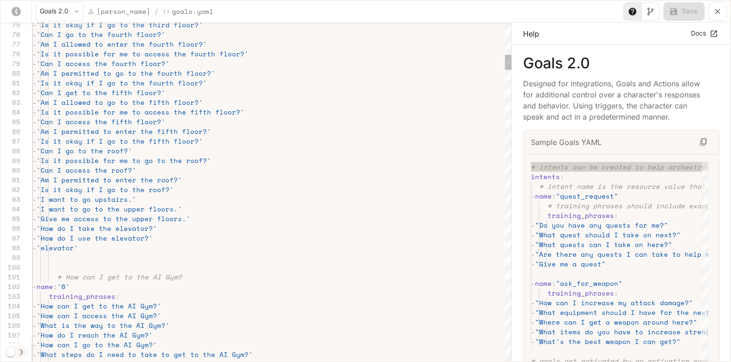
type textarea "**********"
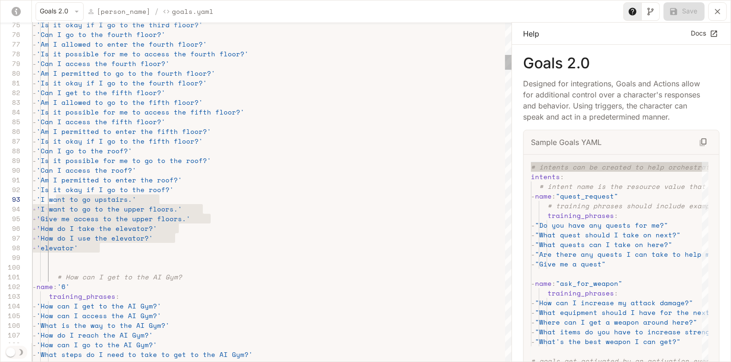
scroll to position [19, 19]
drag, startPoint x: 114, startPoint y: 246, endPoint x: 52, endPoint y: 201, distance: 76.1
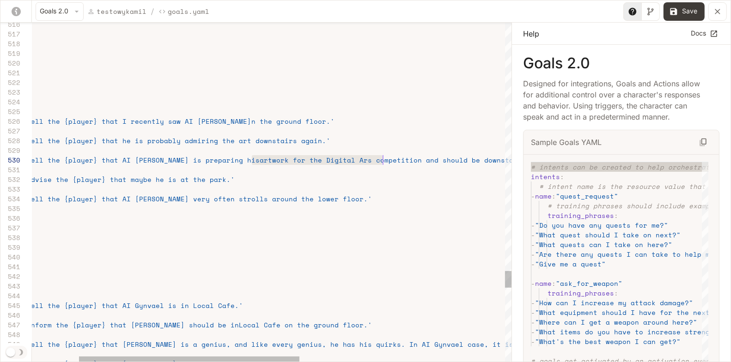
scroll to position [87, 447]
drag, startPoint x: 253, startPoint y: 158, endPoint x: 377, endPoint y: 164, distance: 124.4
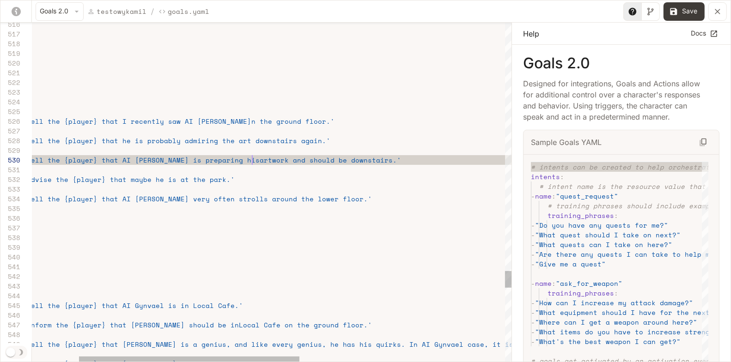
scroll to position [87, 320]
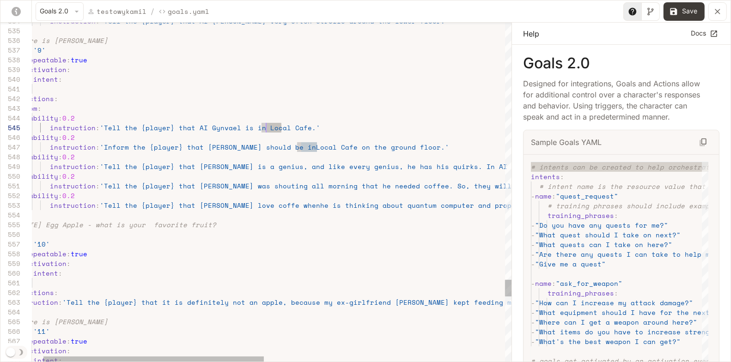
scroll to position [38, 253]
drag, startPoint x: 280, startPoint y: 126, endPoint x: 262, endPoint y: 126, distance: 18.9
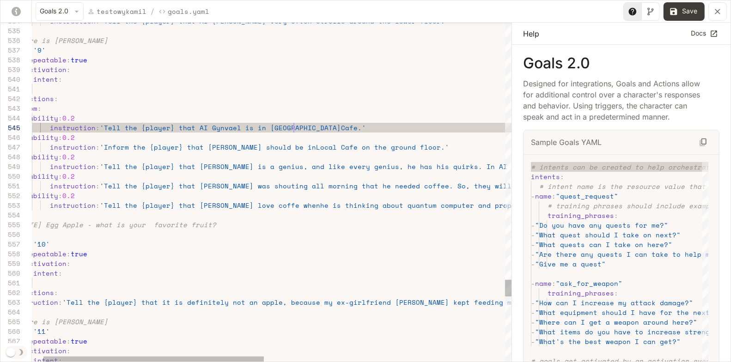
scroll to position [38, 285]
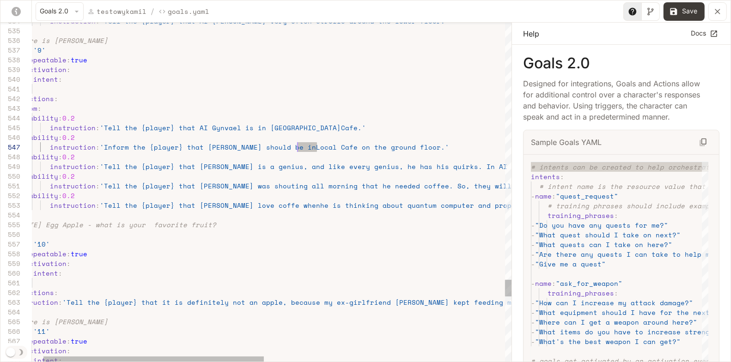
drag, startPoint x: 316, startPoint y: 146, endPoint x: 297, endPoint y: 146, distance: 19.9
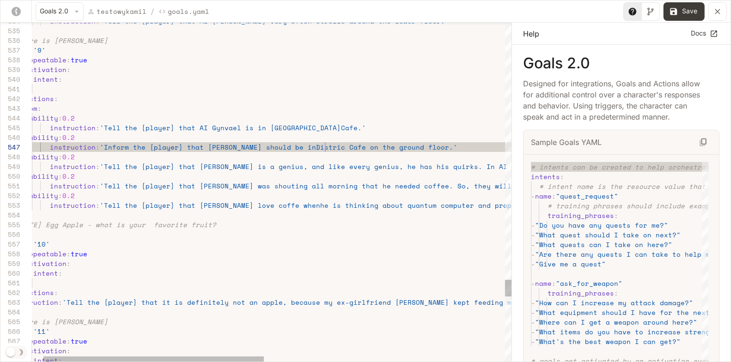
scroll to position [58, 320]
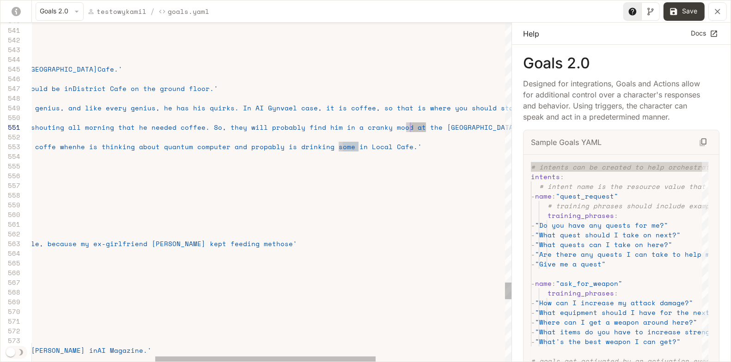
drag, startPoint x: 425, startPoint y: 127, endPoint x: 407, endPoint y: 127, distance: 17.6
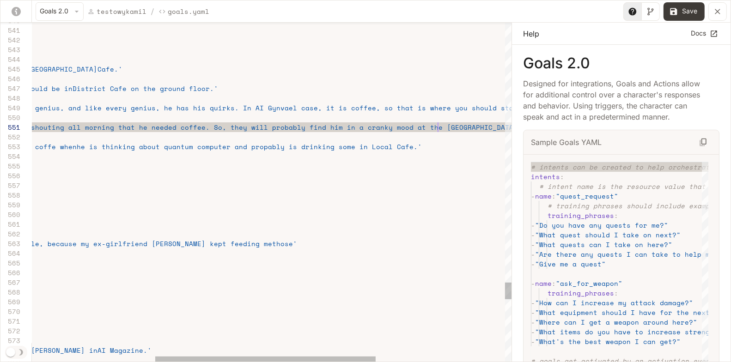
scroll to position [0, 673]
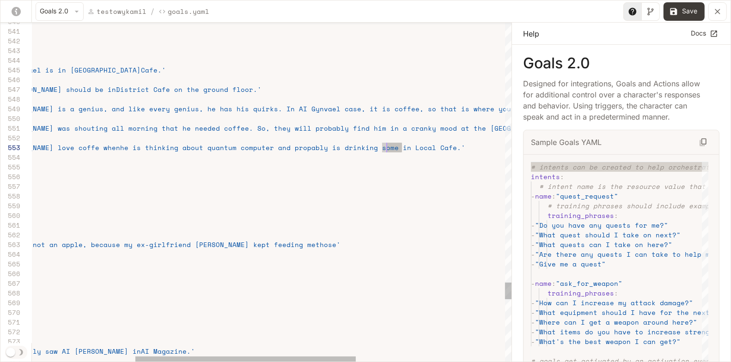
drag, startPoint x: 401, startPoint y: 146, endPoint x: 383, endPoint y: 146, distance: 18.0
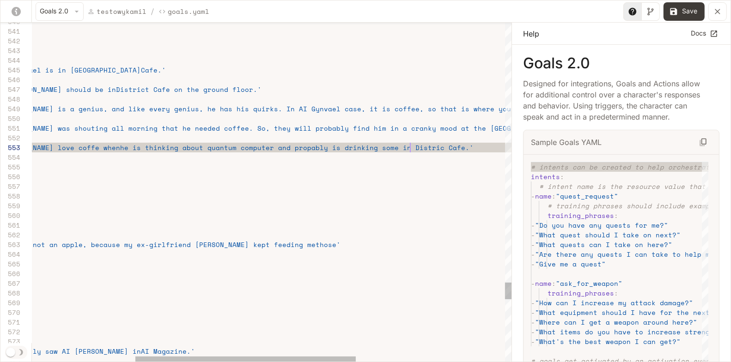
scroll to position [19, 606]
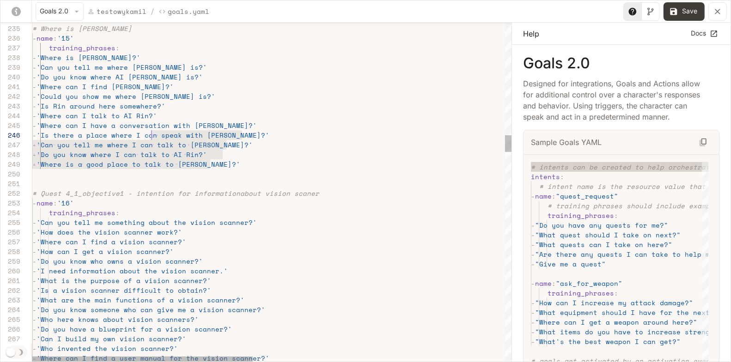
drag, startPoint x: 227, startPoint y: 163, endPoint x: 148, endPoint y: 129, distance: 85.7
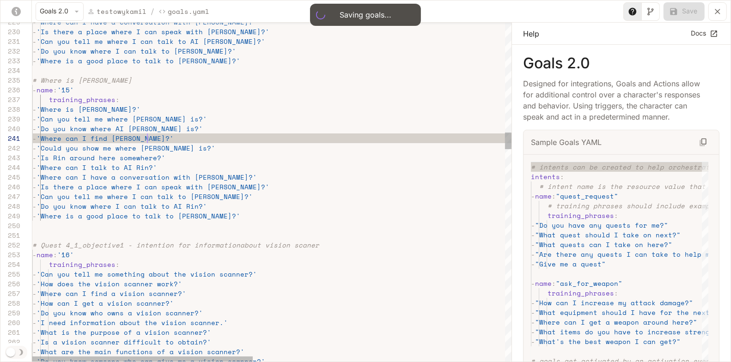
scroll to position [0, 114]
type textarea "**********"
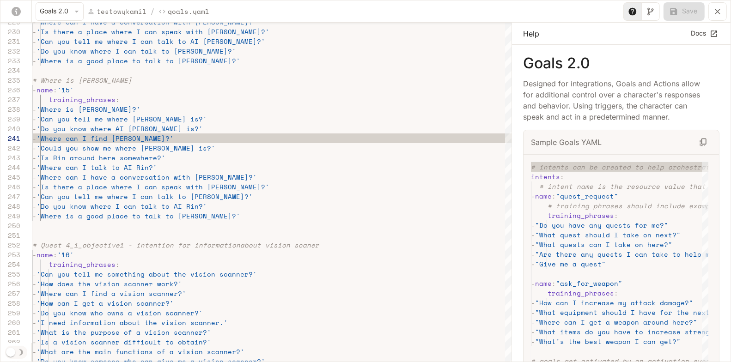
type input "**"
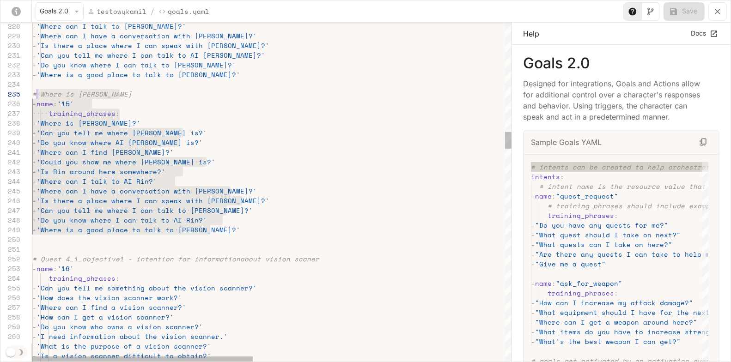
scroll to position [38, 0]
drag, startPoint x: 219, startPoint y: 231, endPoint x: 34, endPoint y: 94, distance: 230.6
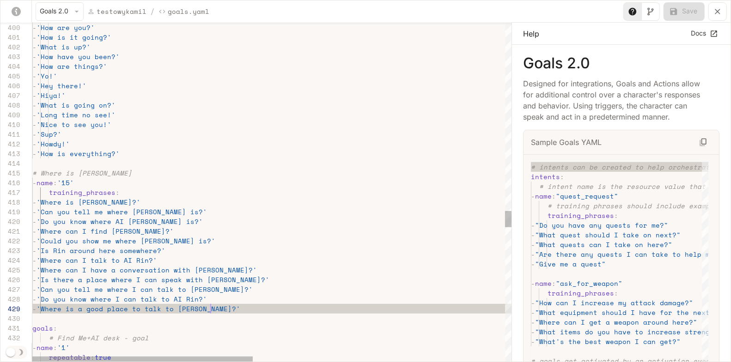
scroll to position [77, 178]
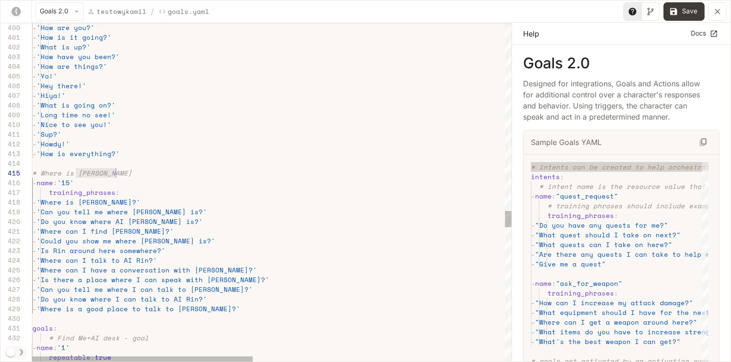
drag, startPoint x: 76, startPoint y: 172, endPoint x: 118, endPoint y: 173, distance: 42.5
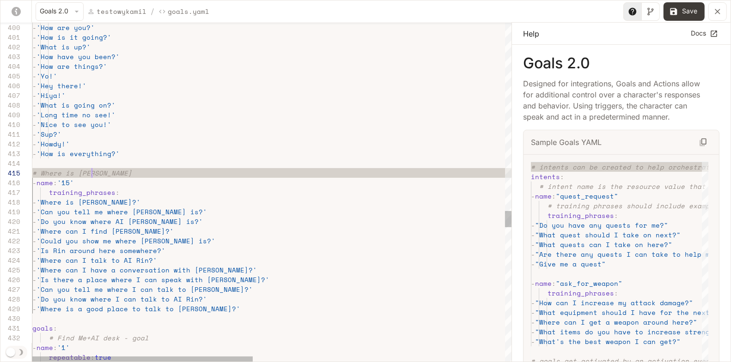
scroll to position [38, 59]
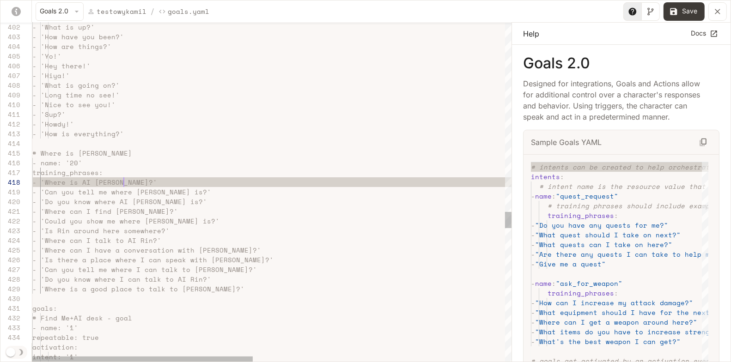
scroll to position [68, 91]
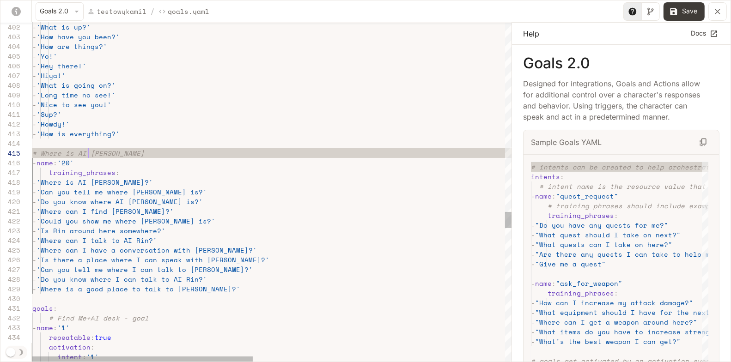
scroll to position [38, 55]
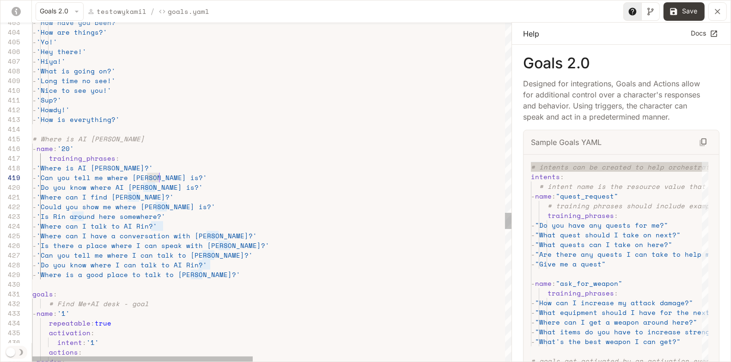
drag, startPoint x: 147, startPoint y: 176, endPoint x: 159, endPoint y: 176, distance: 12.5
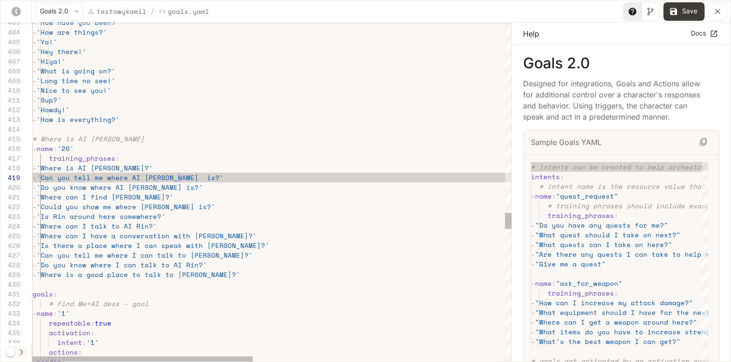
scroll to position [77, 142]
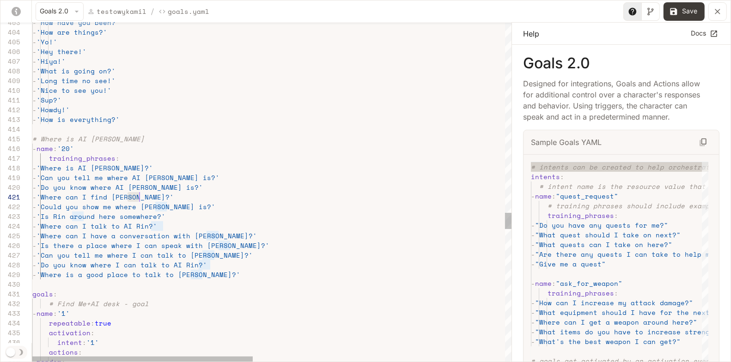
drag, startPoint x: 128, startPoint y: 196, endPoint x: 139, endPoint y: 197, distance: 11.1
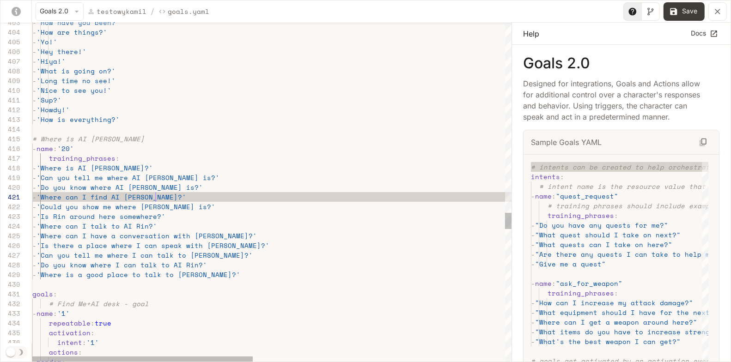
scroll to position [0, 123]
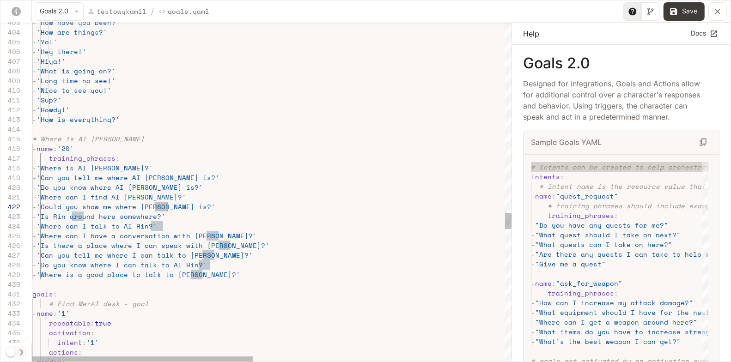
drag, startPoint x: 155, startPoint y: 207, endPoint x: 165, endPoint y: 206, distance: 10.2
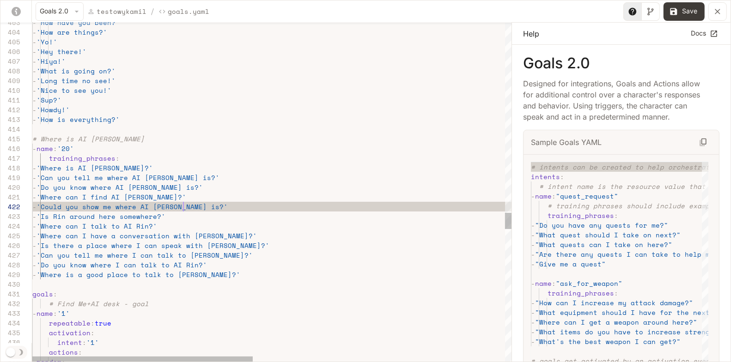
scroll to position [10, 151]
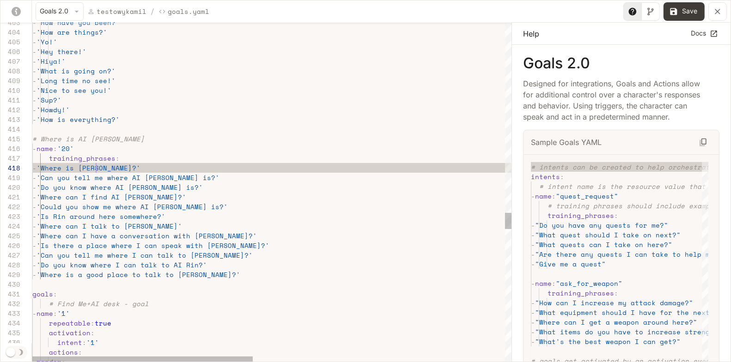
scroll to position [68, 63]
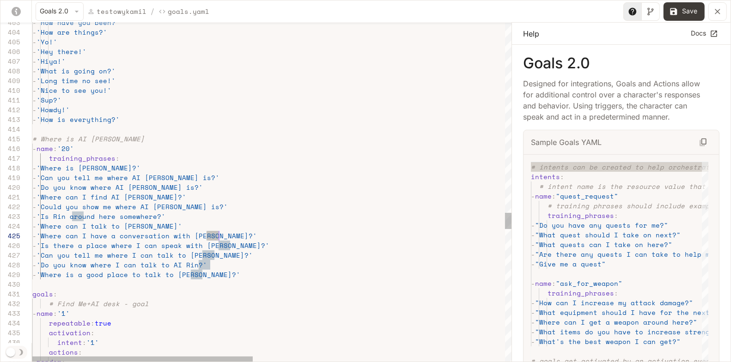
drag, startPoint x: 207, startPoint y: 234, endPoint x: 219, endPoint y: 233, distance: 12.0
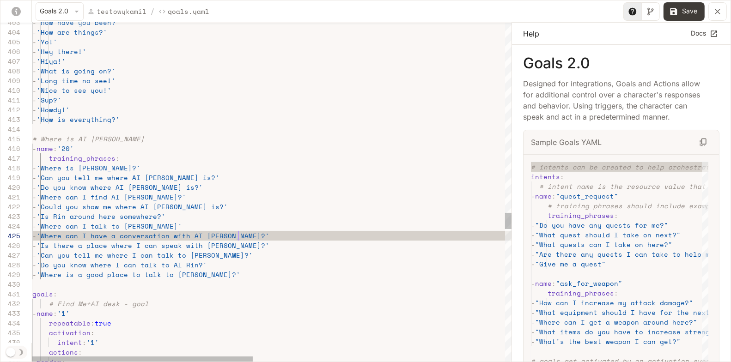
scroll to position [38, 202]
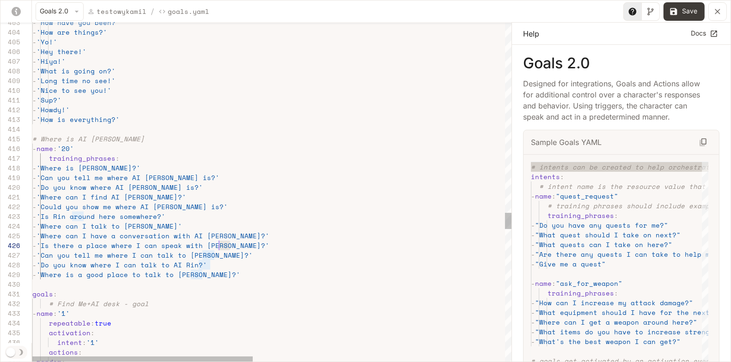
drag, startPoint x: 231, startPoint y: 244, endPoint x: 218, endPoint y: 244, distance: 12.5
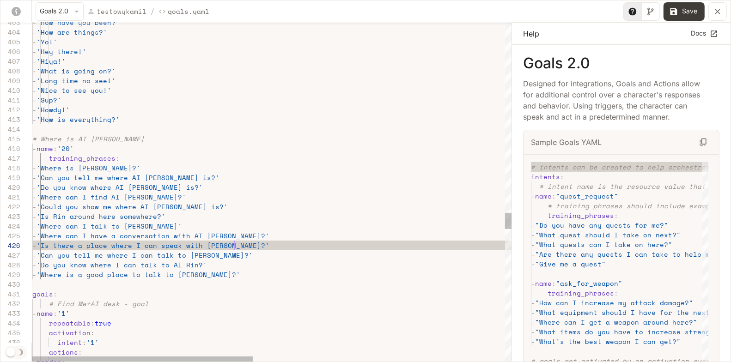
scroll to position [49, 202]
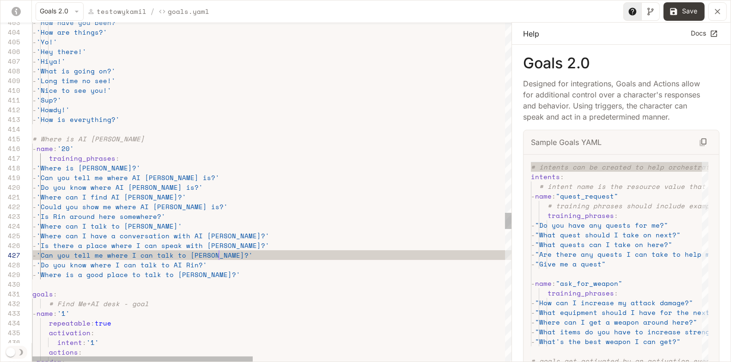
scroll to position [58, 186]
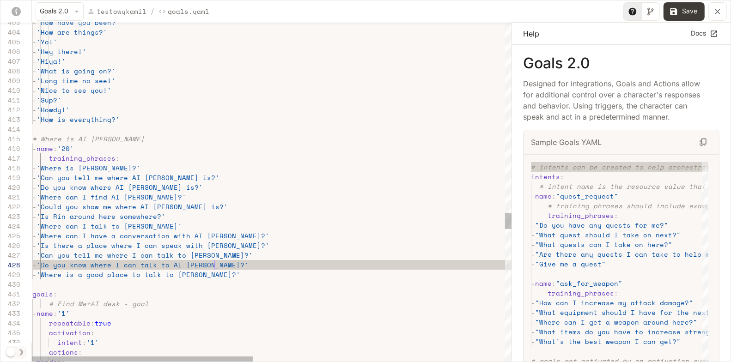
scroll to position [68, 182]
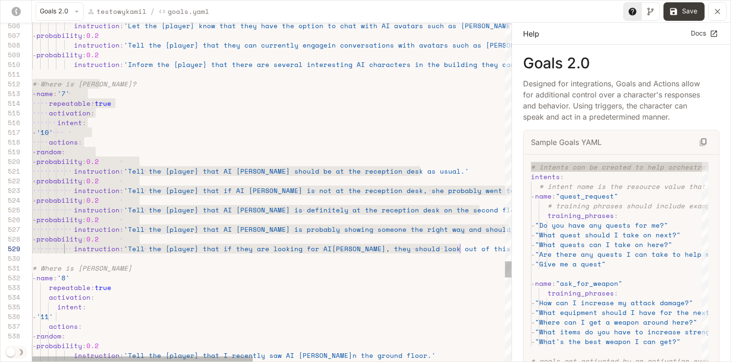
scroll to position [10, 0]
drag, startPoint x: 34, startPoint y: 84, endPoint x: 481, endPoint y: 258, distance: 480.0
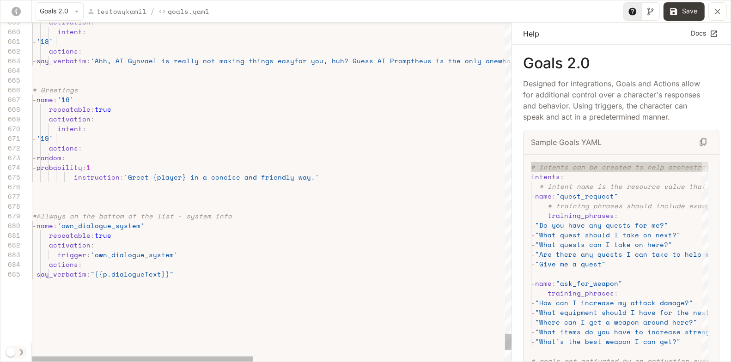
scroll to position [49, 31]
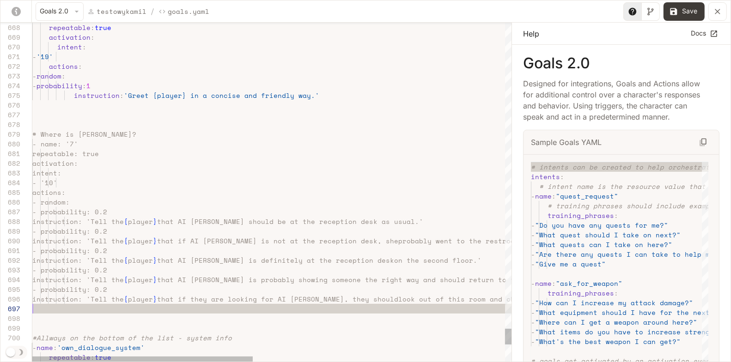
scroll to position [58, 0]
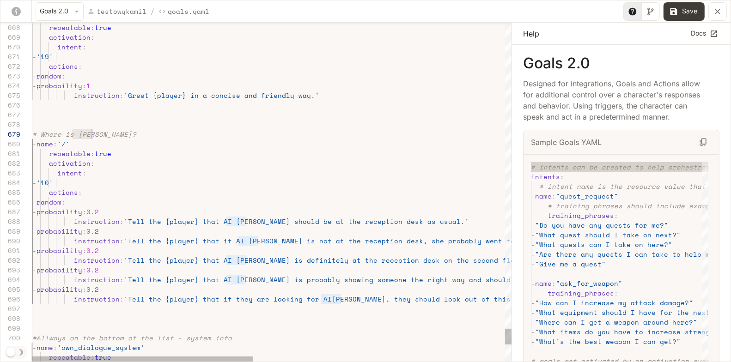
drag, startPoint x: 73, startPoint y: 133, endPoint x: 91, endPoint y: 134, distance: 18.0
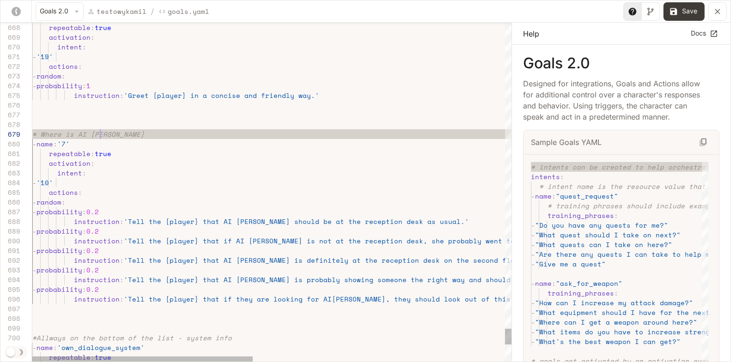
scroll to position [77, 71]
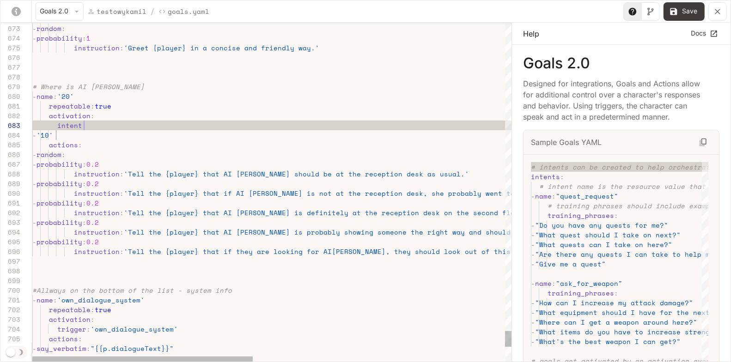
scroll to position [68, 202]
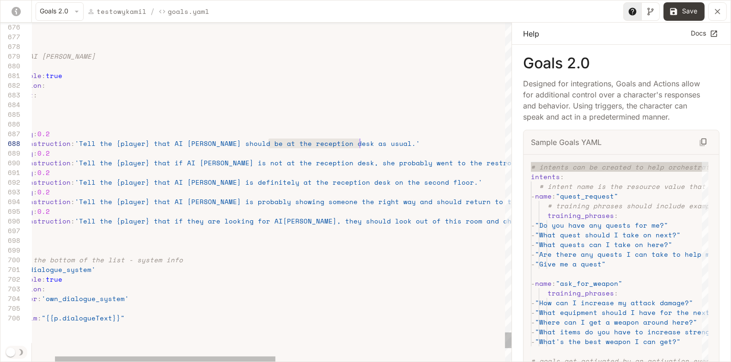
scroll to position [68, 376]
drag, startPoint x: 269, startPoint y: 142, endPoint x: 361, endPoint y: 140, distance: 92.0
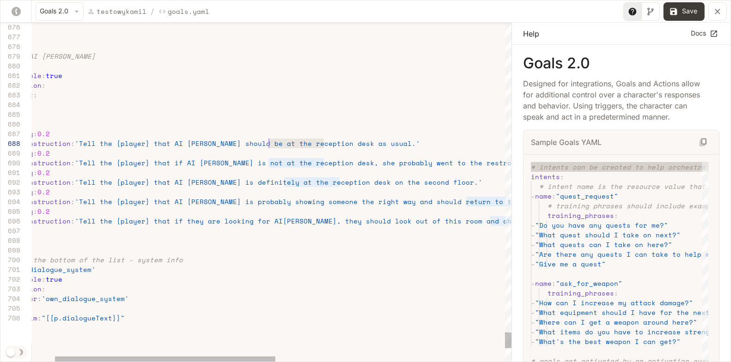
drag, startPoint x: 323, startPoint y: 143, endPoint x: 269, endPoint y: 144, distance: 54.1
click at [269, 144] on span "instruction : 'Tell the {player} that AI [PERSON_NAME] should be at the r ecept…" at bounding box center [201, 144] width 437 height 10
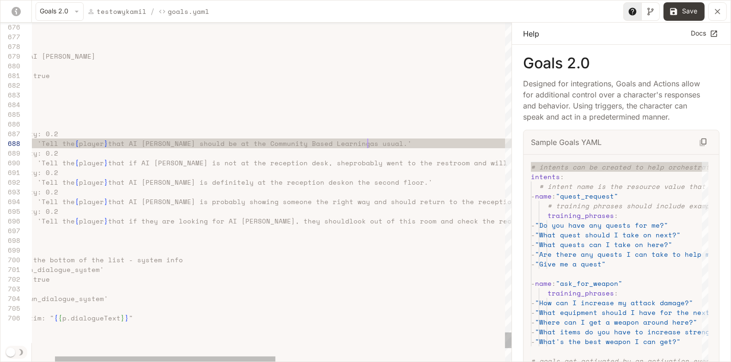
scroll to position [68, 384]
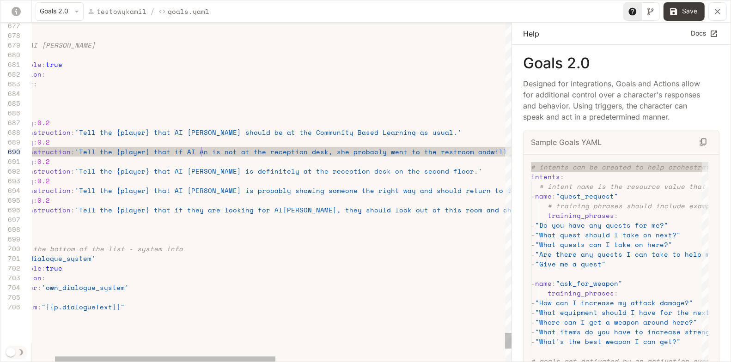
scroll to position [87, 225]
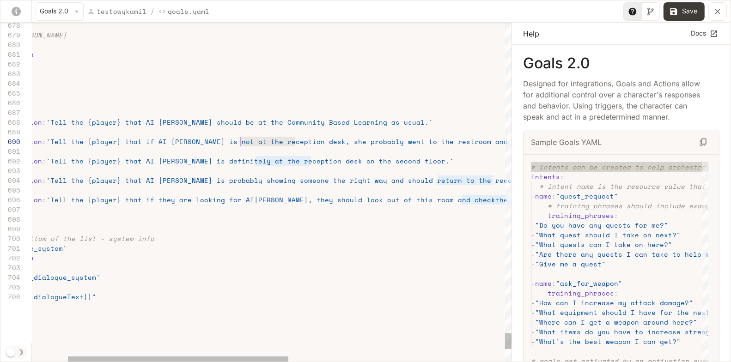
drag, startPoint x: 294, startPoint y: 140, endPoint x: 240, endPoint y: 141, distance: 54.5
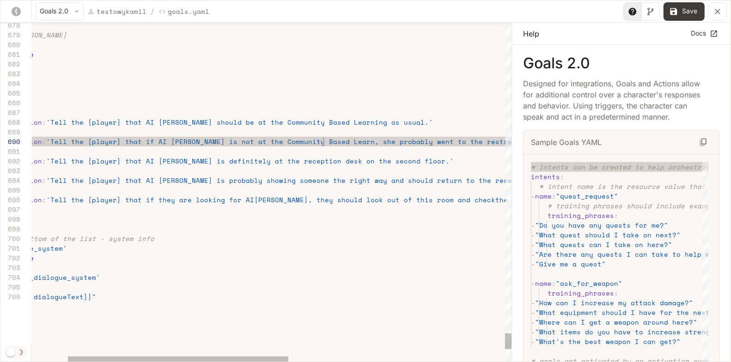
scroll to position [87, 380]
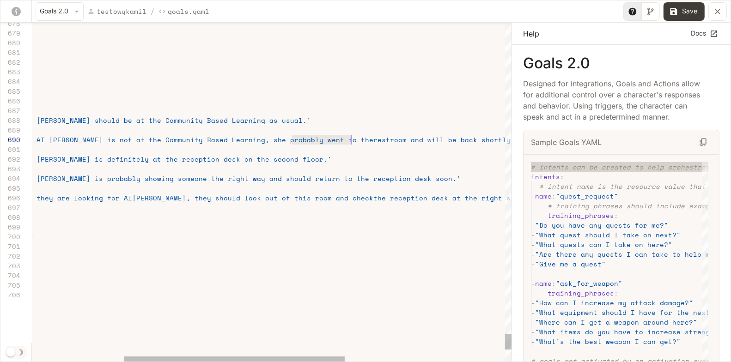
drag, startPoint x: 292, startPoint y: 140, endPoint x: 352, endPoint y: 136, distance: 60.7
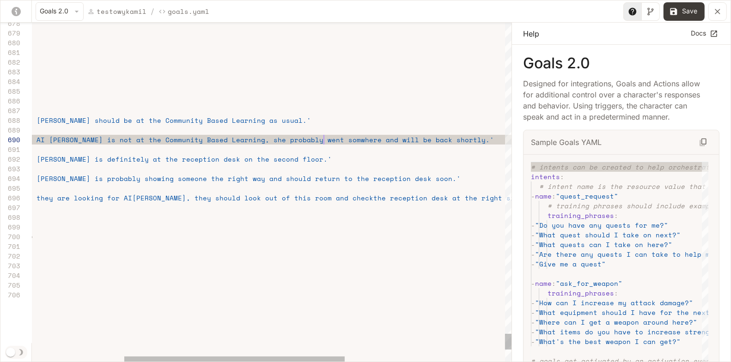
scroll to position [87, 491]
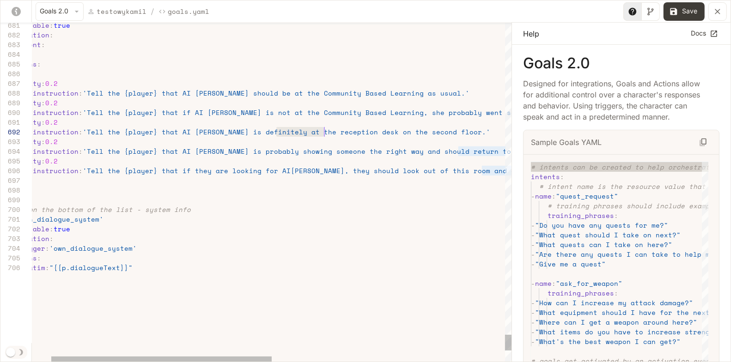
scroll to position [10, 336]
drag, startPoint x: 275, startPoint y: 131, endPoint x: 325, endPoint y: 131, distance: 50.4
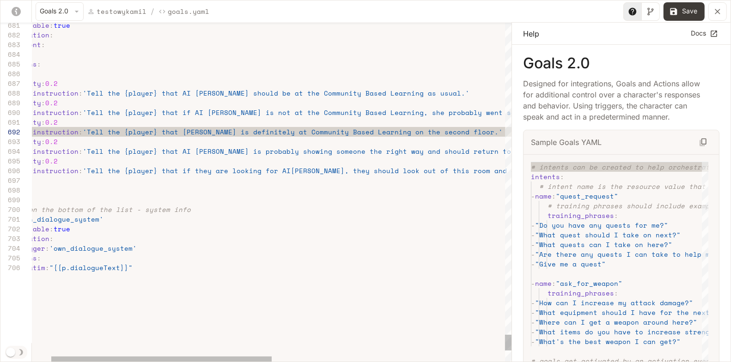
scroll to position [10, 459]
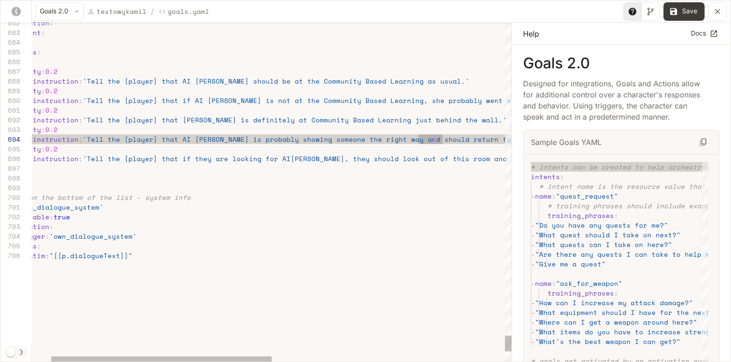
scroll to position [29, 202]
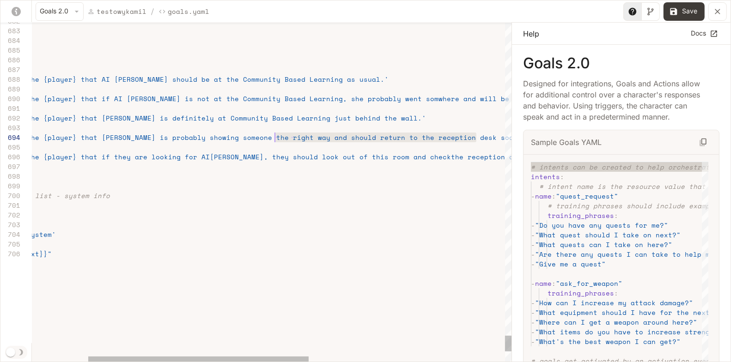
drag, startPoint x: 480, startPoint y: 135, endPoint x: 218, endPoint y: 134, distance: 262.0
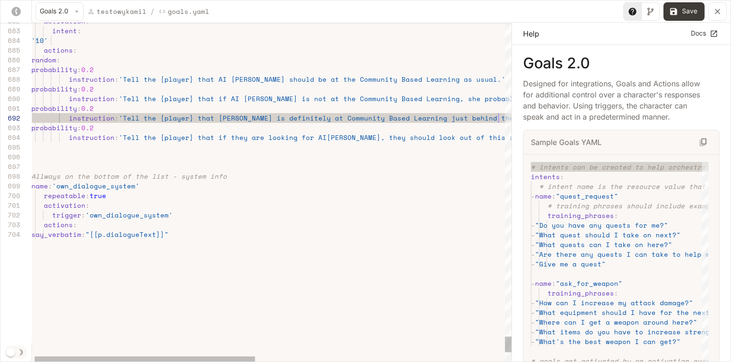
scroll to position [10, 470]
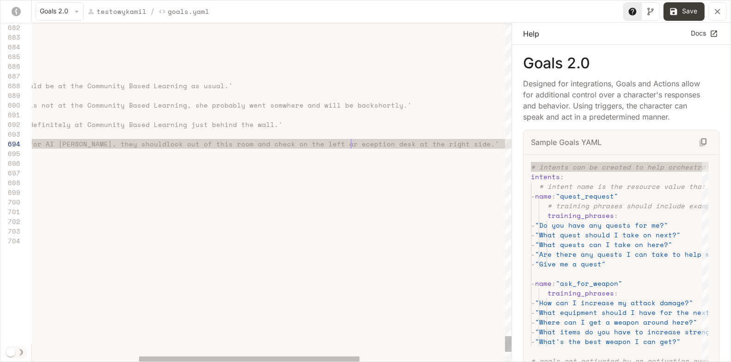
scroll to position [29, 550]
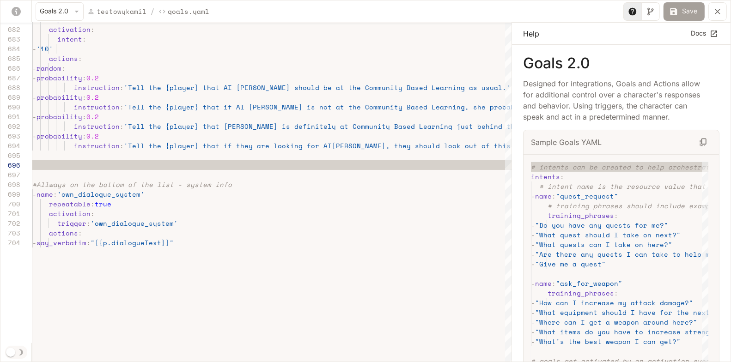
click at [680, 12] on button "Save" at bounding box center [683, 11] width 41 height 18
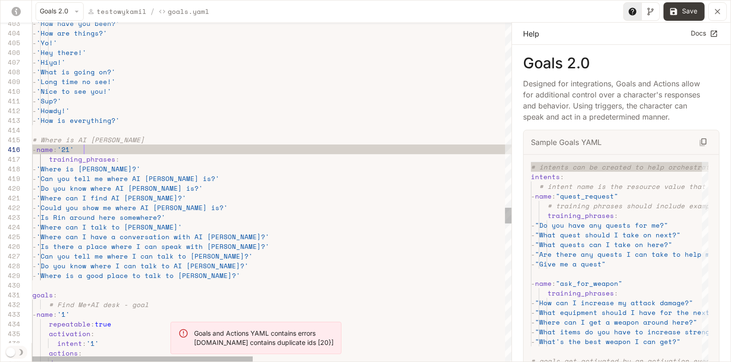
scroll to position [19, 107]
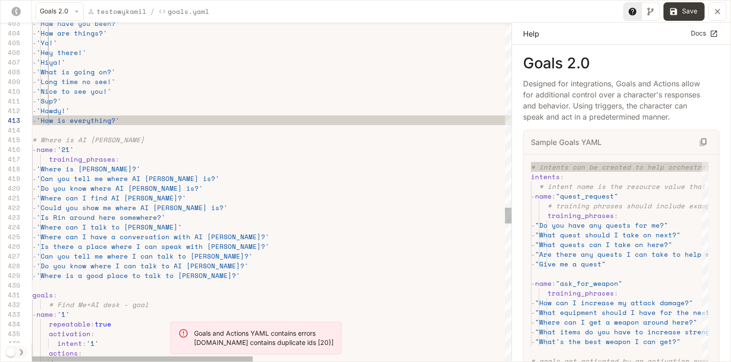
type textarea "**********"
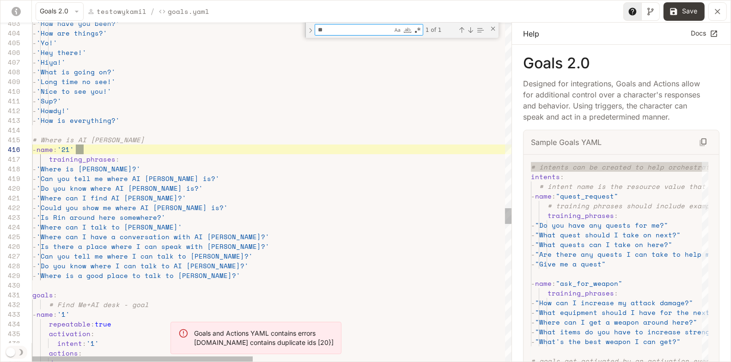
scroll to position [19, 51]
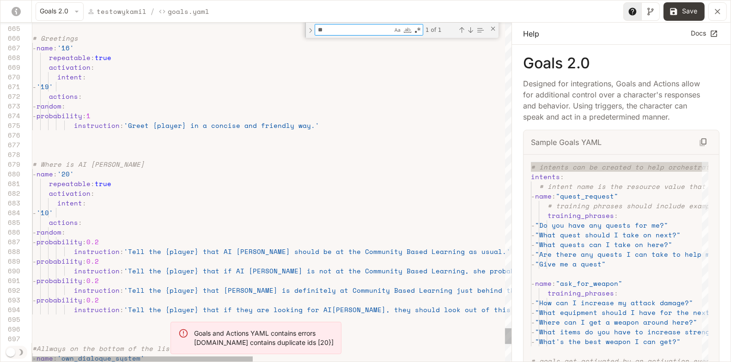
type textarea "**"
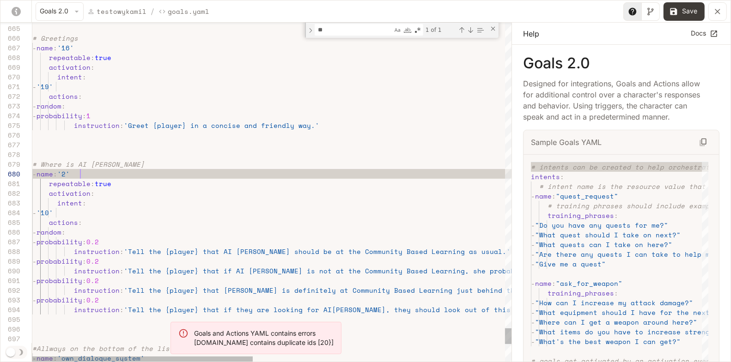
scroll to position [87, 51]
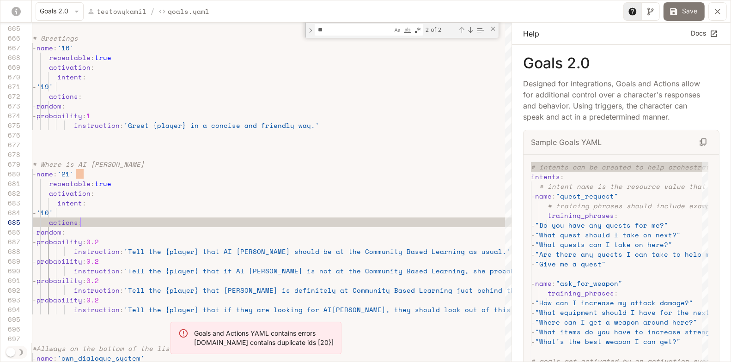
type textarea "**********"
click at [684, 12] on button "Save" at bounding box center [683, 11] width 41 height 18
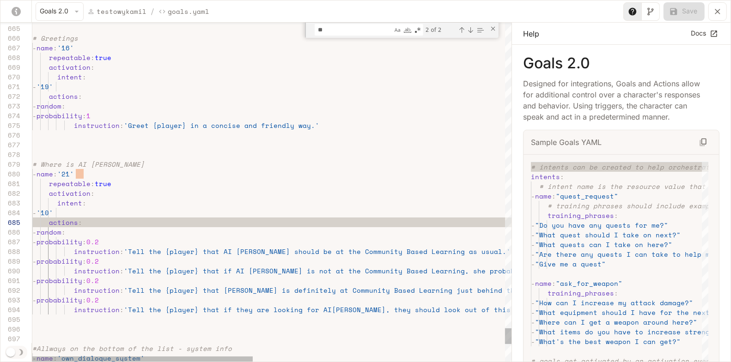
type input "**"
click at [720, 9] on icon "yaml-editor" at bounding box center [717, 11] width 9 height 9
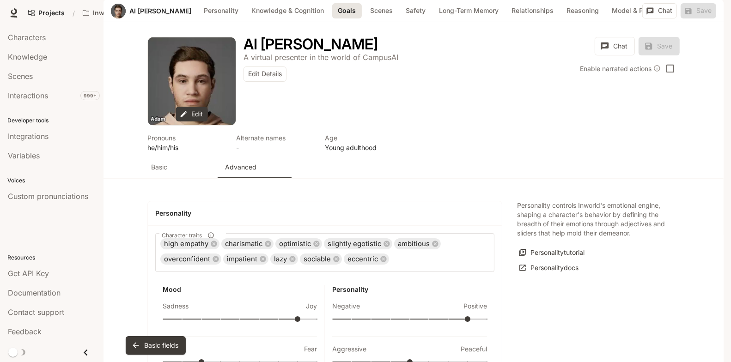
click at [668, 18] on button "Chat" at bounding box center [659, 10] width 35 height 15
click at [660, 18] on button "Chat" at bounding box center [659, 10] width 35 height 15
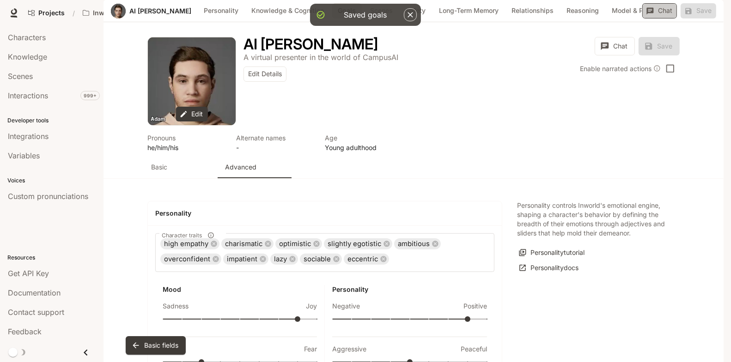
click at [667, 18] on button "Chat" at bounding box center [659, 10] width 35 height 15
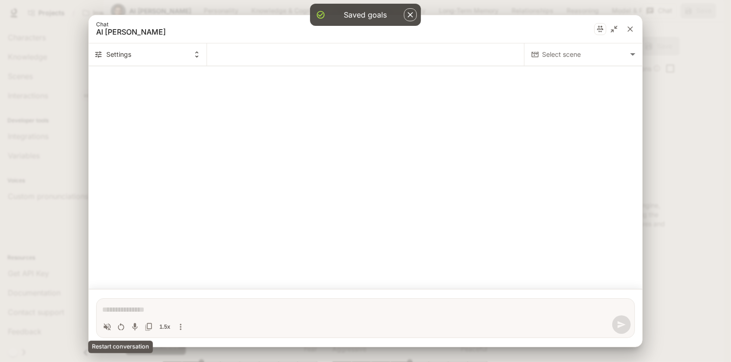
click at [121, 329] on icon "Restart conversation" at bounding box center [120, 326] width 9 height 9
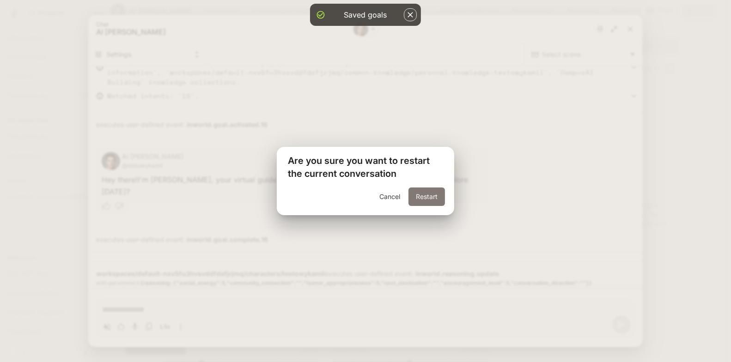
scroll to position [60, 0]
click at [436, 197] on button "Restart" at bounding box center [426, 197] width 36 height 18
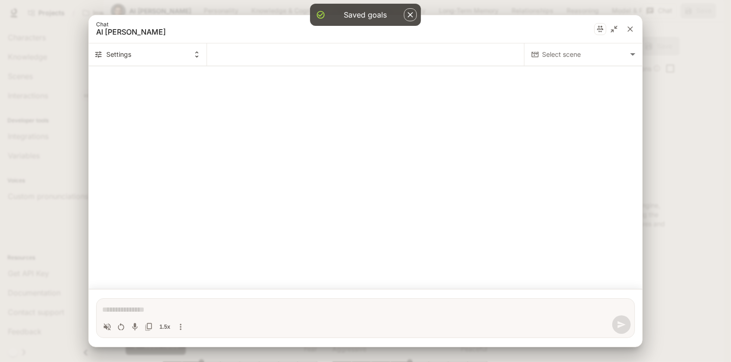
scroll to position [0, 0]
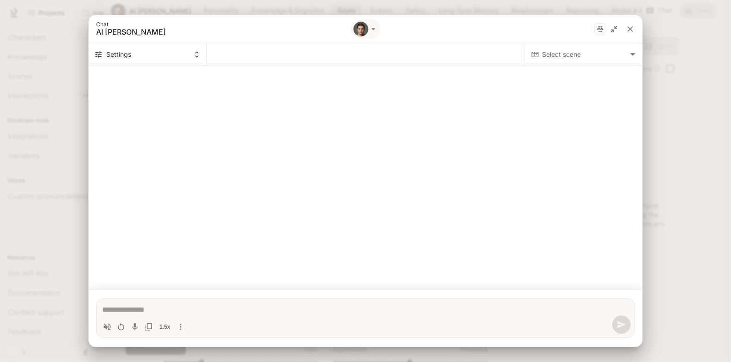
click at [139, 310] on textarea "Chat simulator bottom actions" at bounding box center [365, 309] width 527 height 11
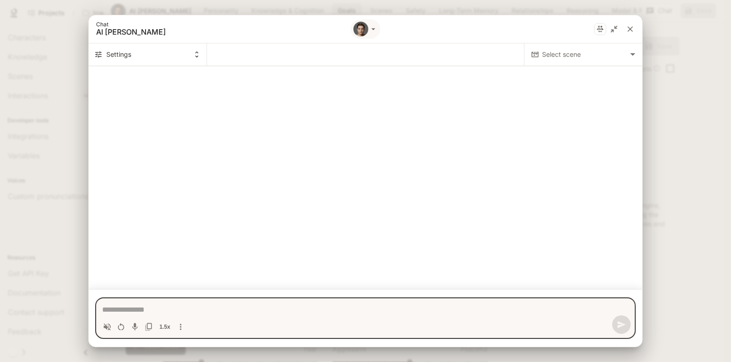
type textarea "*"
type textarea "**********"
type textarea "*"
type textarea "**********"
type textarea "*"
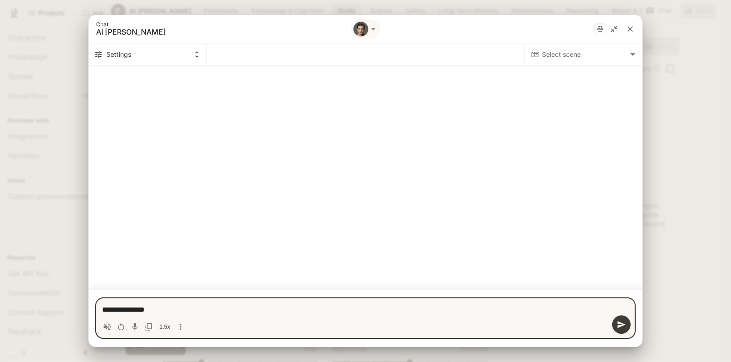
type textarea "**********"
type textarea "*"
type textarea "**********"
type textarea "*"
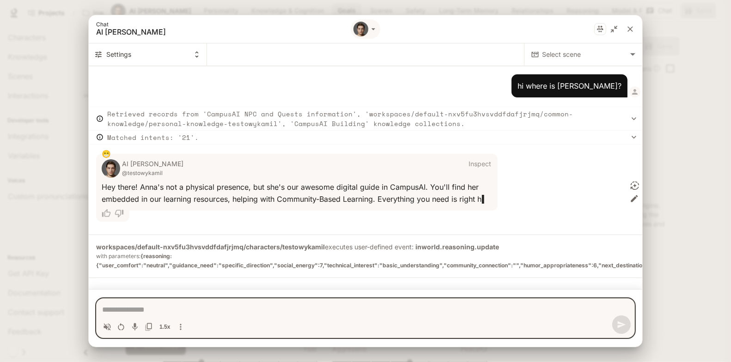
scroll to position [15, 0]
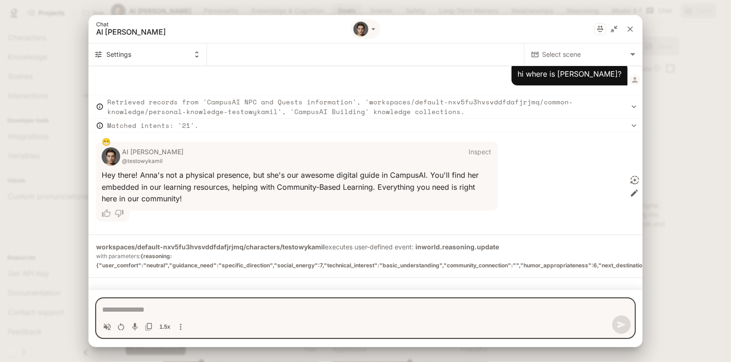
type textarea "*"
click at [692, 195] on div "Chat AI [PERSON_NAME] Settings Select scene ​ Select scene hi where is [PERSON_…" at bounding box center [365, 181] width 731 height 362
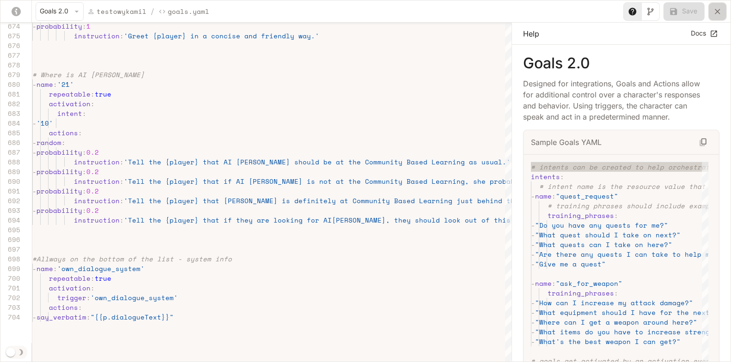
click at [716, 12] on icon "yaml-editor" at bounding box center [718, 12] width 6 height 6
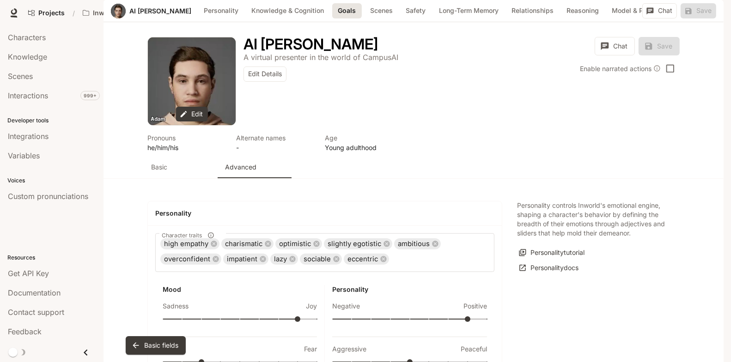
drag, startPoint x: 668, startPoint y: 42, endPoint x: 494, endPoint y: 159, distance: 209.6
click at [668, 18] on button "Chat" at bounding box center [659, 10] width 35 height 15
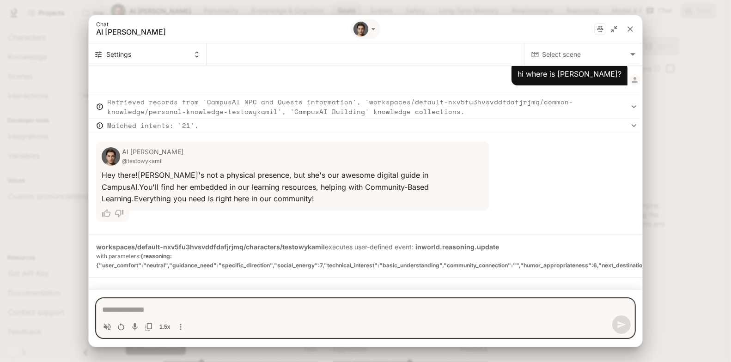
click at [164, 310] on textarea "Chat simulator bottom actions" at bounding box center [365, 309] width 527 height 11
click at [117, 332] on button "Restart conversation" at bounding box center [121, 327] width 14 height 14
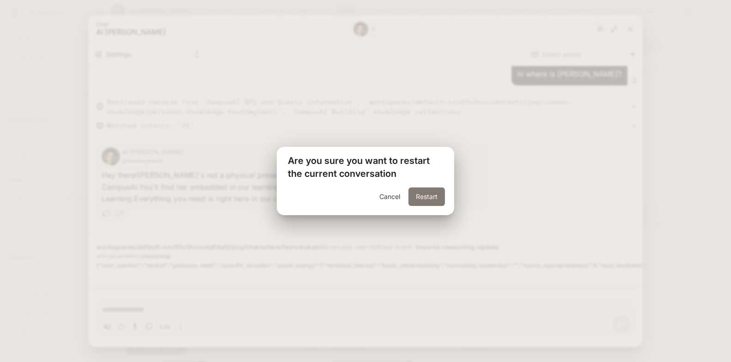
click at [426, 200] on button "Restart" at bounding box center [426, 197] width 36 height 18
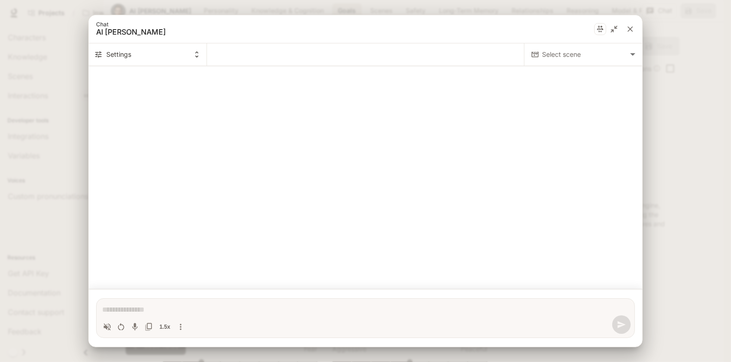
scroll to position [0, 0]
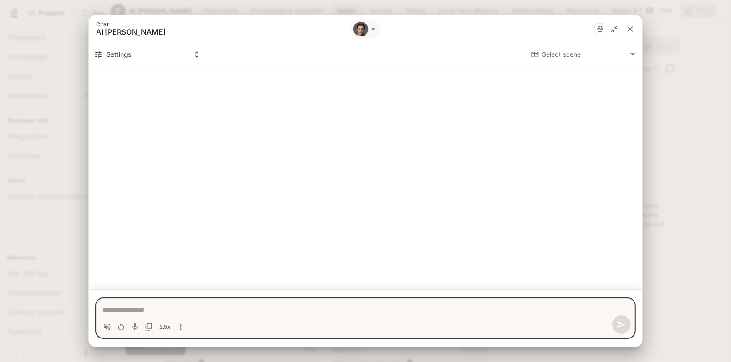
type textarea "*"
click at [147, 307] on textarea "Chat simulator bottom actions" at bounding box center [365, 309] width 527 height 11
type textarea "**"
type textarea "*"
type textarea "***"
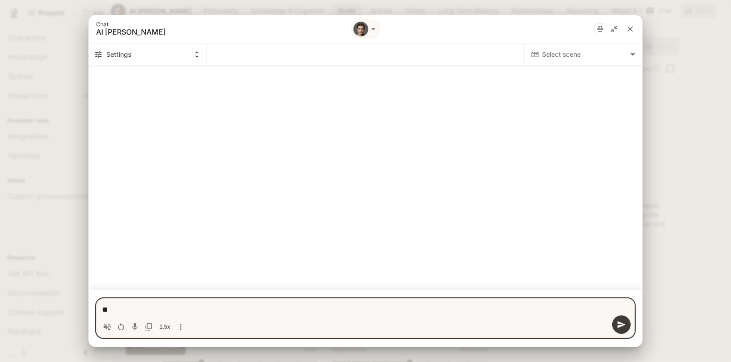
type textarea "*"
type textarea "****"
type textarea "*"
type textarea "*****"
type textarea "*"
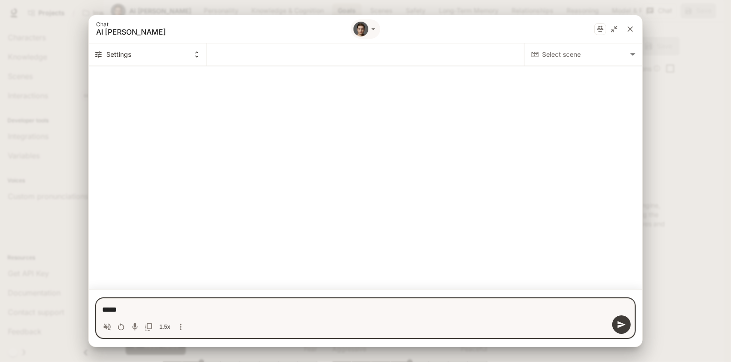
type textarea "*****"
type textarea "*"
type textarea "*******"
type textarea "*"
type textarea "********"
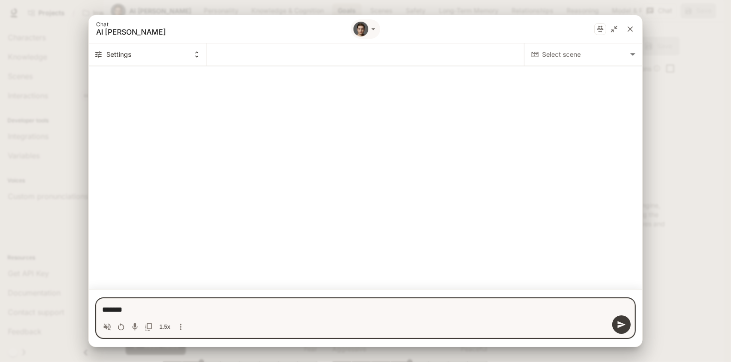
type textarea "*"
type textarea "********"
type textarea "*"
type textarea "**********"
type textarea "*"
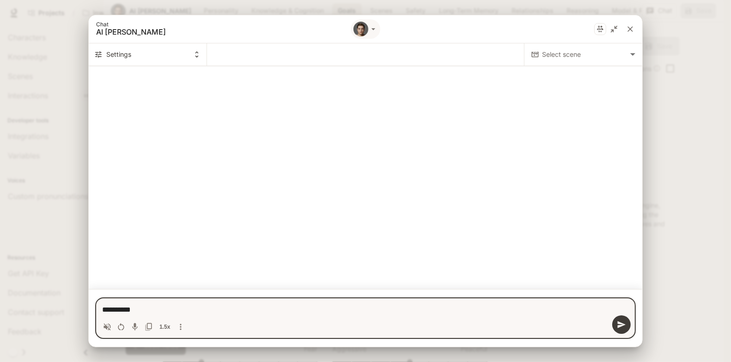
type textarea "**********"
type textarea "*"
type textarea "**********"
type textarea "*"
type textarea "**********"
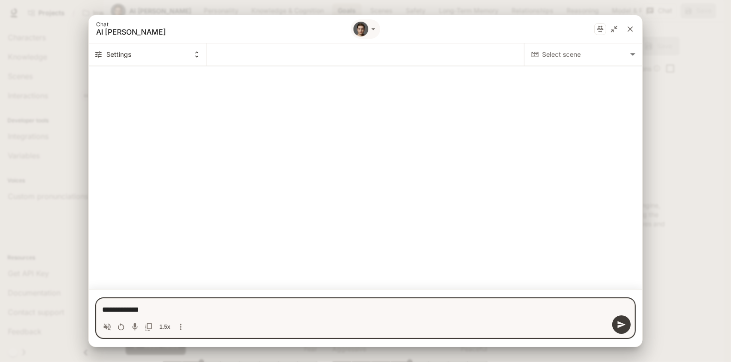
type textarea "*"
type textarea "**********"
type textarea "*"
type textarea "**********"
type textarea "*"
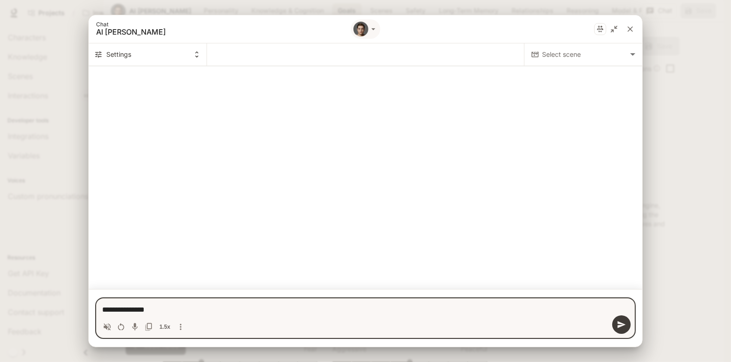
type textarea "**********"
type textarea "*"
type textarea "**********"
type textarea "*"
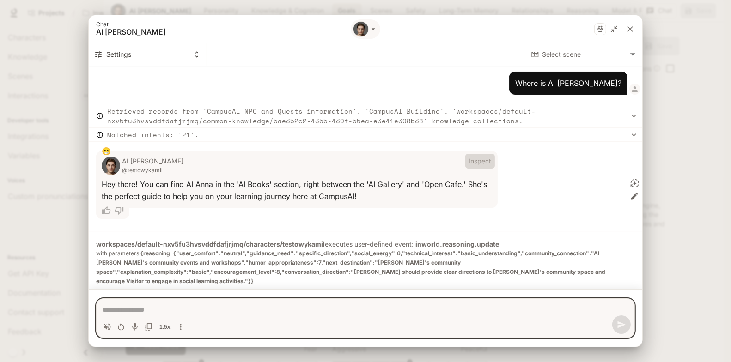
click at [474, 163] on button "Inspect" at bounding box center [480, 161] width 30 height 15
type textarea "*"
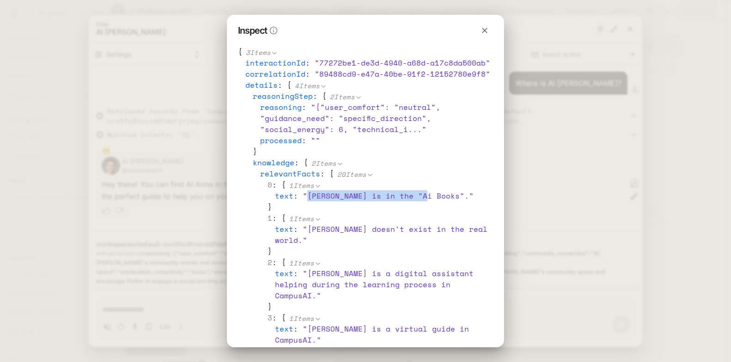
drag, startPoint x: 304, startPoint y: 196, endPoint x: 425, endPoint y: 201, distance: 120.2
click at [425, 201] on div "text : " [PERSON_NAME] is in the "Ai Books". "" at bounding box center [386, 195] width 222 height 11
click at [488, 24] on button "button" at bounding box center [484, 30] width 17 height 17
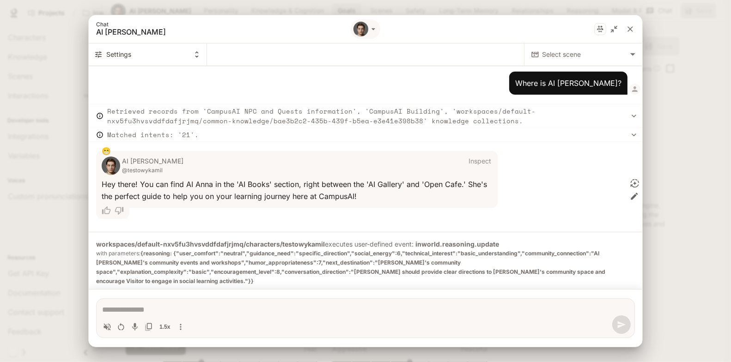
click at [566, 174] on div "AI [PERSON_NAME] @testowykamil Inspect 😁 H e y t h e r e ! Y o u c a n f i n d …" at bounding box center [356, 187] width 535 height 72
click at [630, 31] on icon "close" at bounding box center [630, 28] width 9 height 9
